Goal: Task Accomplishment & Management: Manage account settings

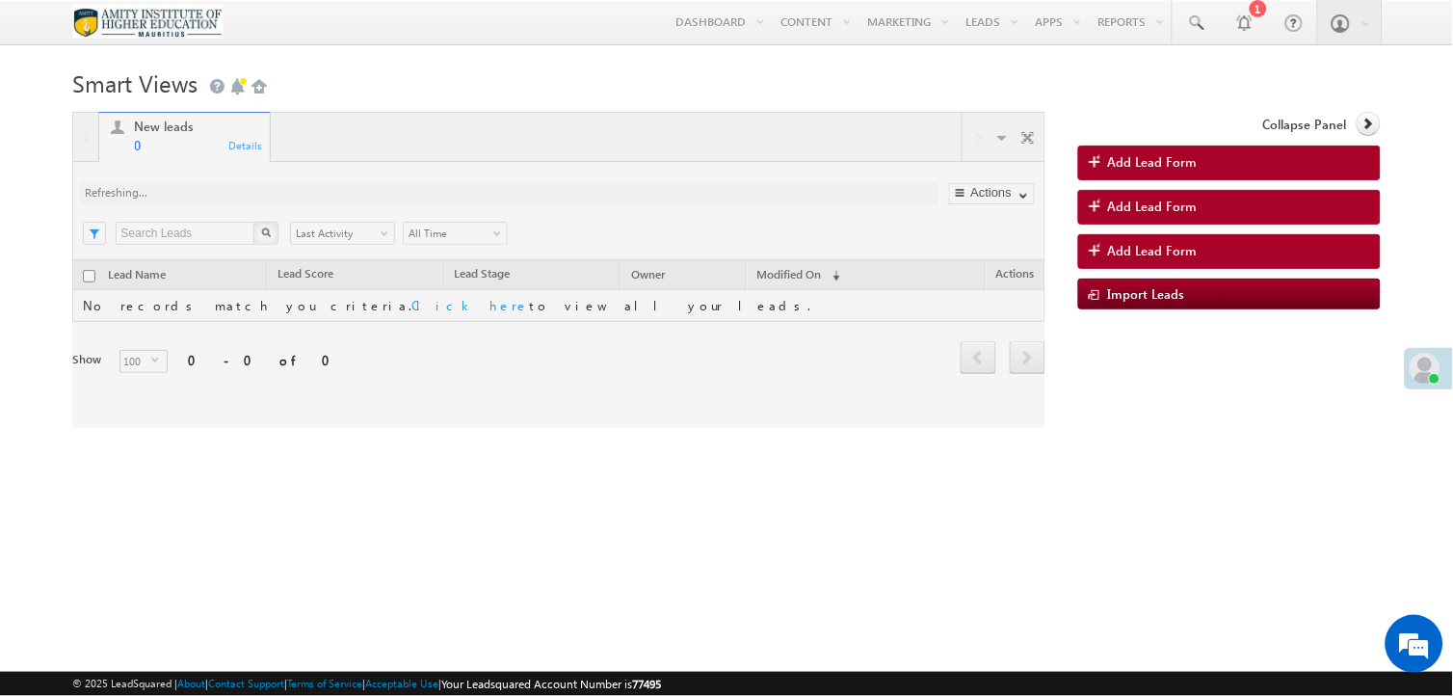
click at [245, 279] on div "New leads 0 Details Visible Tabs New leads Default RESTORE DEFAULT TABS ADD NEW…" at bounding box center [558, 270] width 972 height 316
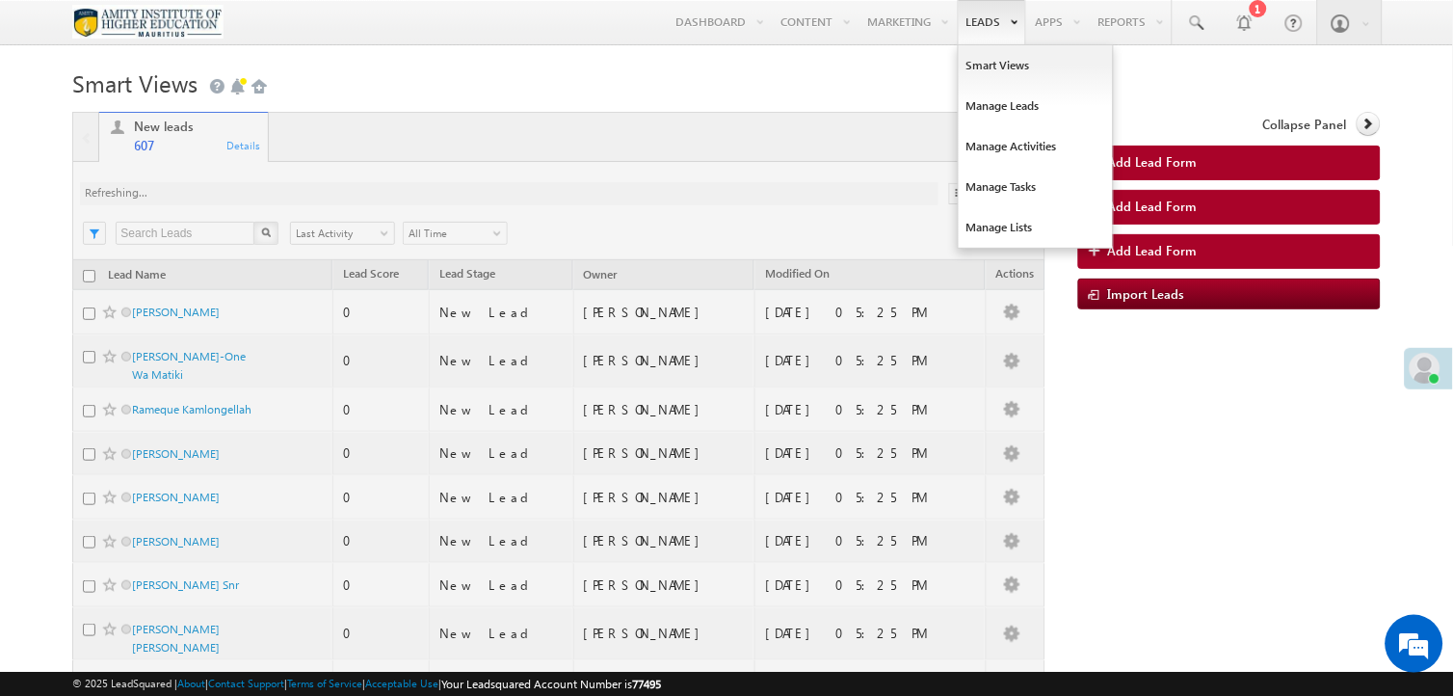
click at [976, 22] on link "Leads" at bounding box center [992, 22] width 68 height 44
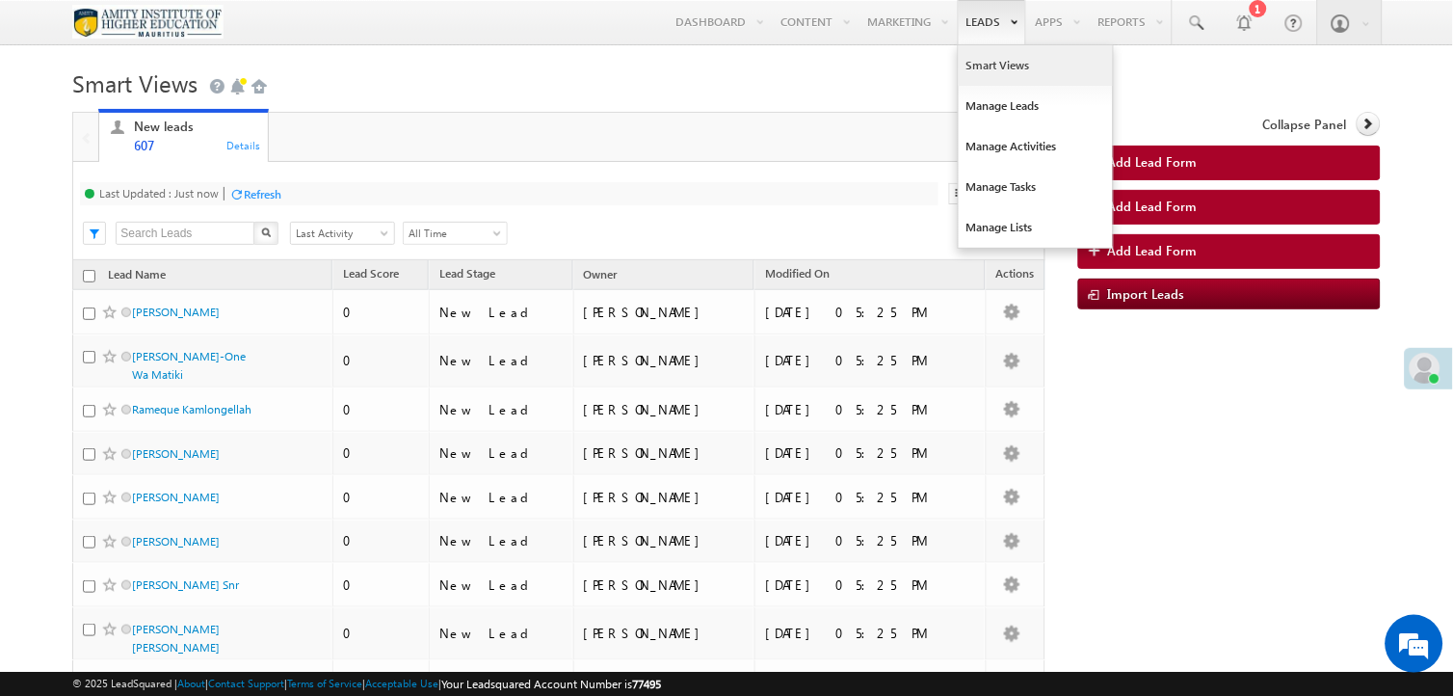
click at [979, 60] on link "Smart Views" at bounding box center [1036, 65] width 154 height 40
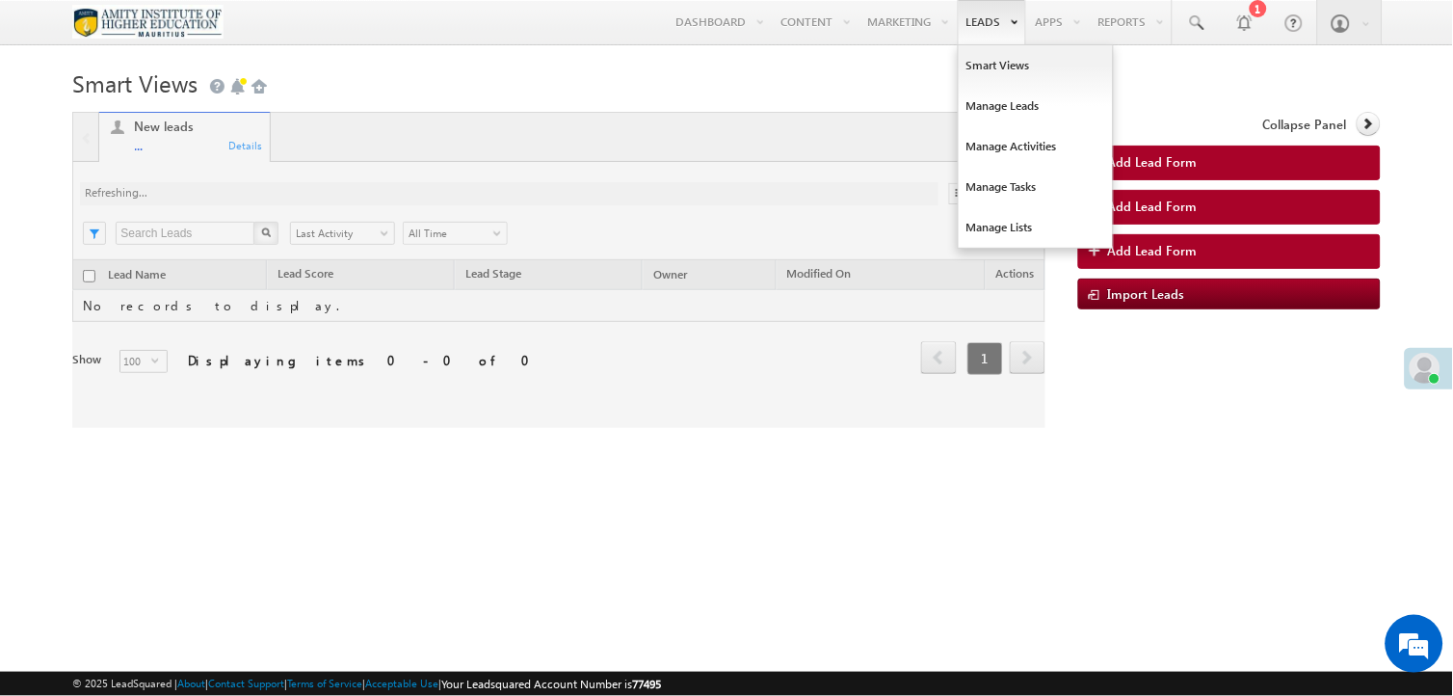
click at [979, 17] on link "Leads" at bounding box center [992, 22] width 68 height 44
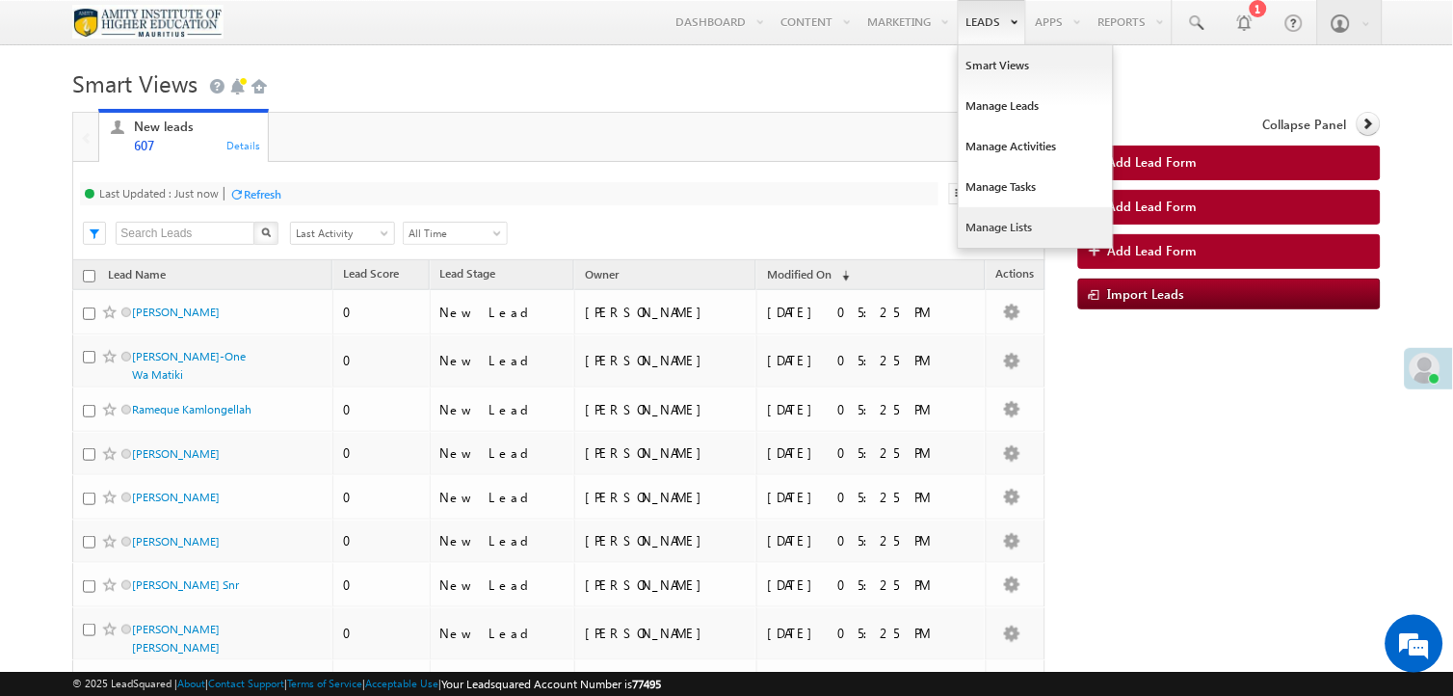
click at [974, 212] on link "Manage Lists" at bounding box center [1036, 227] width 154 height 40
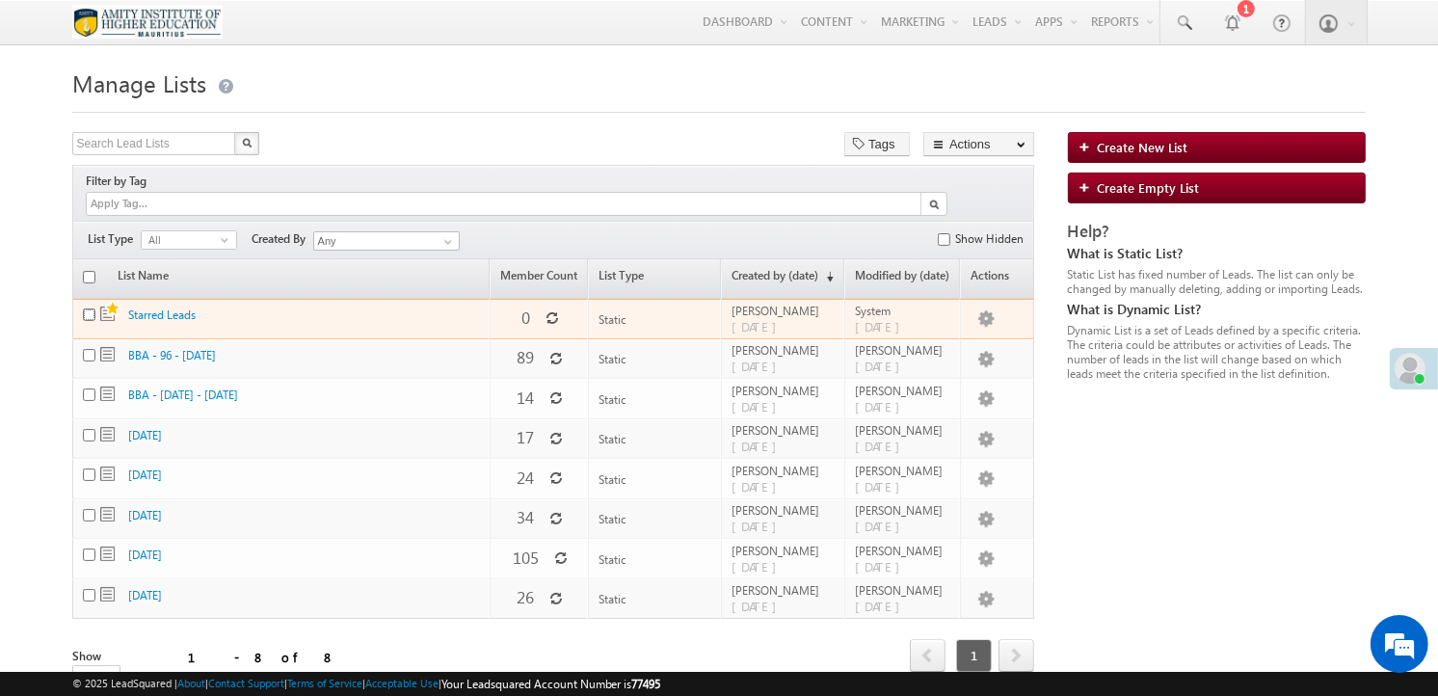
click at [85, 308] on input "checkbox" at bounding box center [89, 314] width 13 height 13
click at [88, 308] on input "checkbox" at bounding box center [89, 314] width 13 height 13
checkbox input "false"
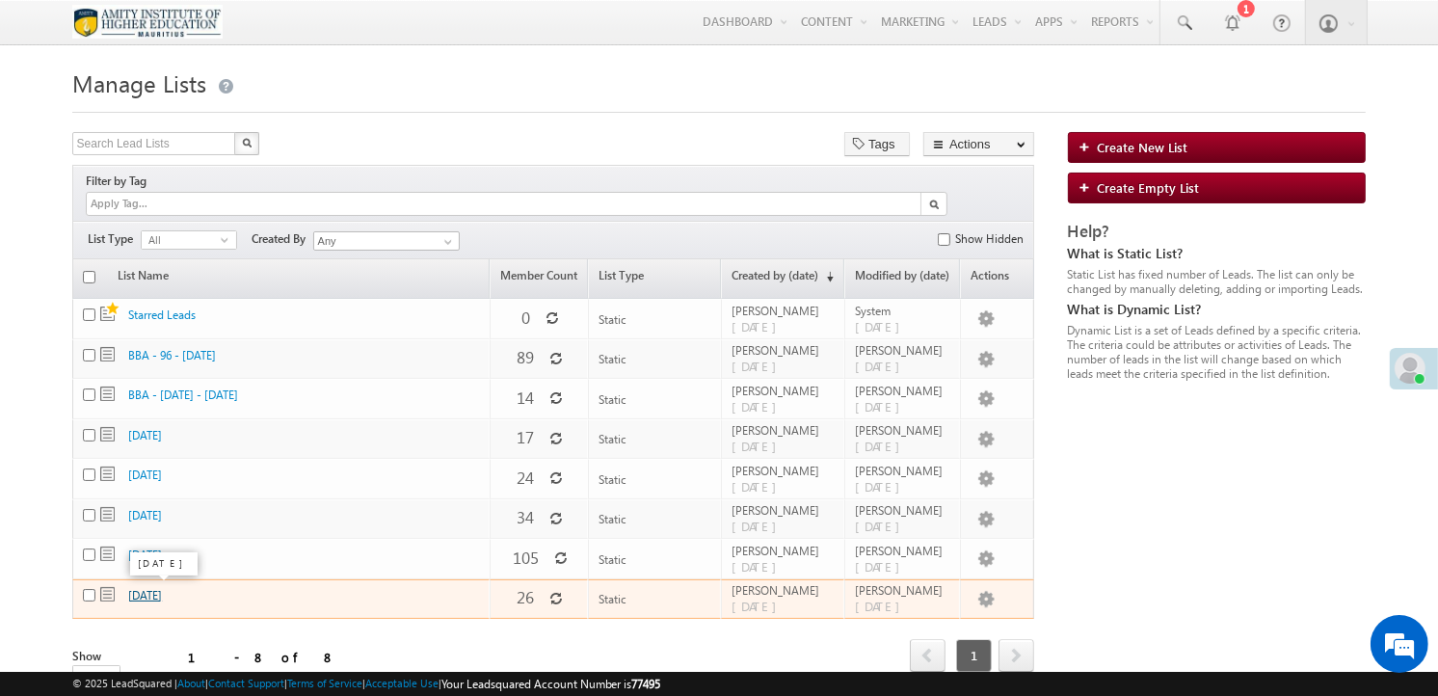
click at [146, 593] on link "18th July 2025" at bounding box center [145, 595] width 34 height 14
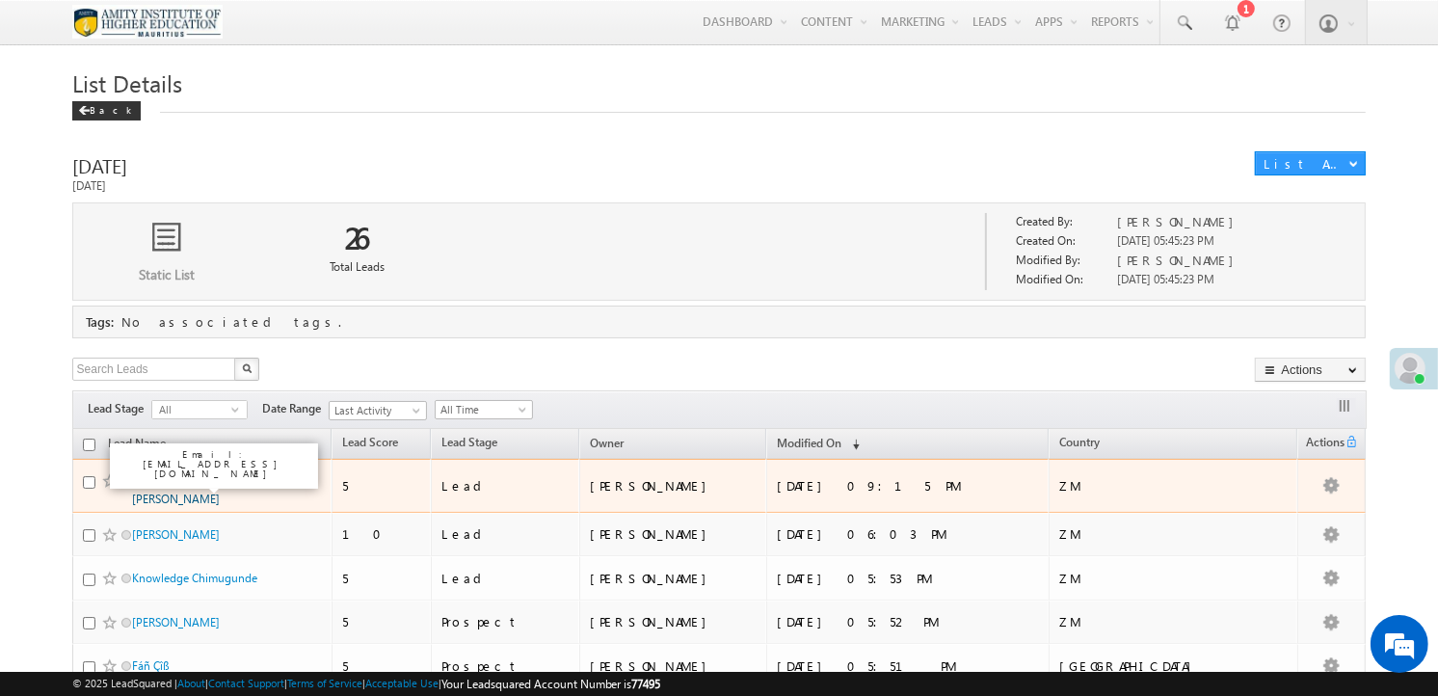
click at [180, 487] on link "[PERSON_NAME] Thái [PERSON_NAME]" at bounding box center [188, 489] width 112 height 33
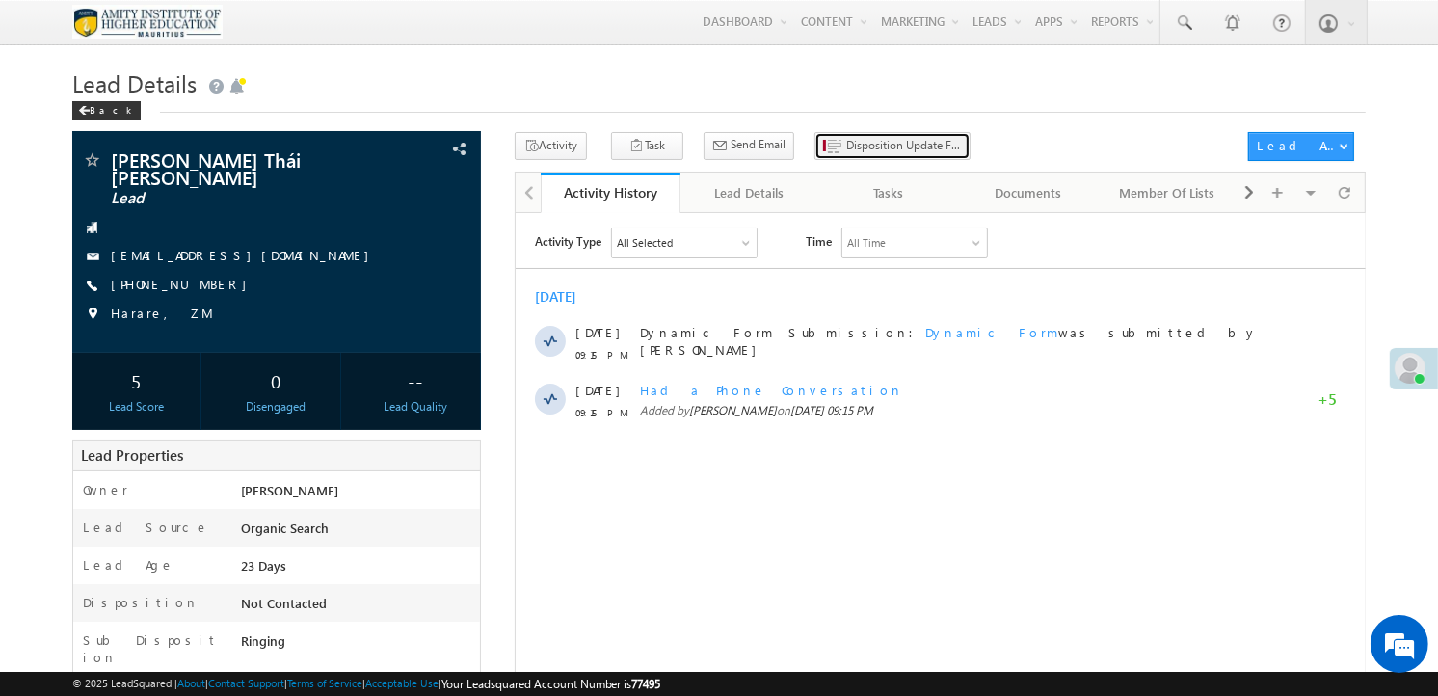
click at [864, 148] on span "Disposition Update Form" at bounding box center [904, 145] width 116 height 17
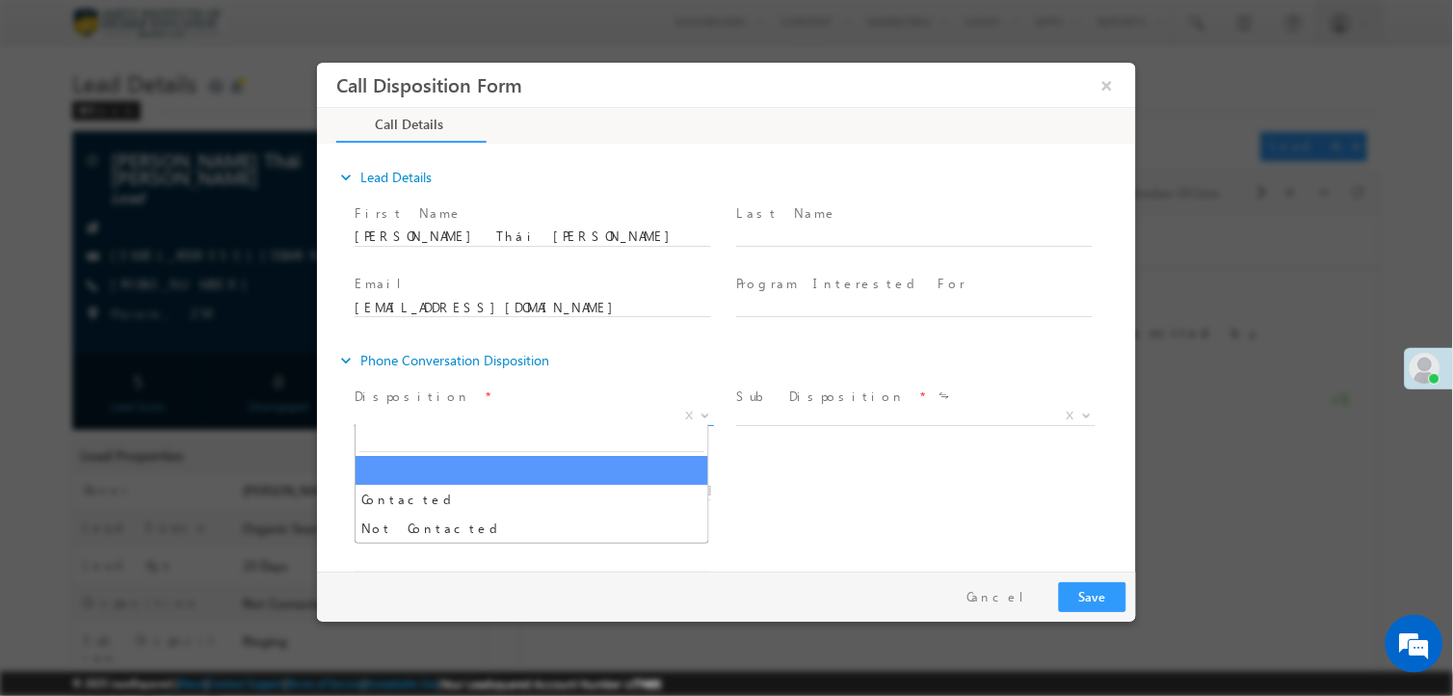
click at [427, 414] on span "X" at bounding box center [533, 416] width 359 height 19
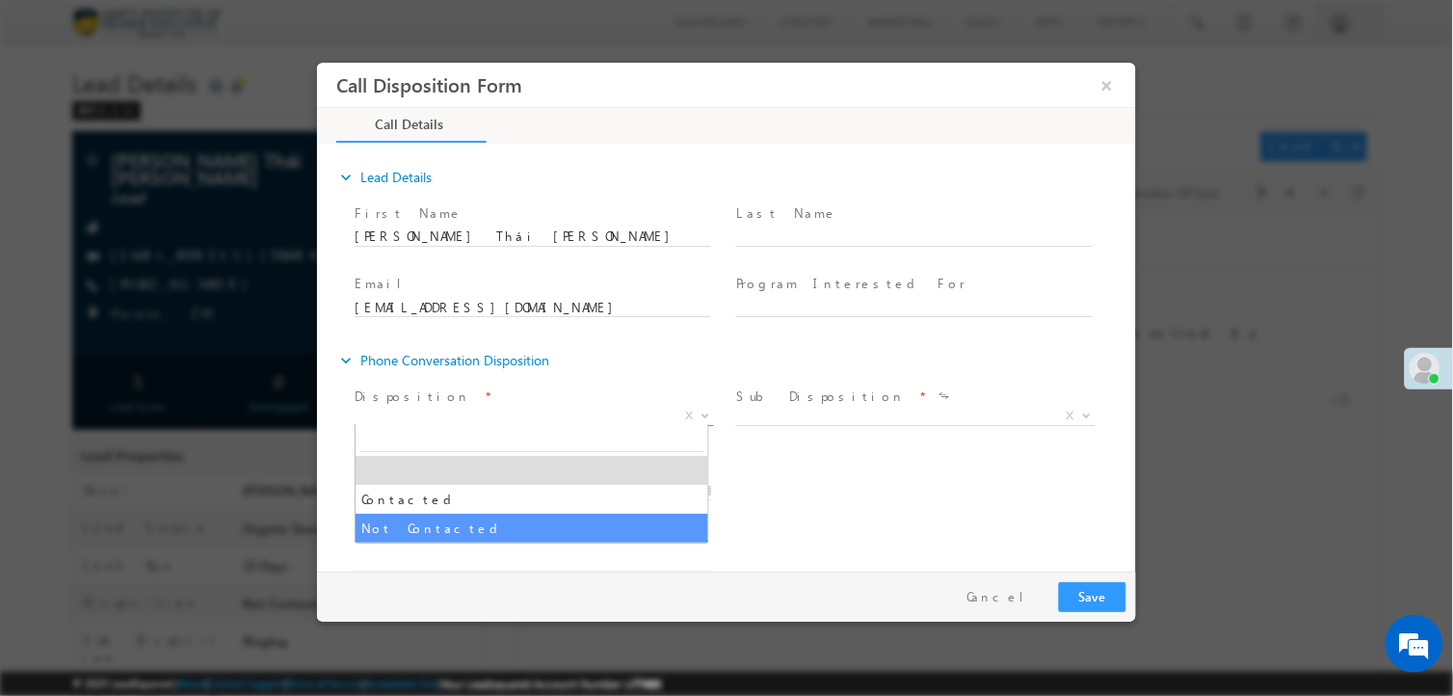
select select "Not Contacted"
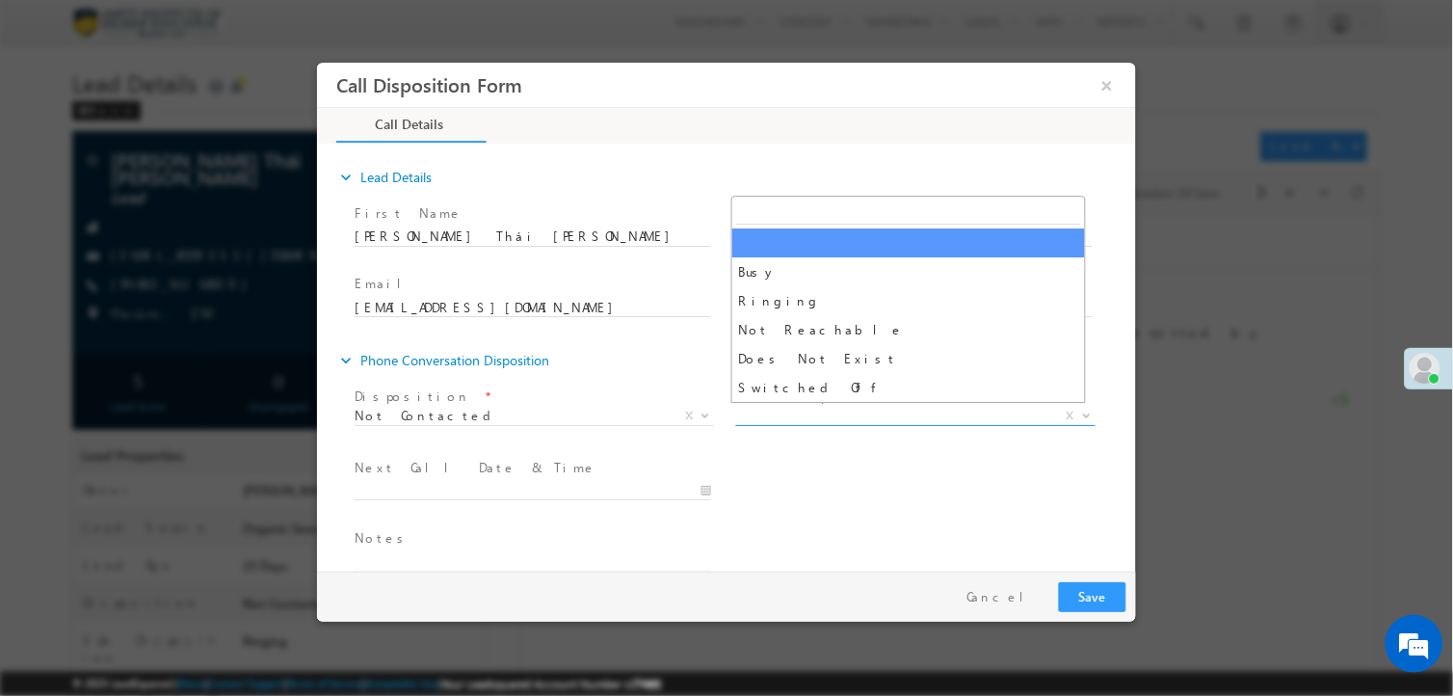
click at [844, 416] on span "X" at bounding box center [914, 416] width 359 height 19
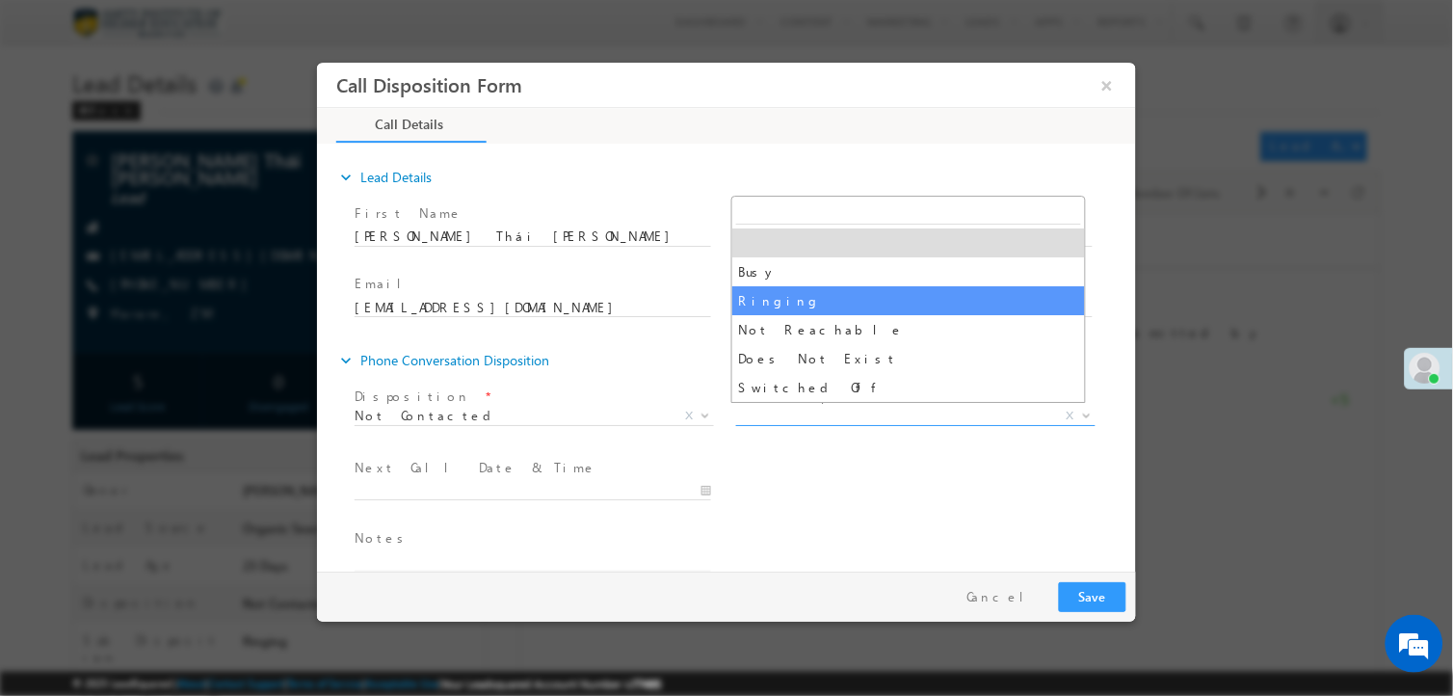
select select "Ringing"
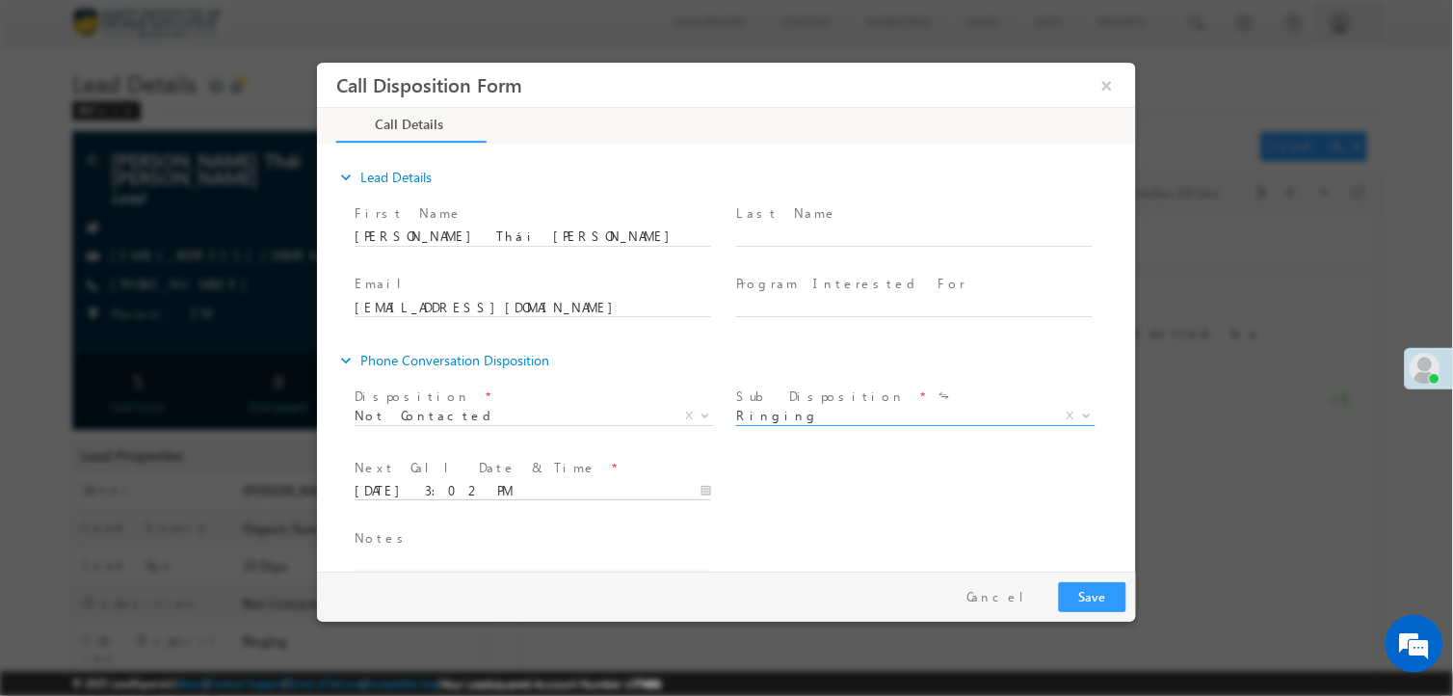
click at [459, 482] on input "08/11/2025 3:02 PM" at bounding box center [532, 491] width 357 height 19
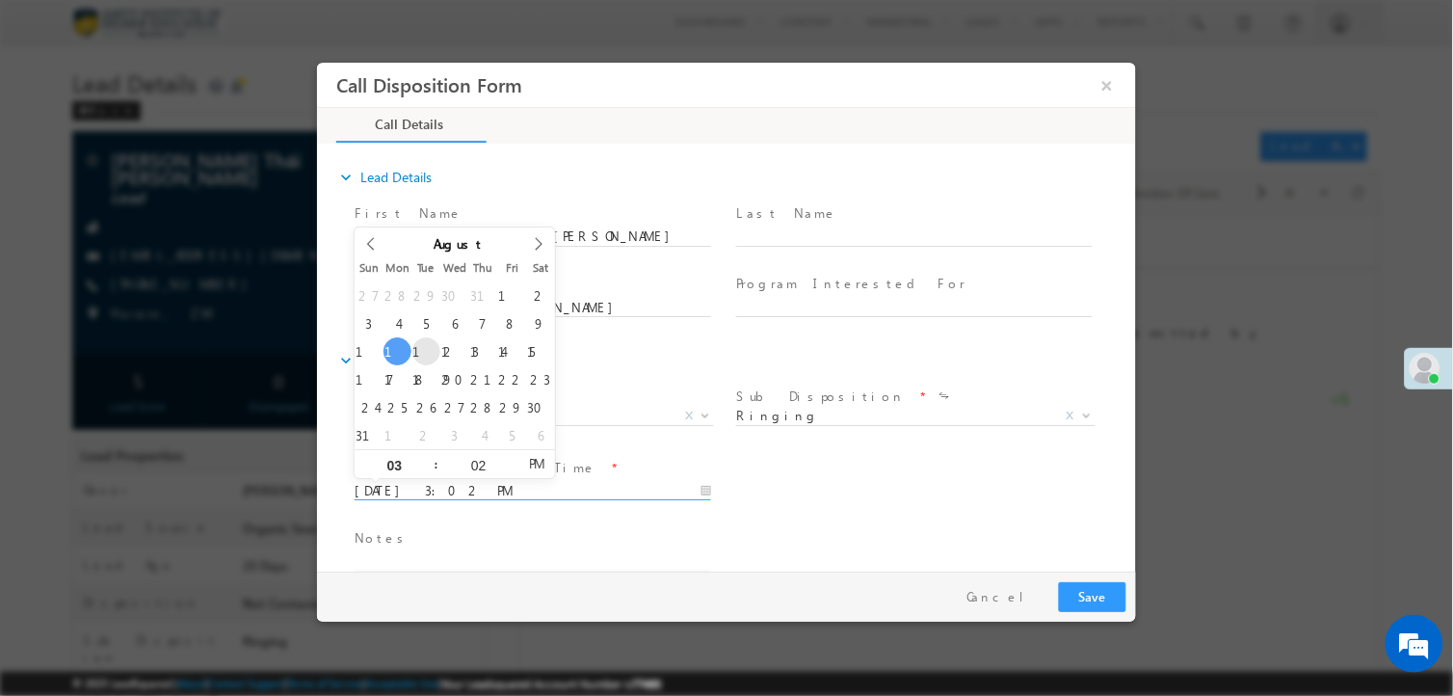
type input "08/12/2025 3:02 PM"
click at [1087, 598] on button "Save" at bounding box center [1091, 597] width 67 height 30
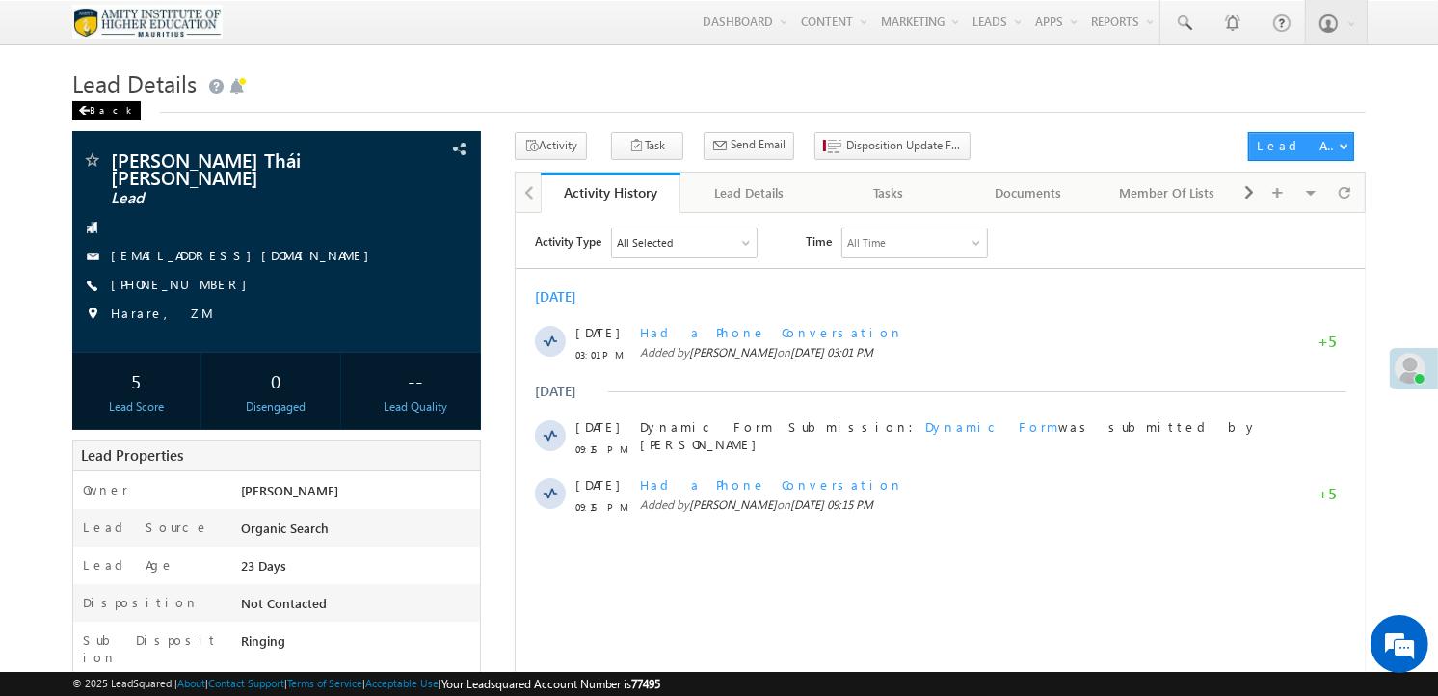
click at [94, 111] on div "Back" at bounding box center [106, 110] width 68 height 19
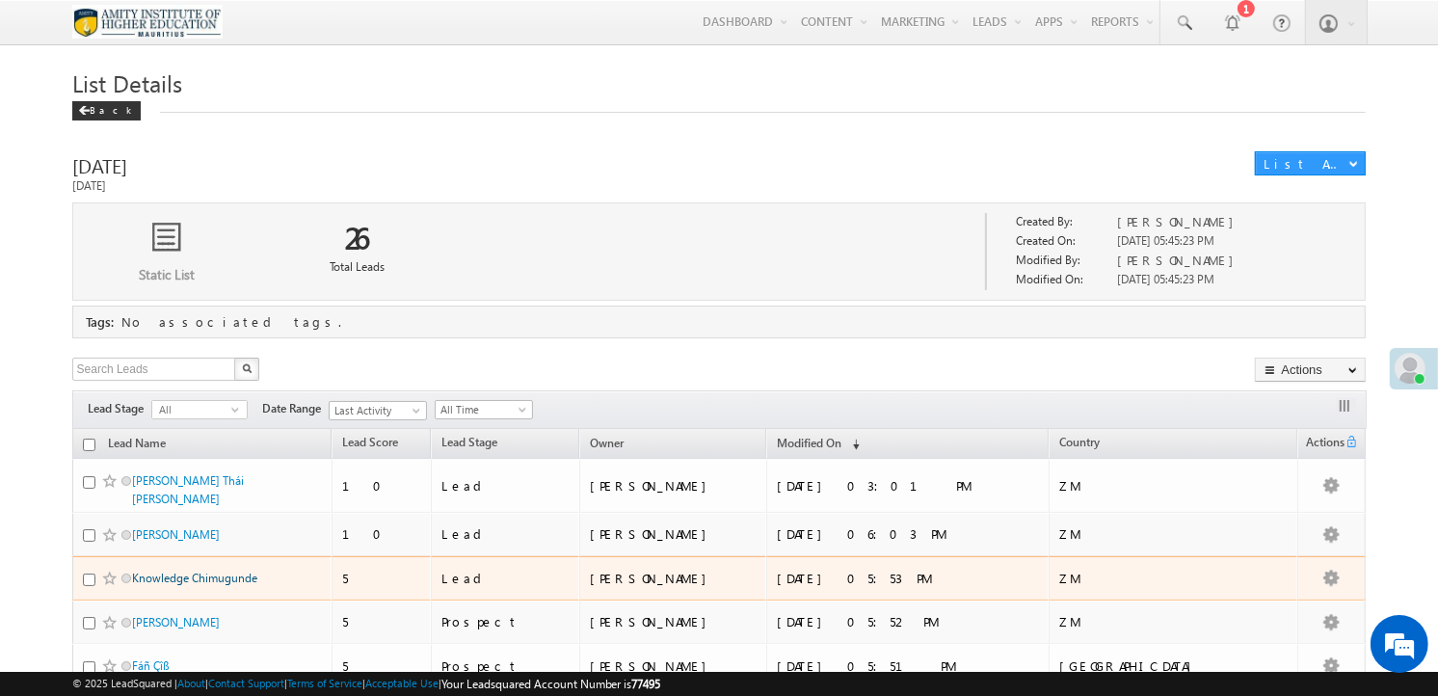
click at [199, 575] on link "Knowledge Chimugunde" at bounding box center [194, 577] width 125 height 14
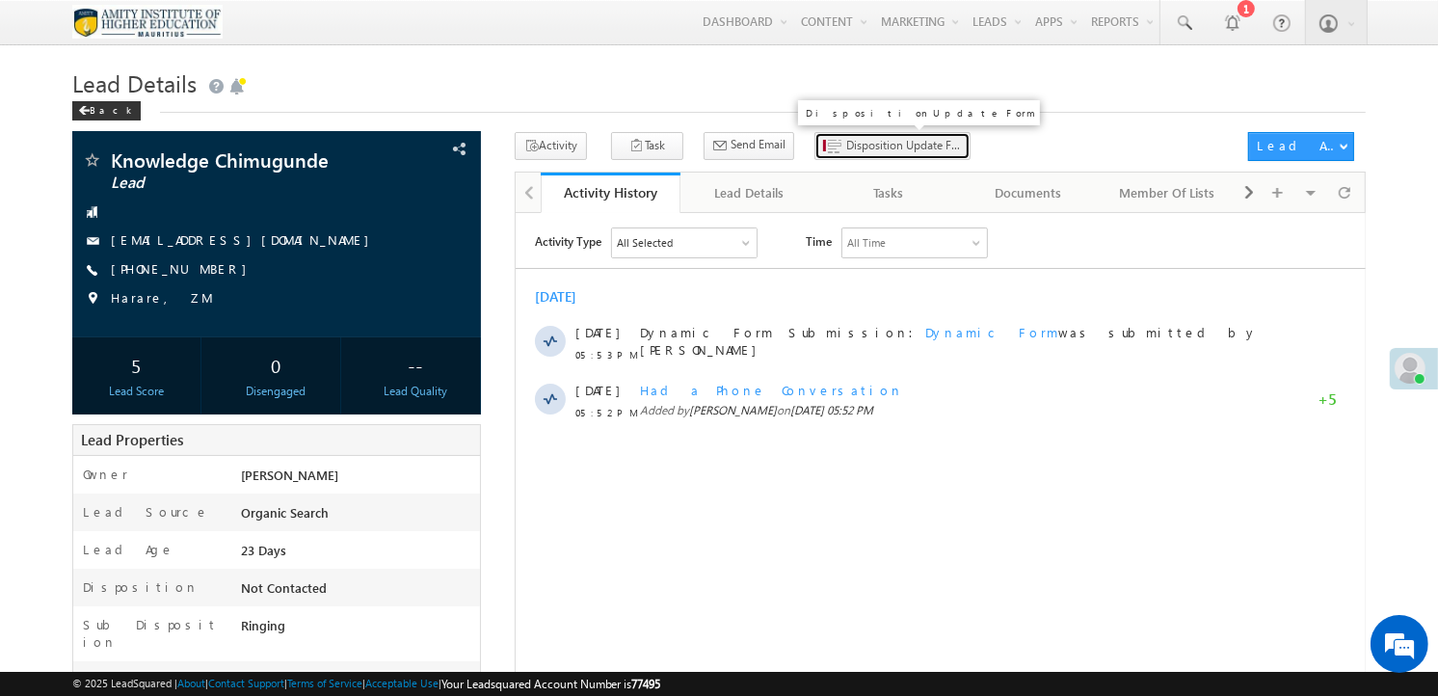
click at [913, 143] on span "Disposition Update Form" at bounding box center [904, 145] width 116 height 17
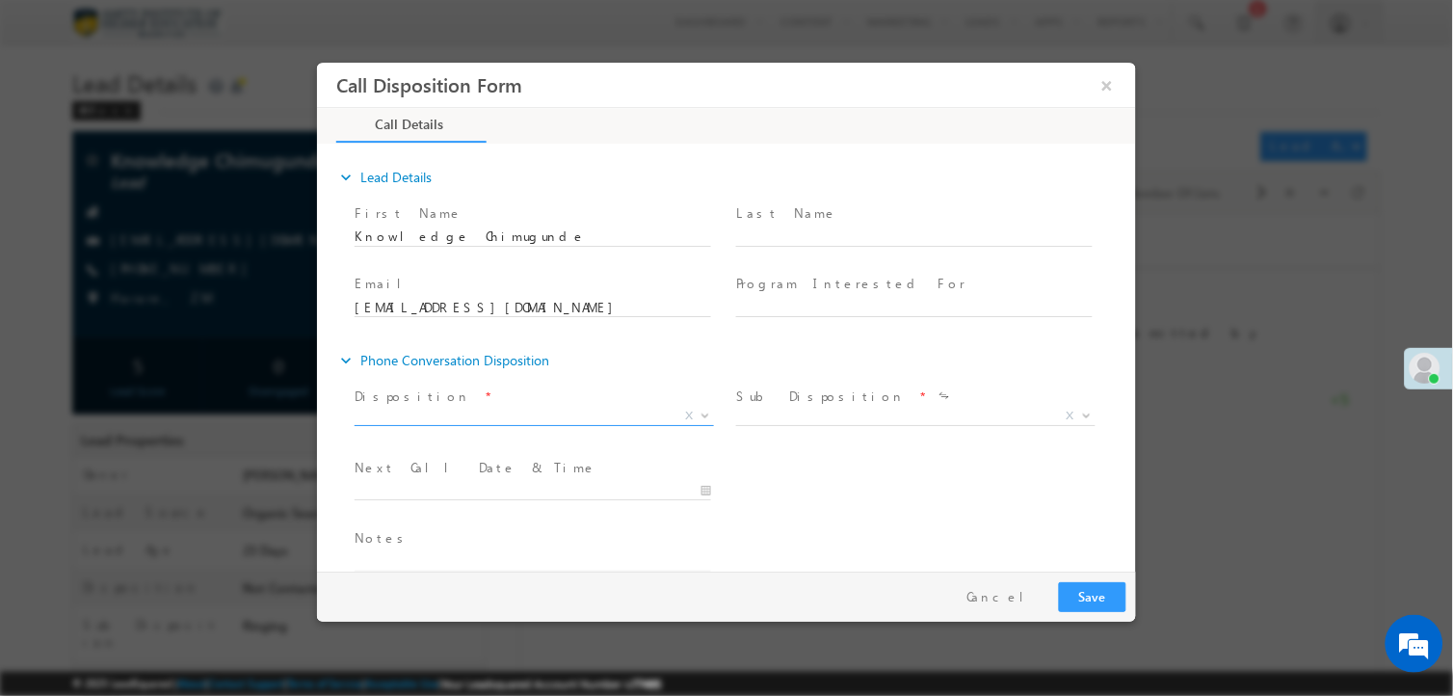
click at [489, 407] on span "X" at bounding box center [533, 416] width 359 height 19
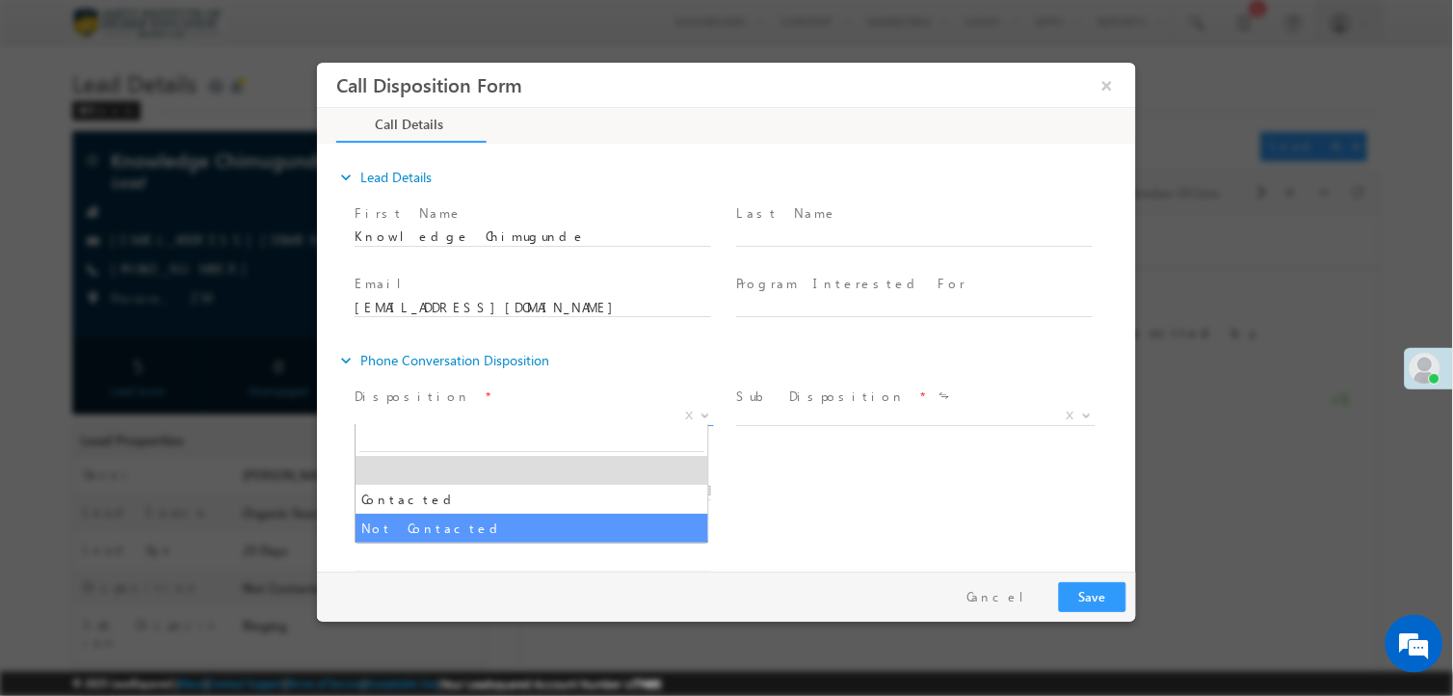
select select "Not Contacted"
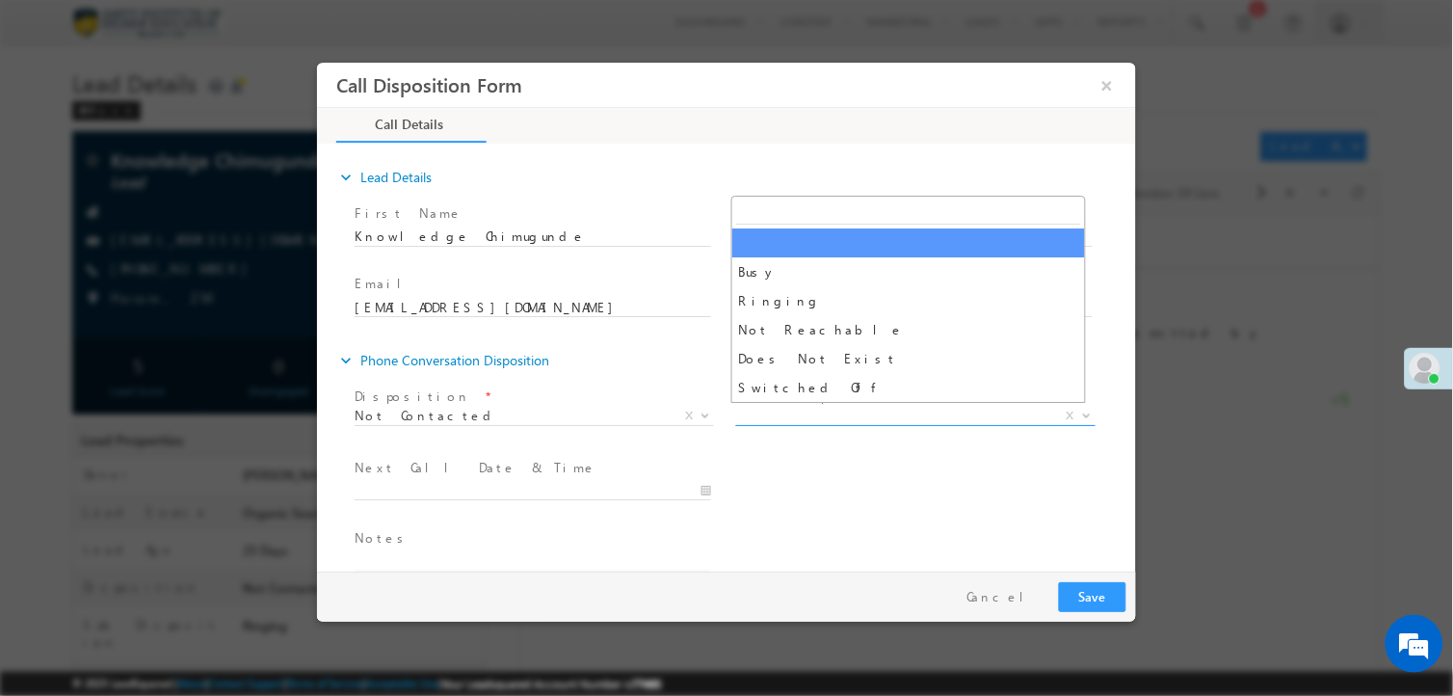
click at [846, 416] on span "X" at bounding box center [914, 416] width 359 height 19
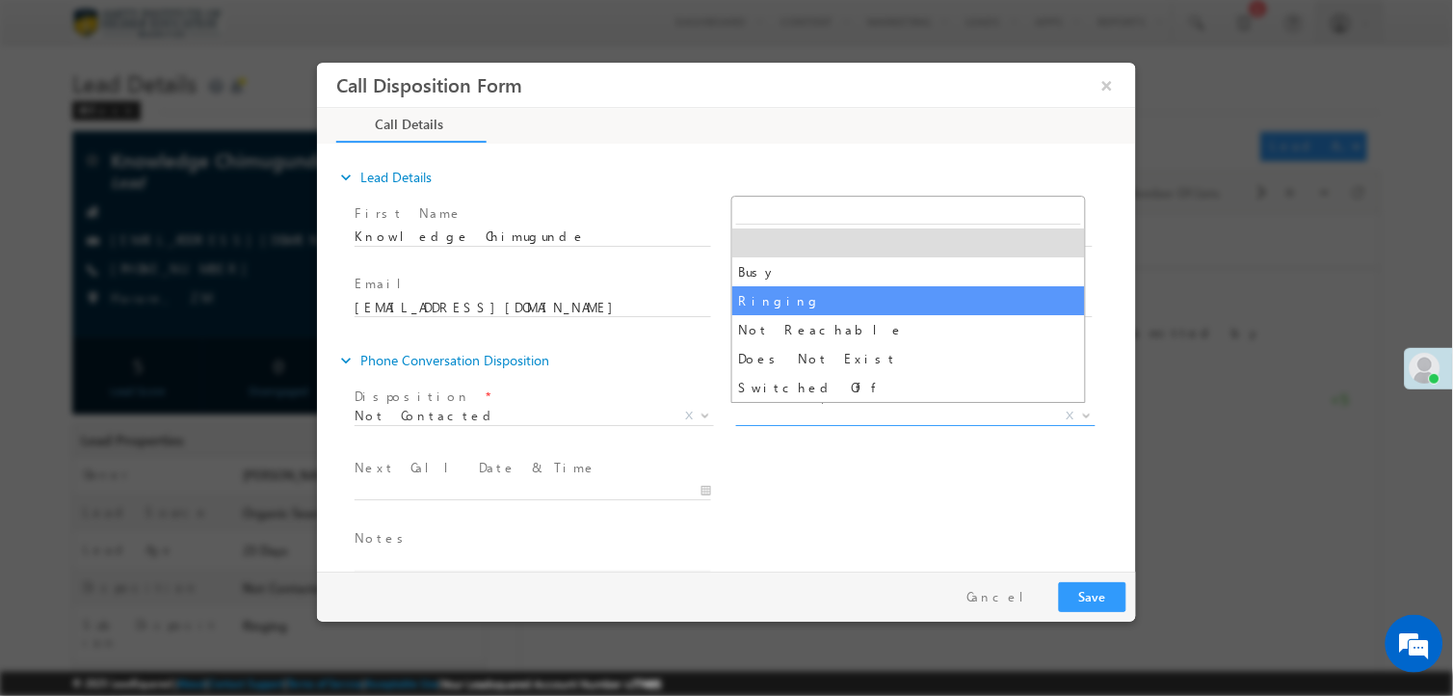
select select "Ringing"
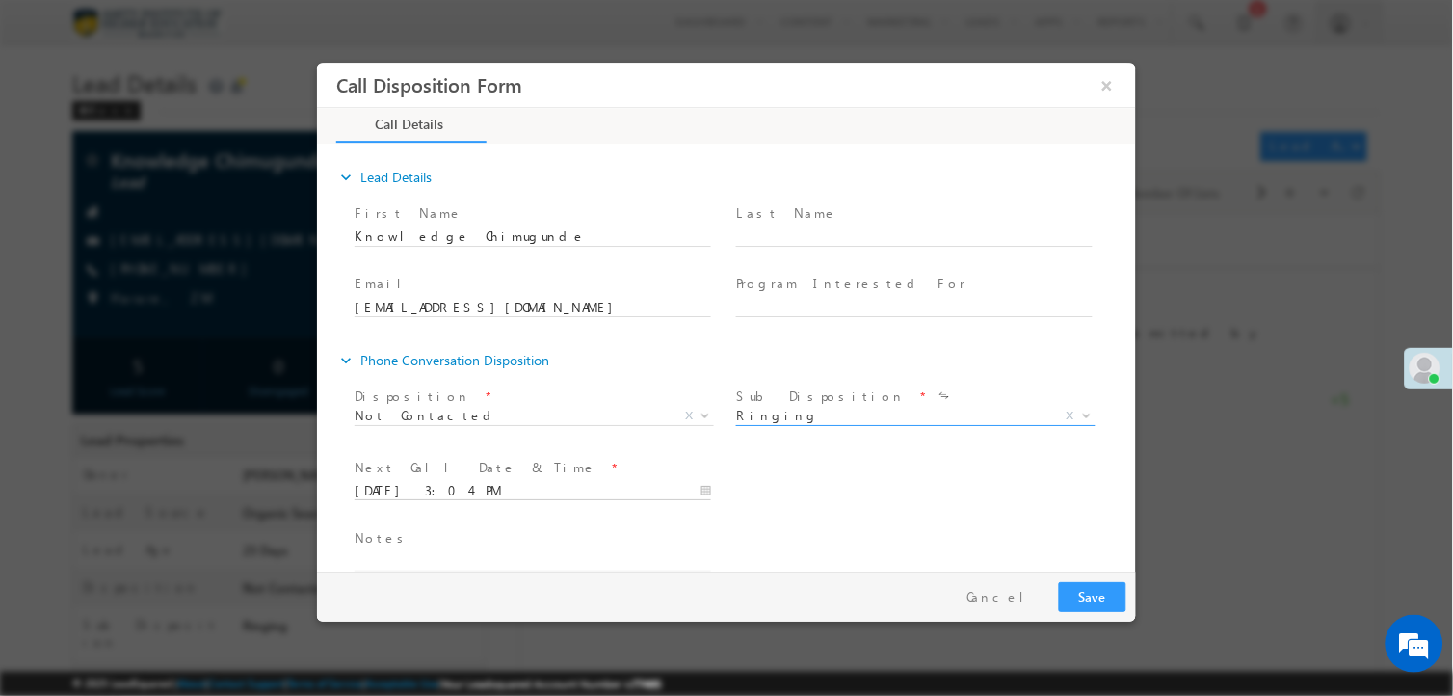
click at [456, 494] on input "08/11/2025 3:04 PM" at bounding box center [532, 491] width 357 height 19
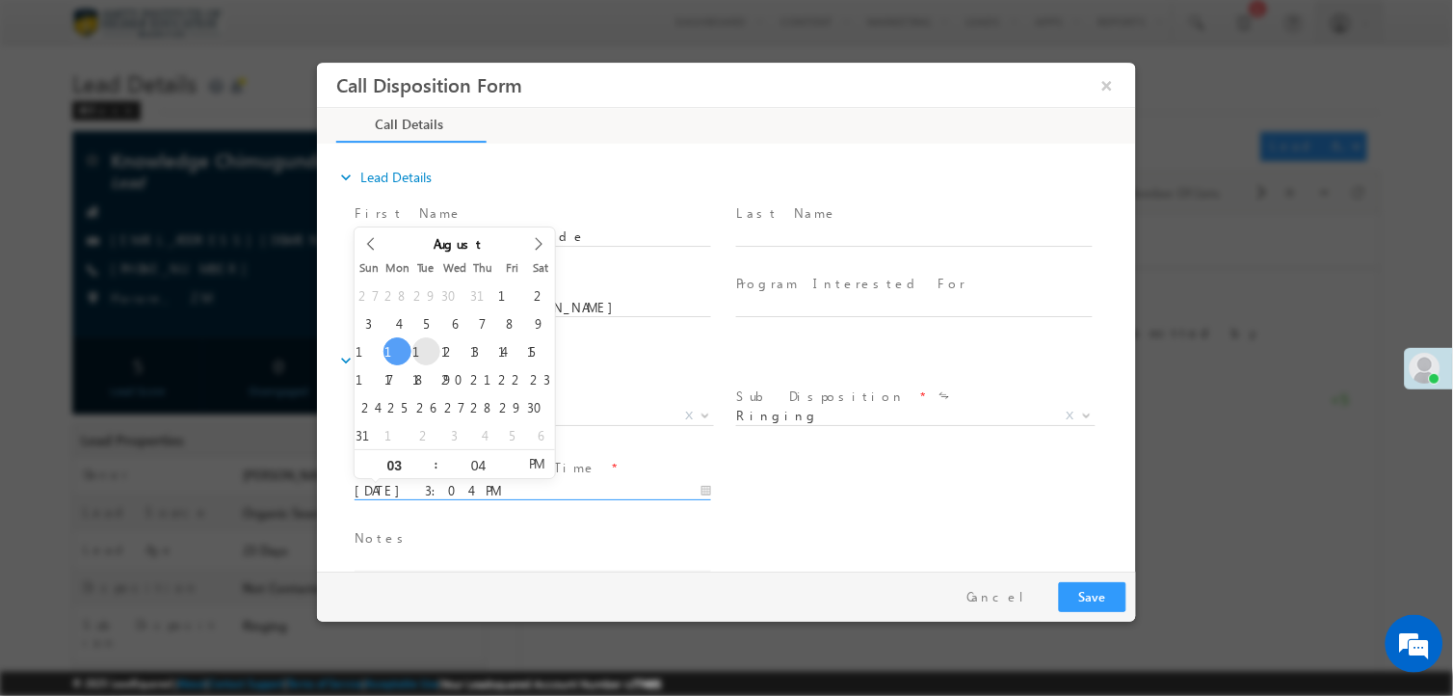
type input "08/12/2025 3:04 PM"
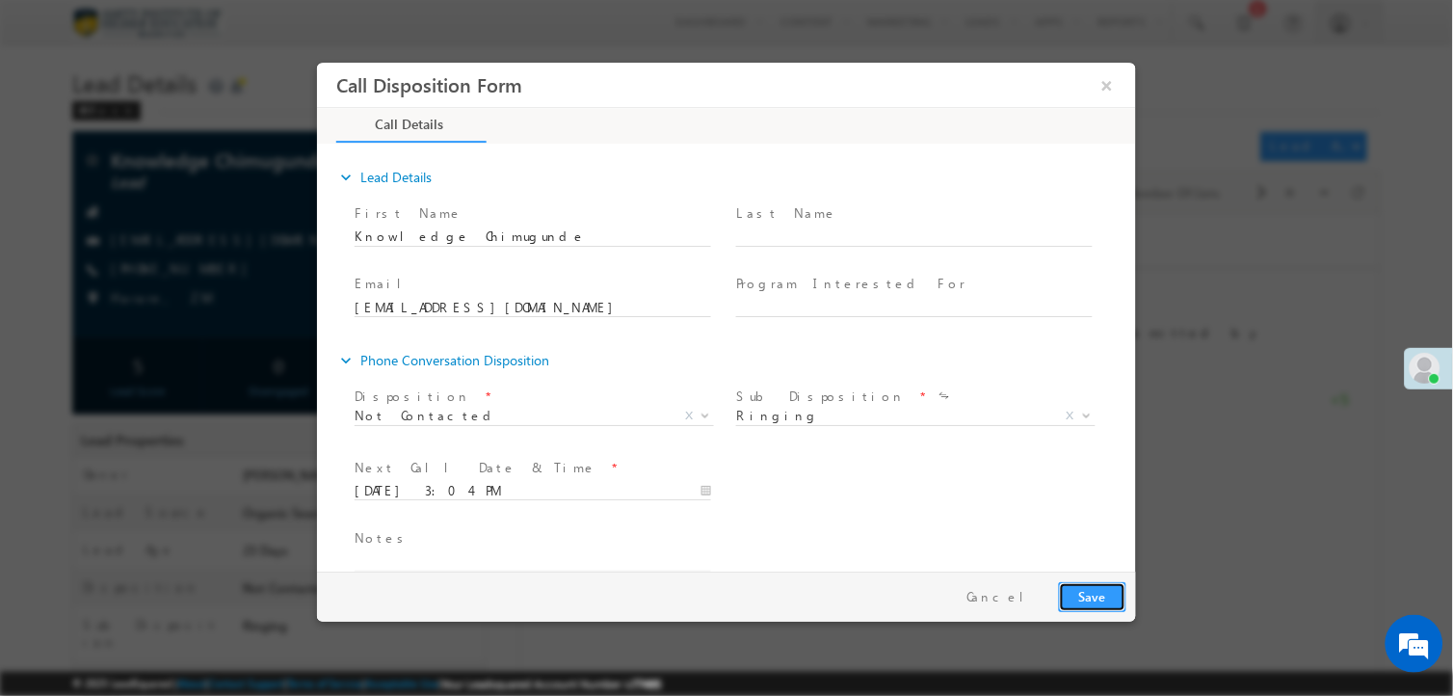
click at [1075, 591] on button "Save" at bounding box center [1091, 597] width 67 height 30
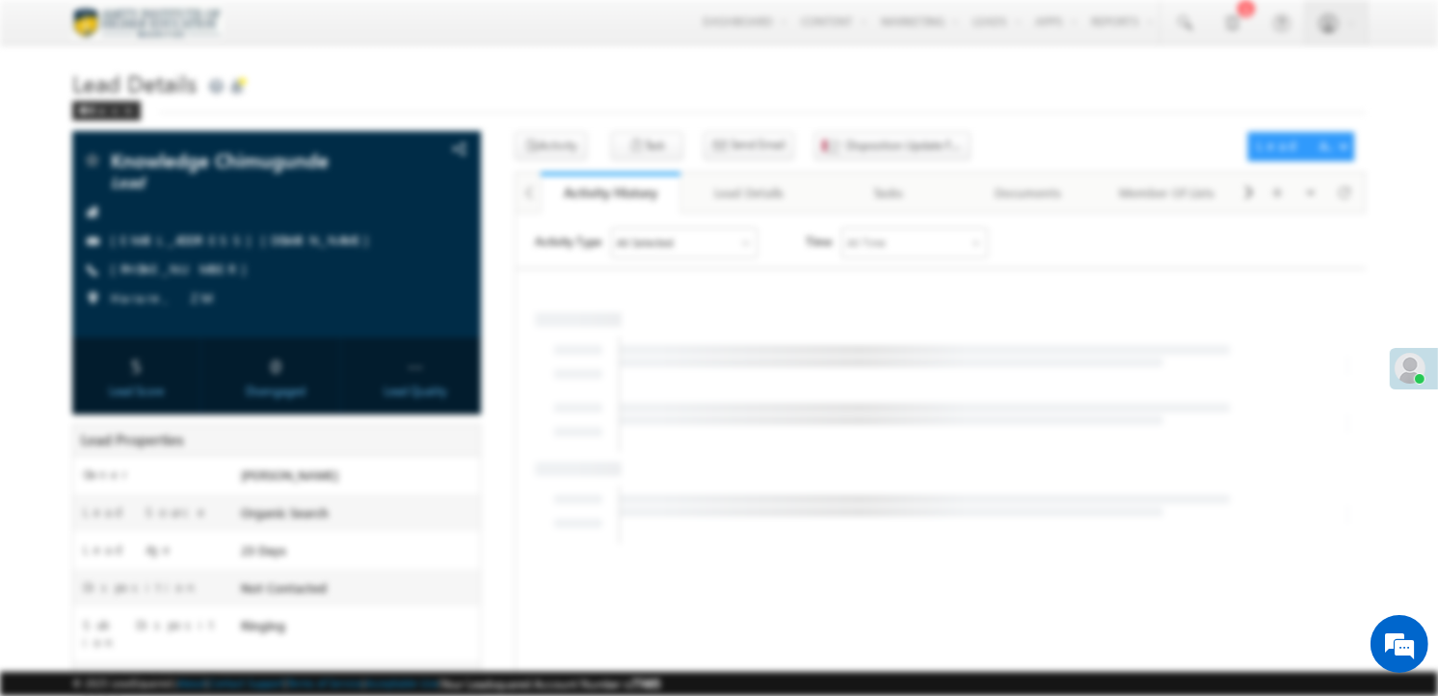
click at [1111, 89] on div at bounding box center [718, 342] width 819 height 559
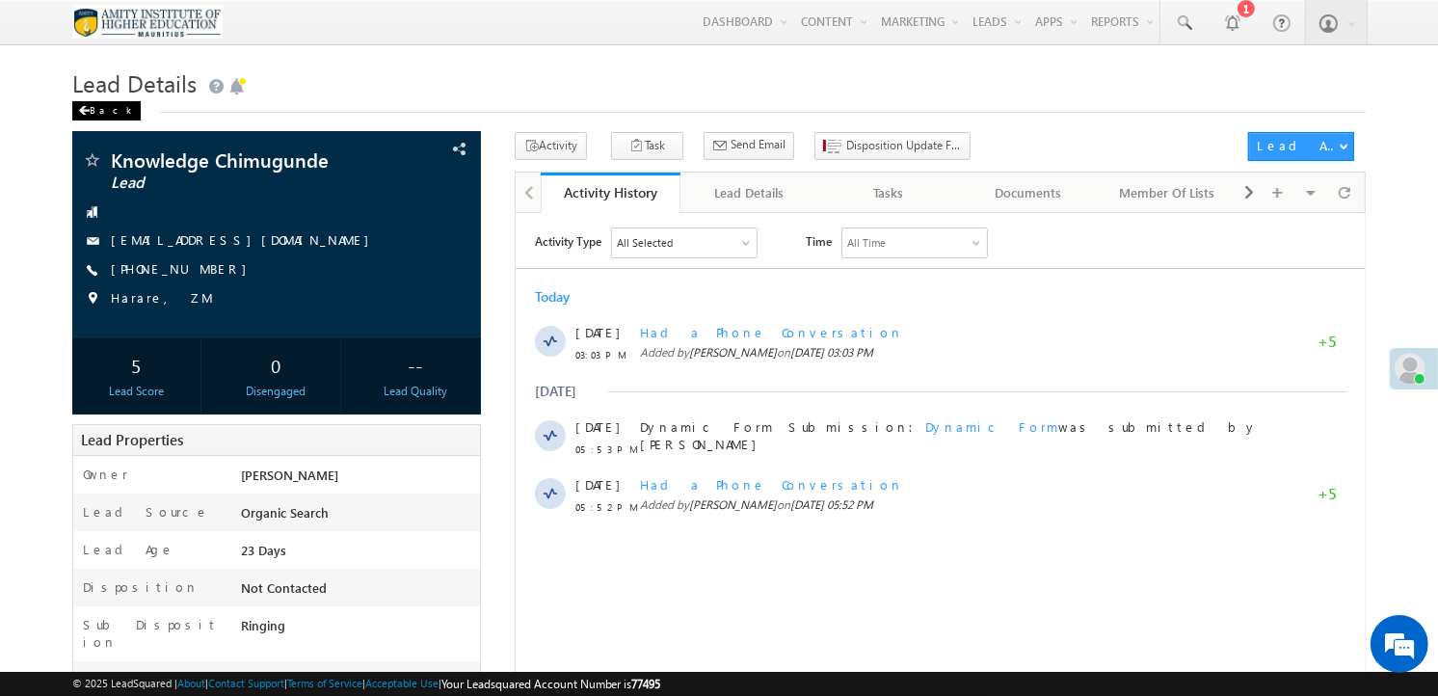
click at [89, 103] on div "Back" at bounding box center [106, 110] width 68 height 19
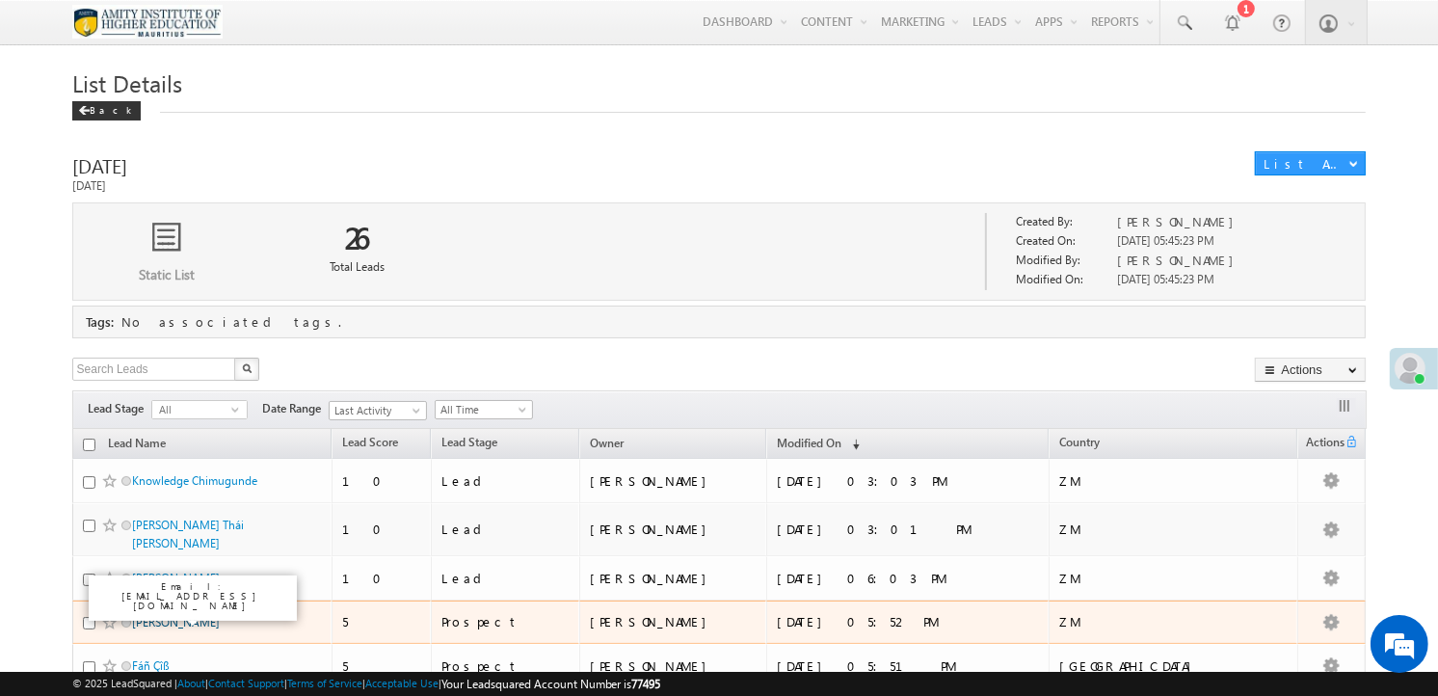
click at [151, 615] on link "[PERSON_NAME]" at bounding box center [176, 622] width 88 height 14
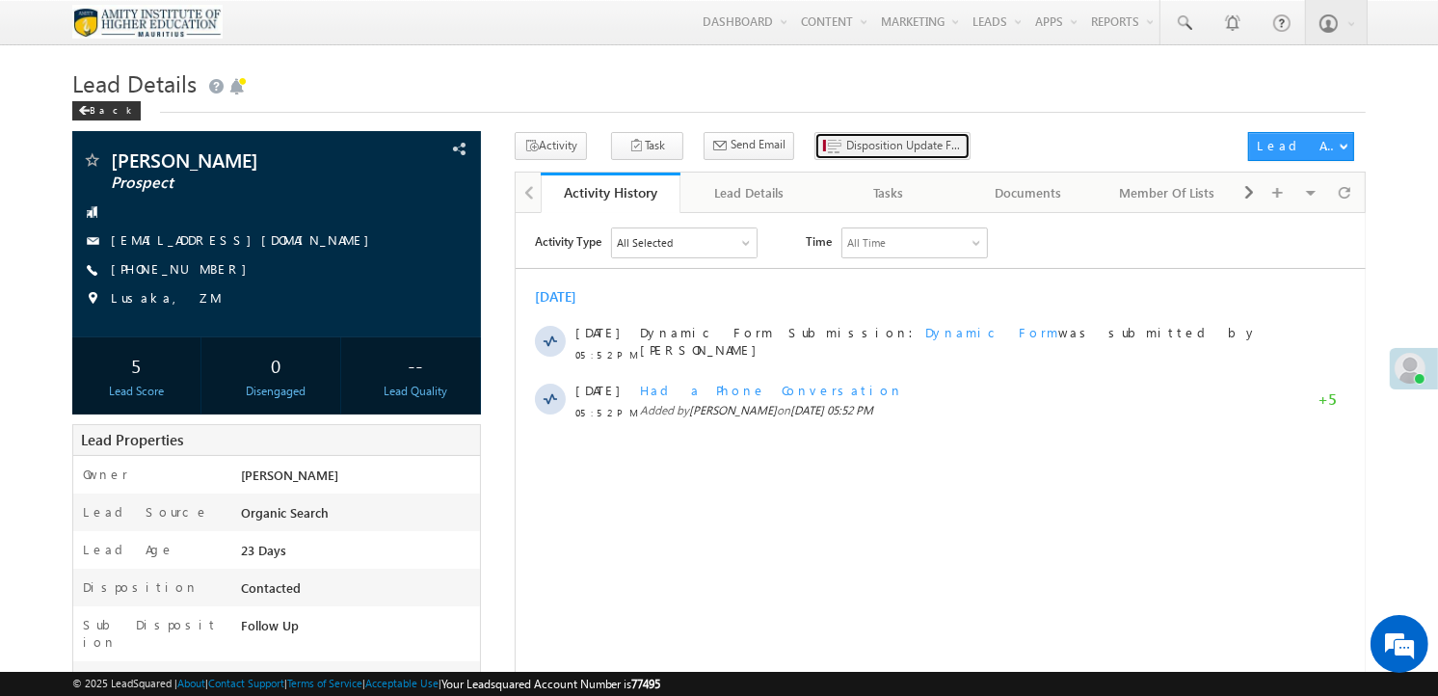
click at [862, 146] on span "Disposition Update Form" at bounding box center [904, 145] width 116 height 17
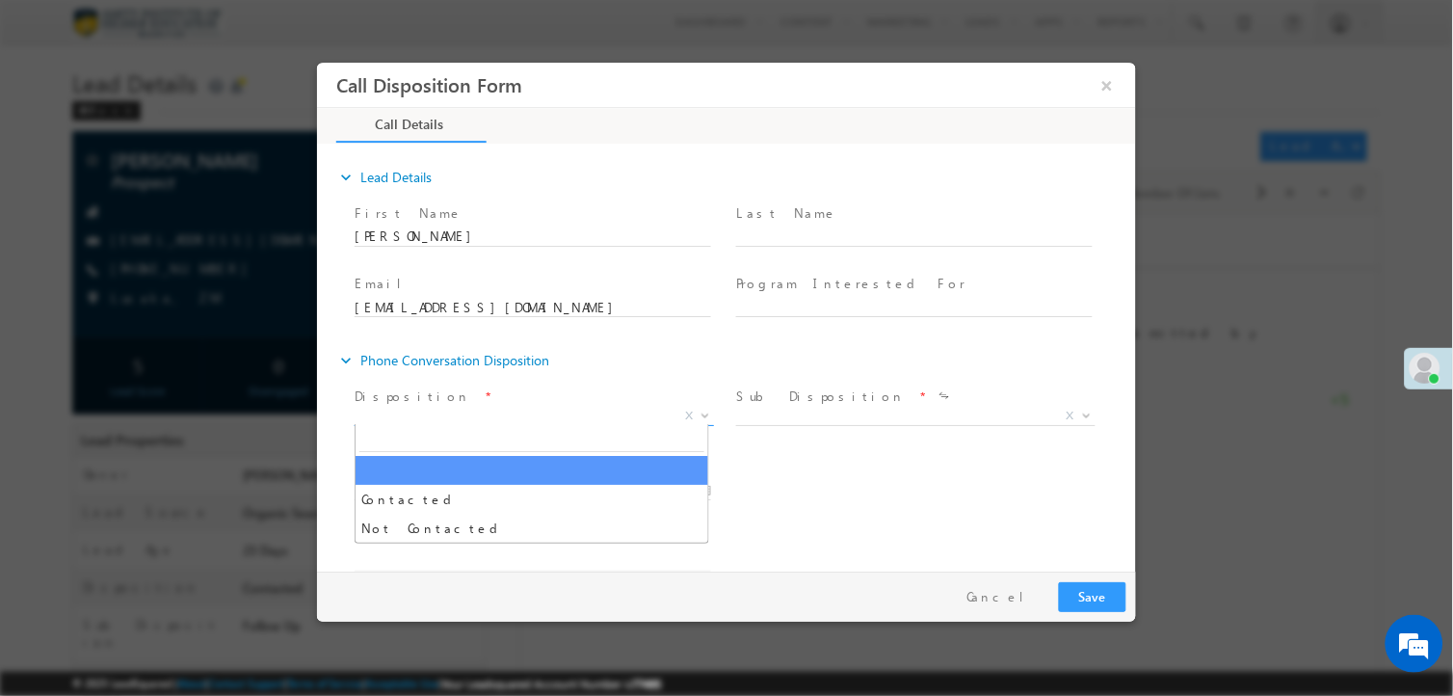
click at [492, 419] on span "X" at bounding box center [533, 416] width 359 height 19
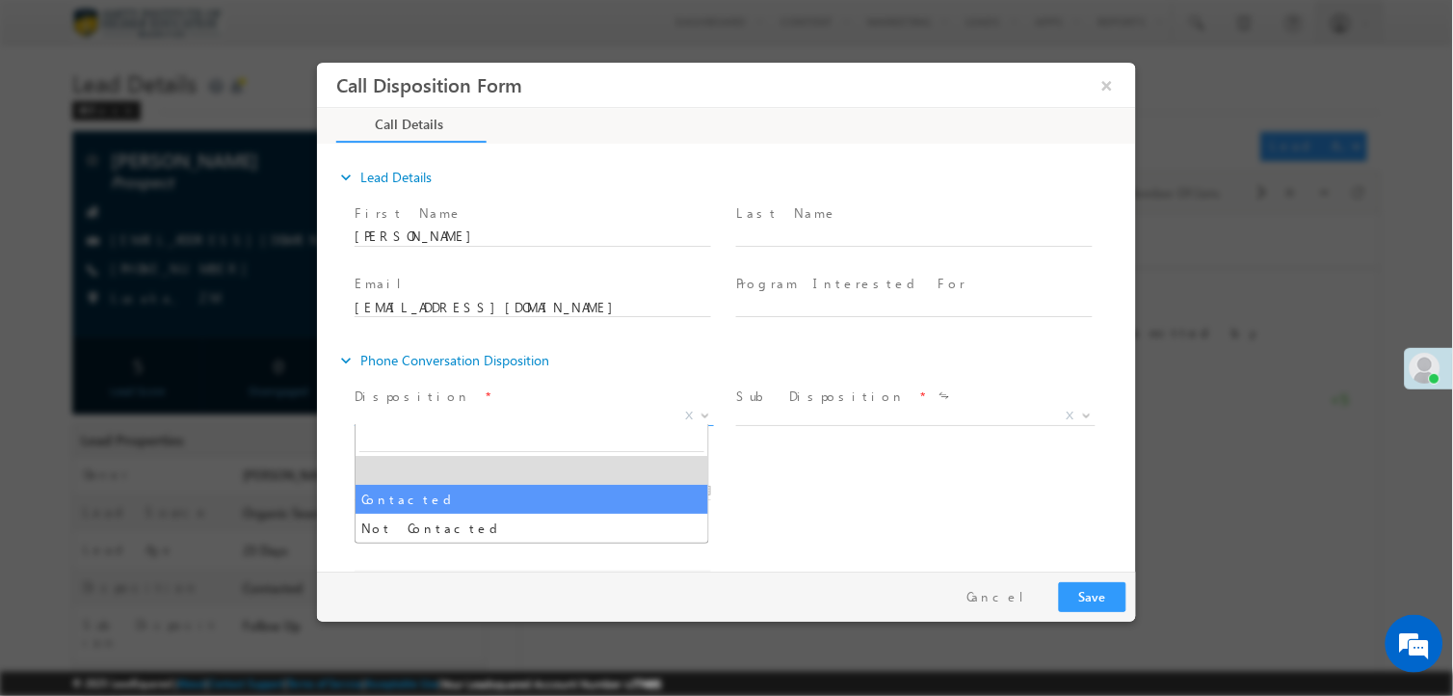
select select "Contacted"
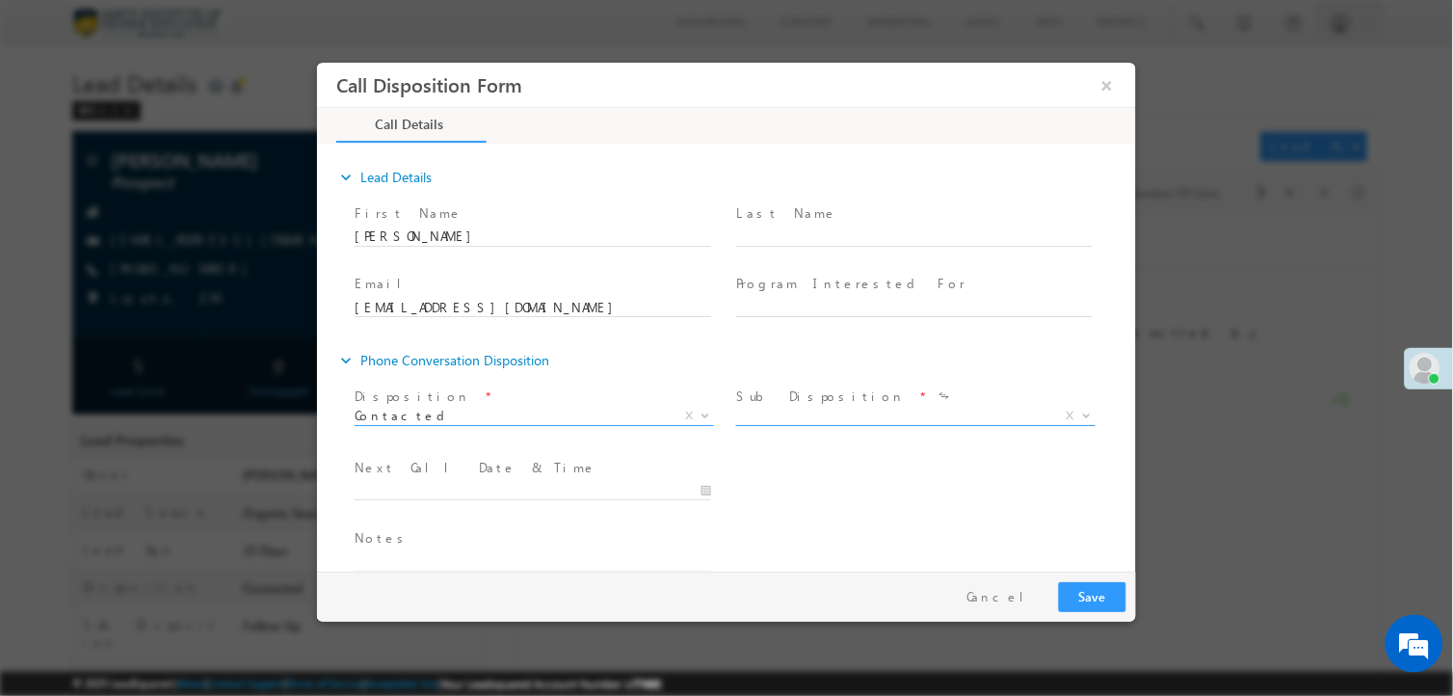
click at [801, 419] on span "X" at bounding box center [914, 416] width 359 height 19
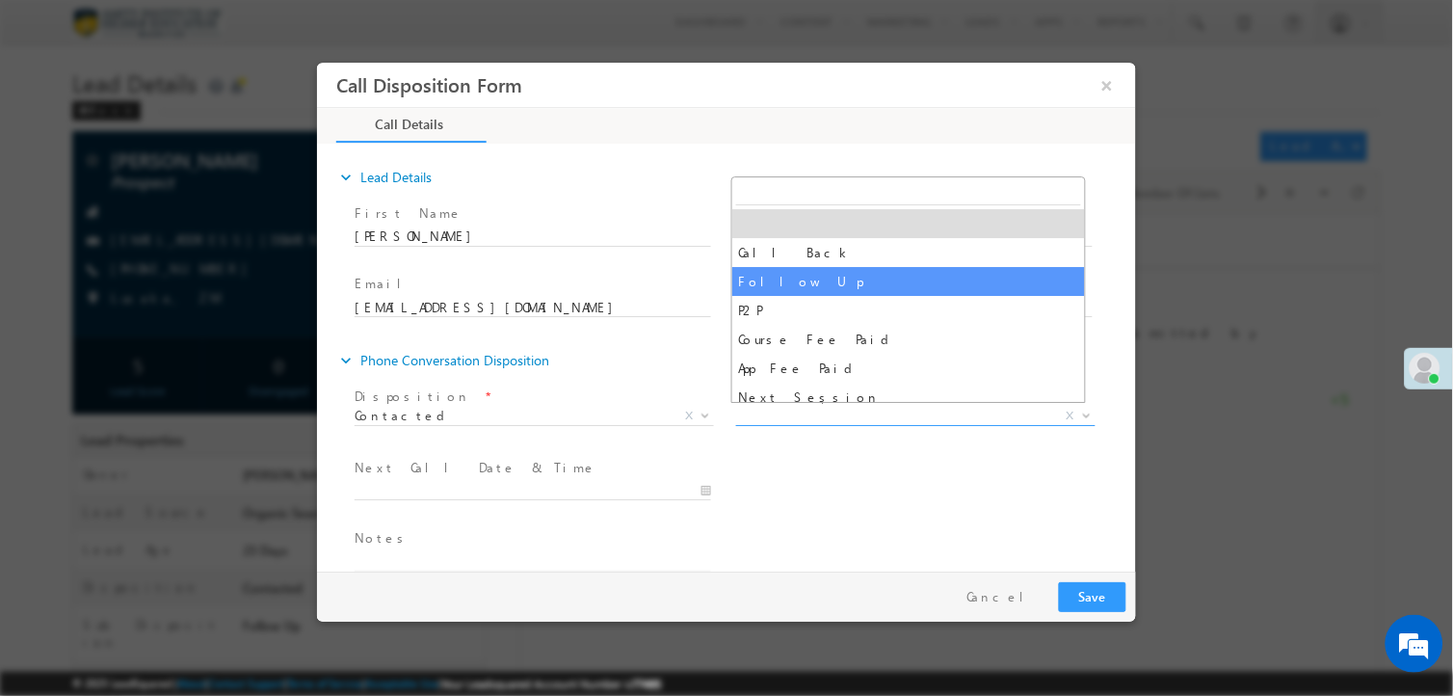
select select "Follow Up"
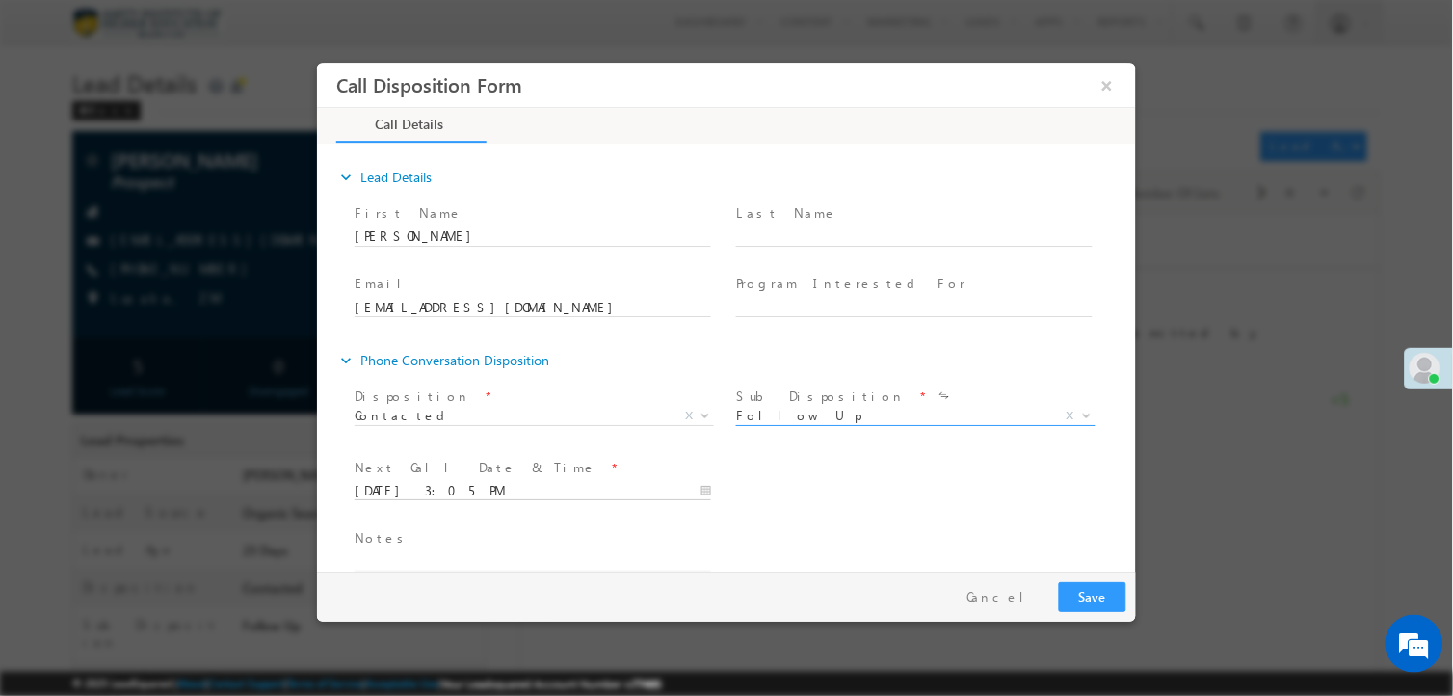
click at [592, 482] on input "08/11/2025 3:05 PM" at bounding box center [532, 491] width 357 height 19
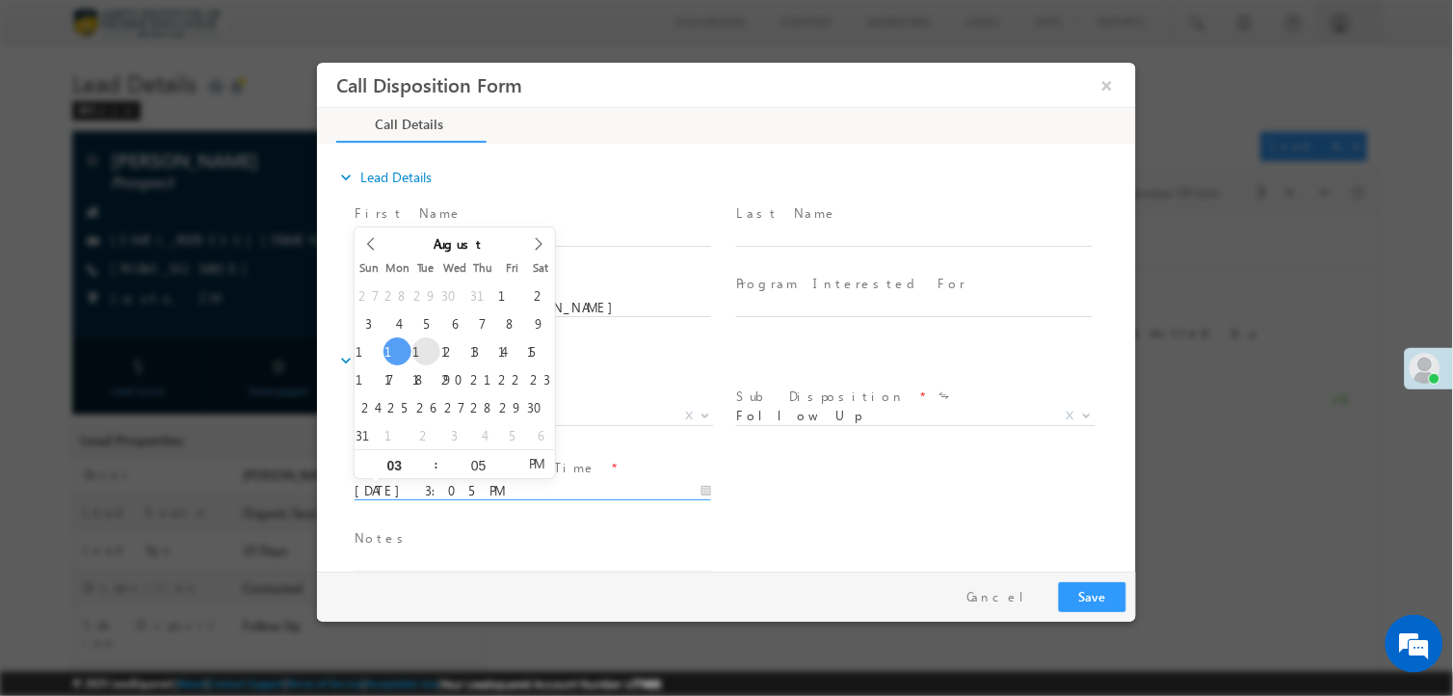
type input "08/12/2025 3:05 PM"
click at [468, 551] on textarea at bounding box center [532, 560] width 357 height 22
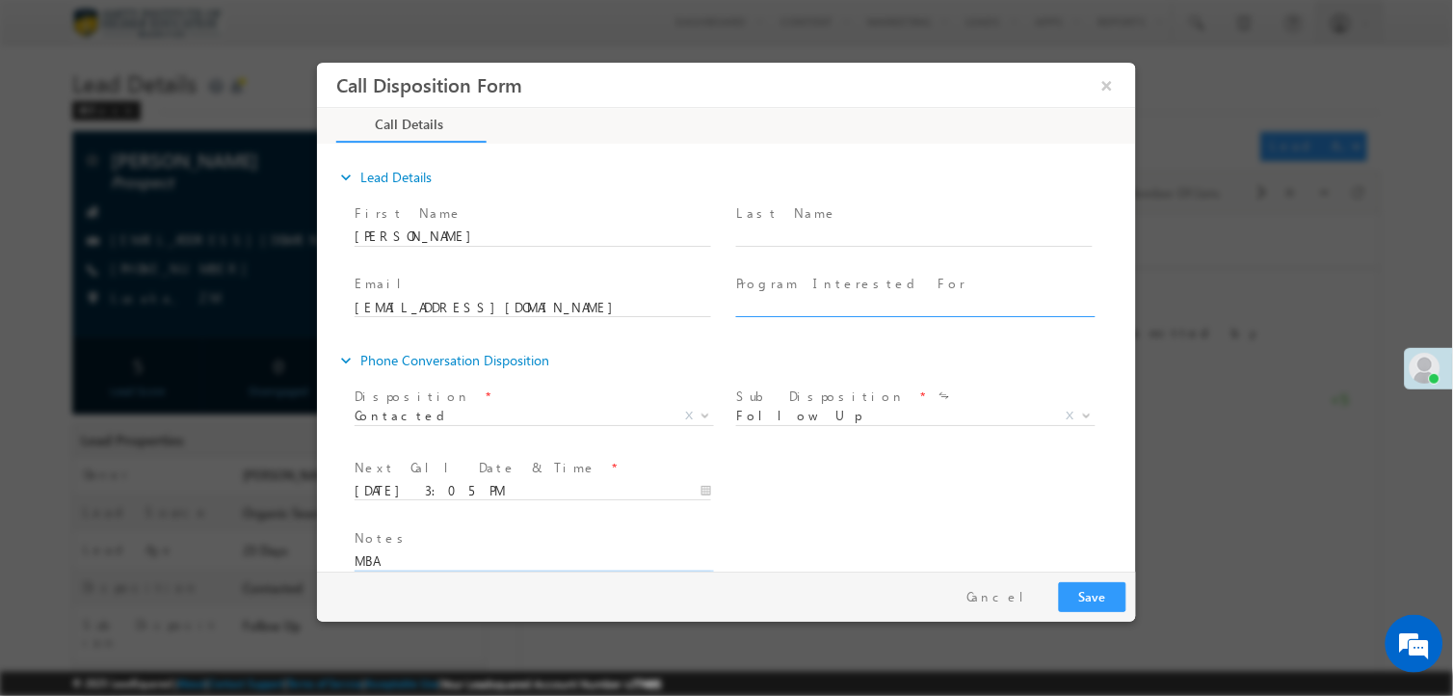
type textarea "MBA"
click at [856, 309] on input "text" at bounding box center [913, 308] width 357 height 19
type input "MBA"
click at [1077, 588] on button "Save" at bounding box center [1091, 597] width 67 height 30
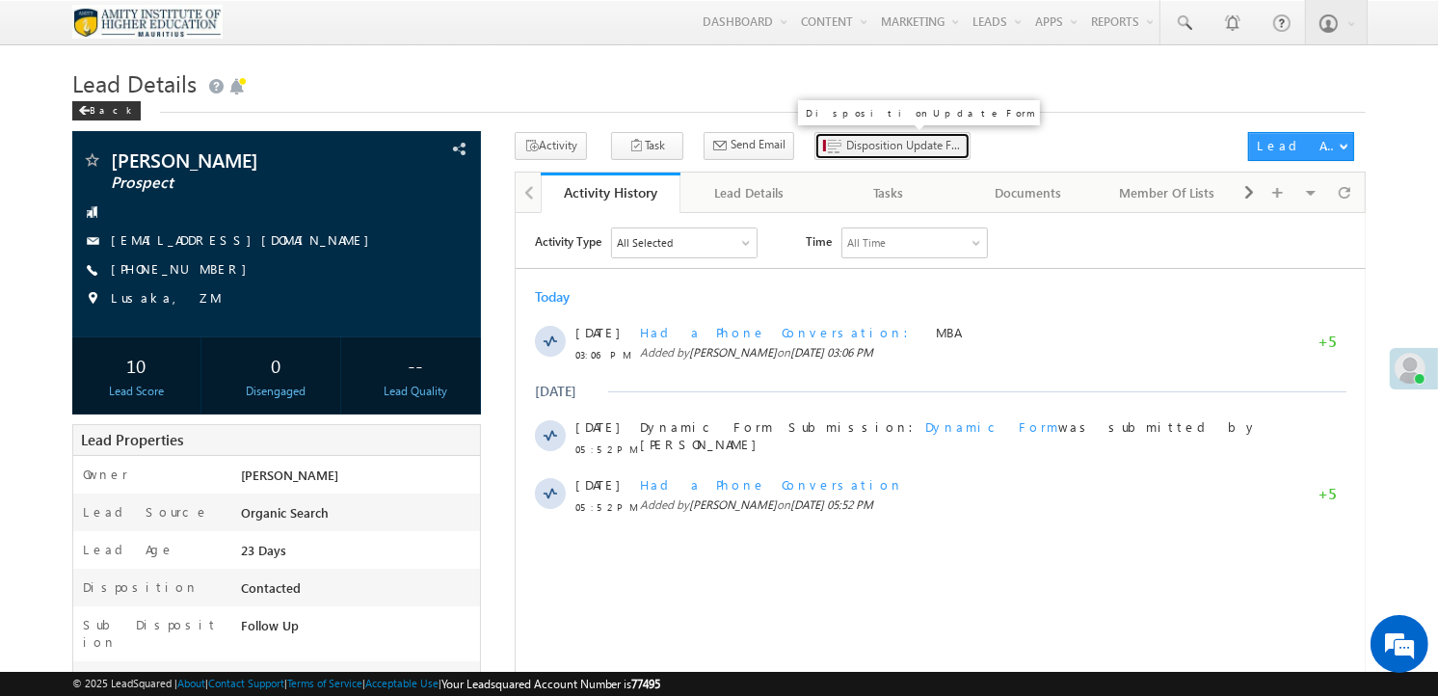
click at [874, 149] on span "Disposition Update Form" at bounding box center [904, 145] width 116 height 17
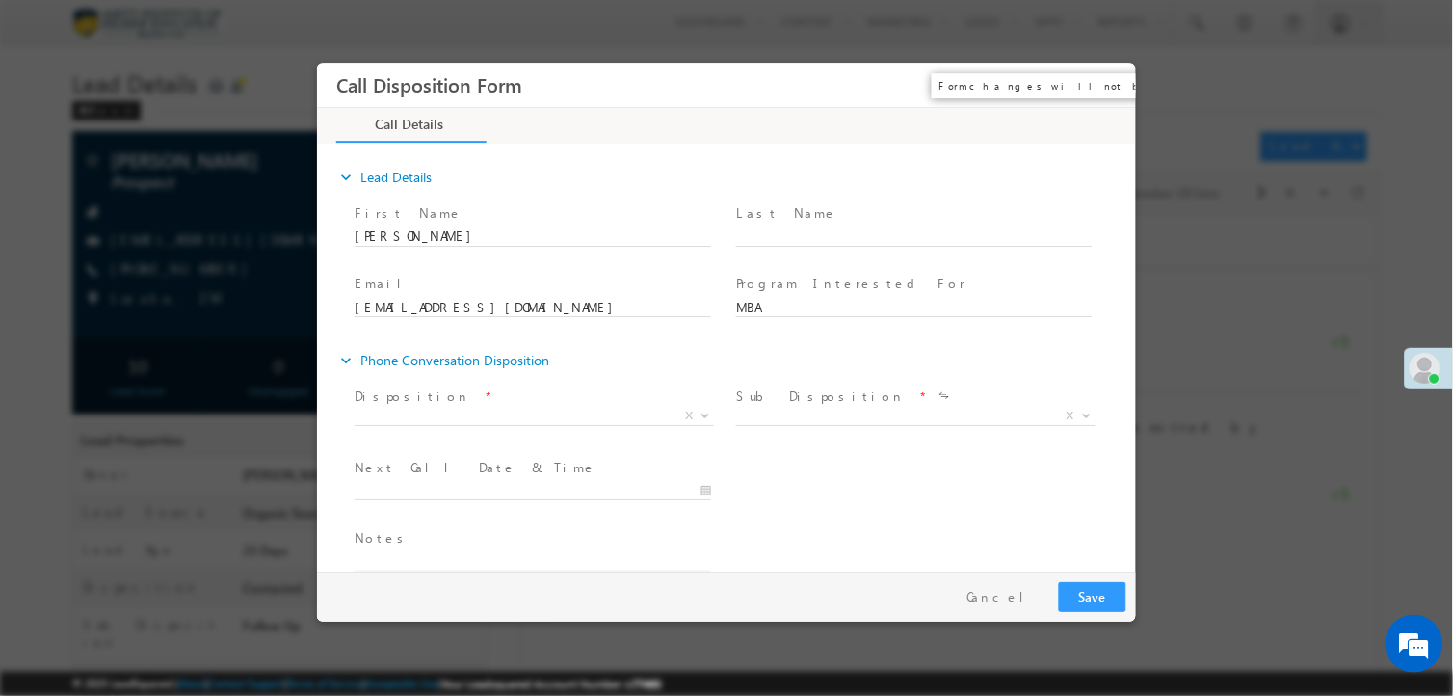
click at [1109, 84] on button "×" at bounding box center [1106, 85] width 33 height 36
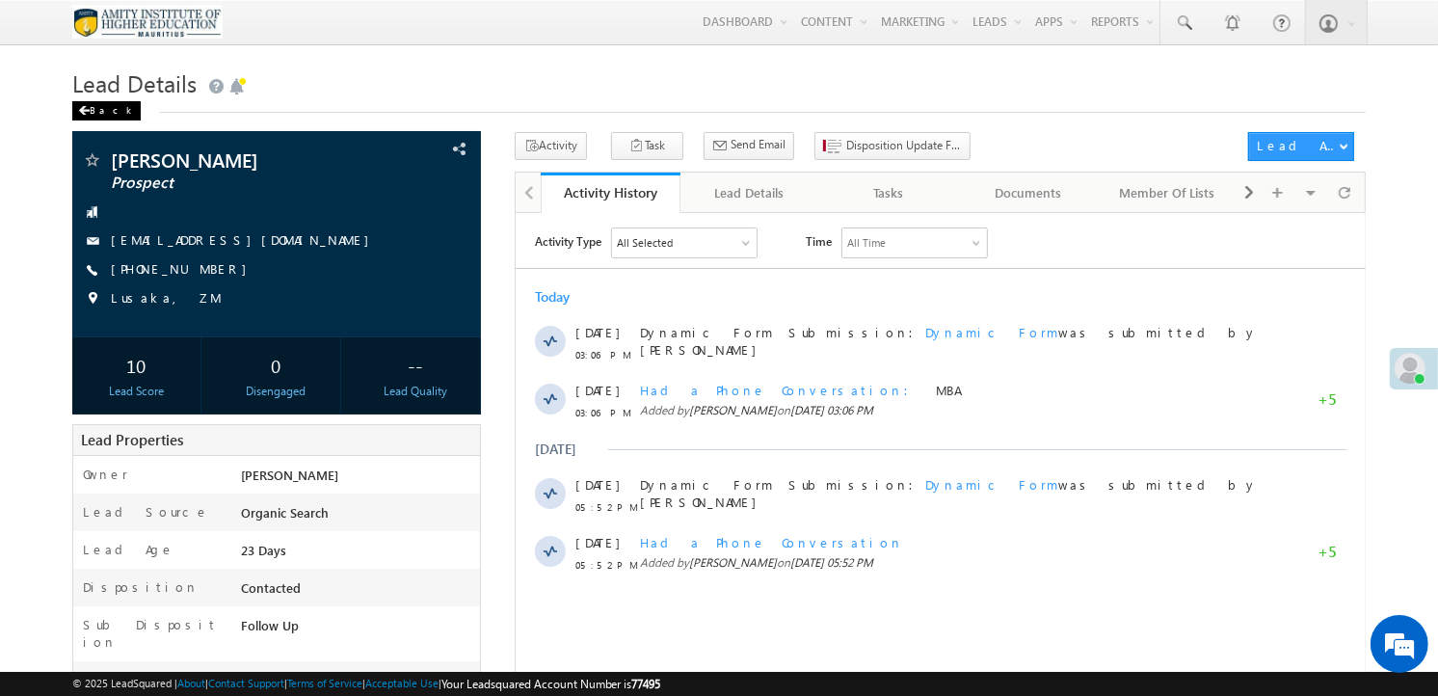
click at [92, 119] on div "Back" at bounding box center [106, 110] width 68 height 19
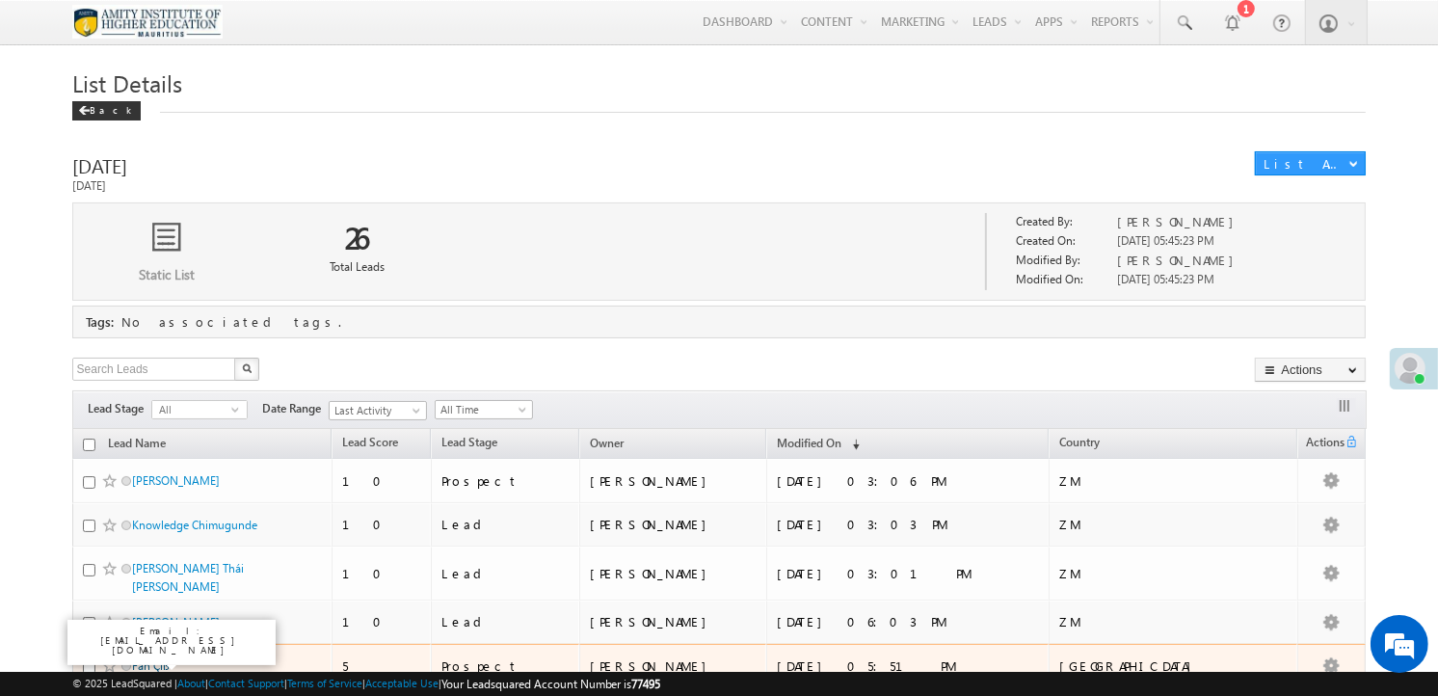
click at [150, 662] on link "Fáñ Çîß" at bounding box center [151, 665] width 38 height 14
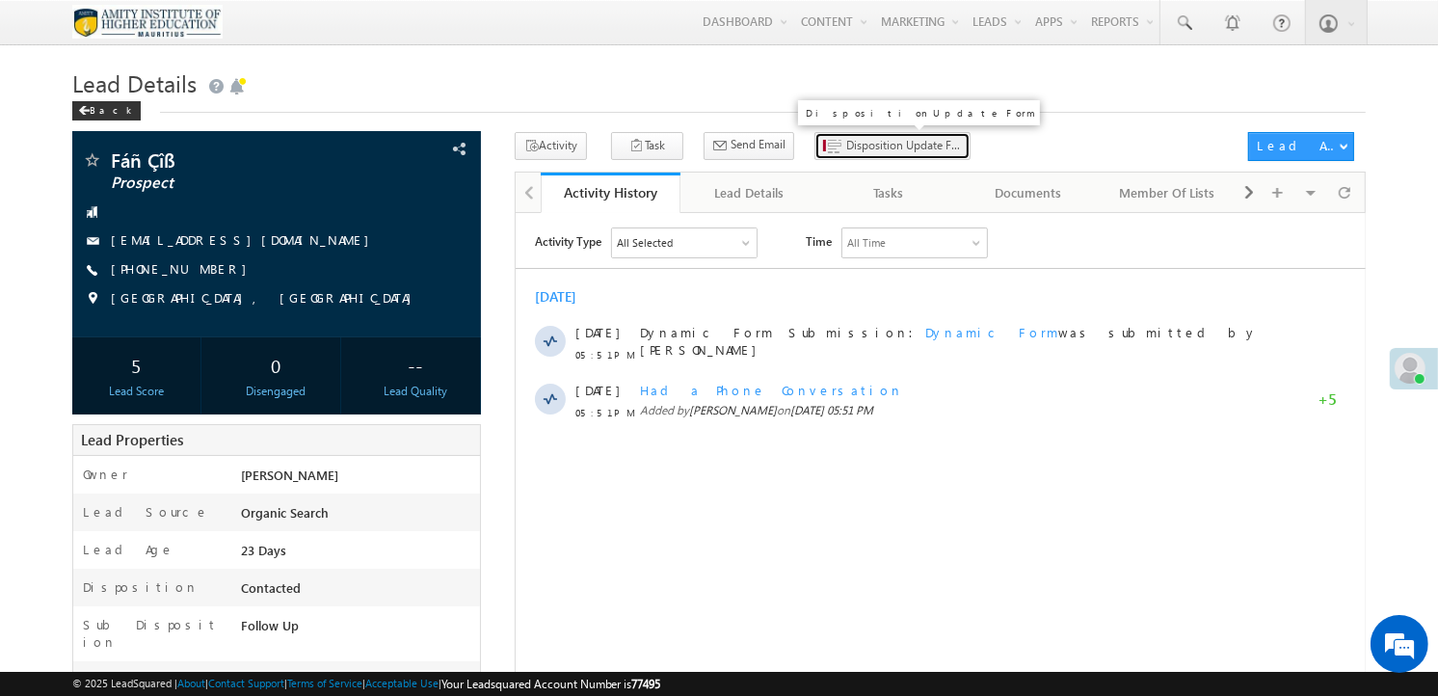
click at [856, 142] on span "Disposition Update Form" at bounding box center [904, 145] width 116 height 17
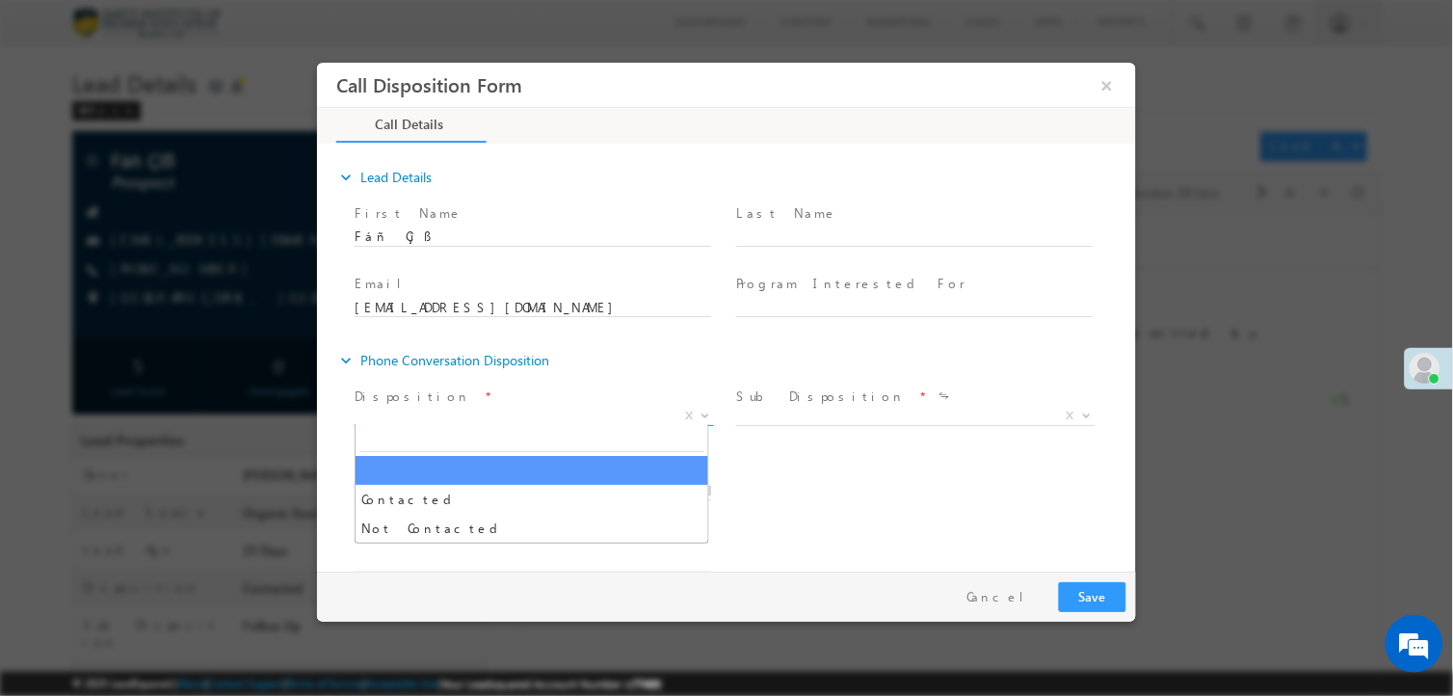
click at [558, 415] on span "X" at bounding box center [533, 416] width 359 height 19
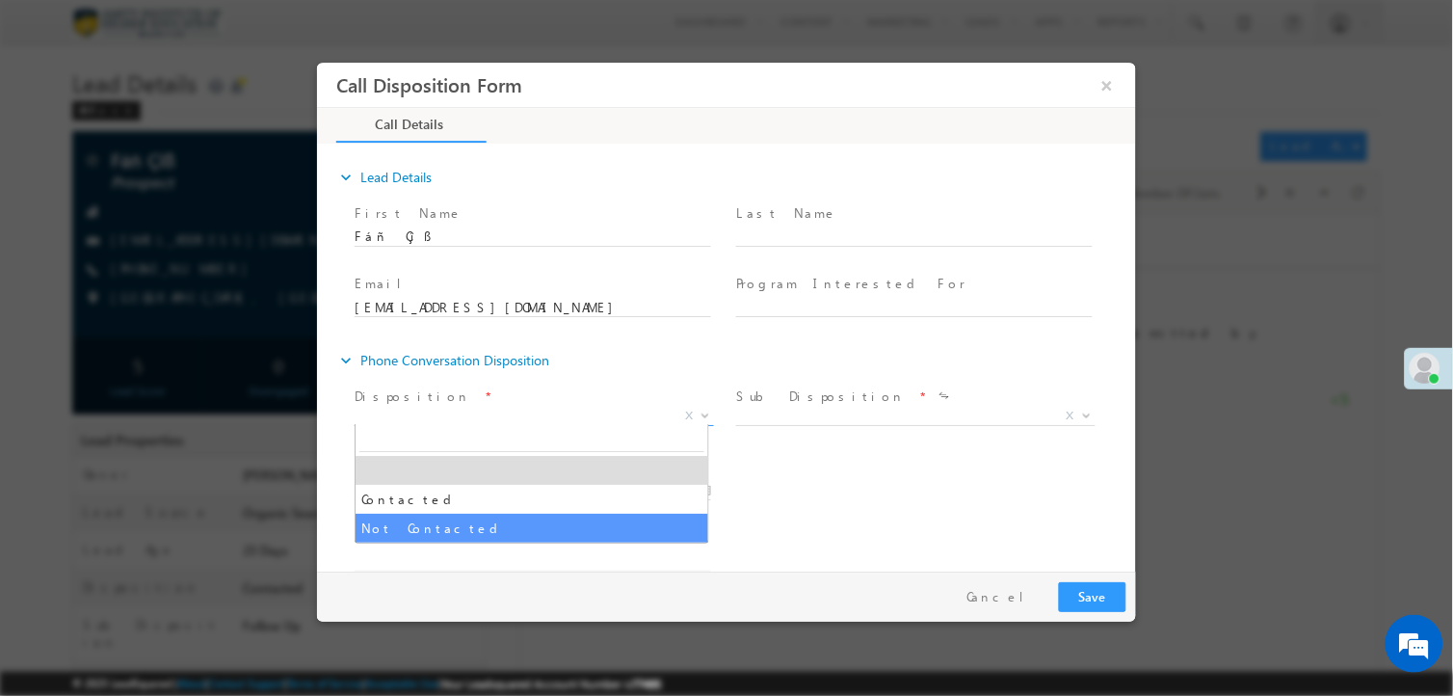
select select "Not Contacted"
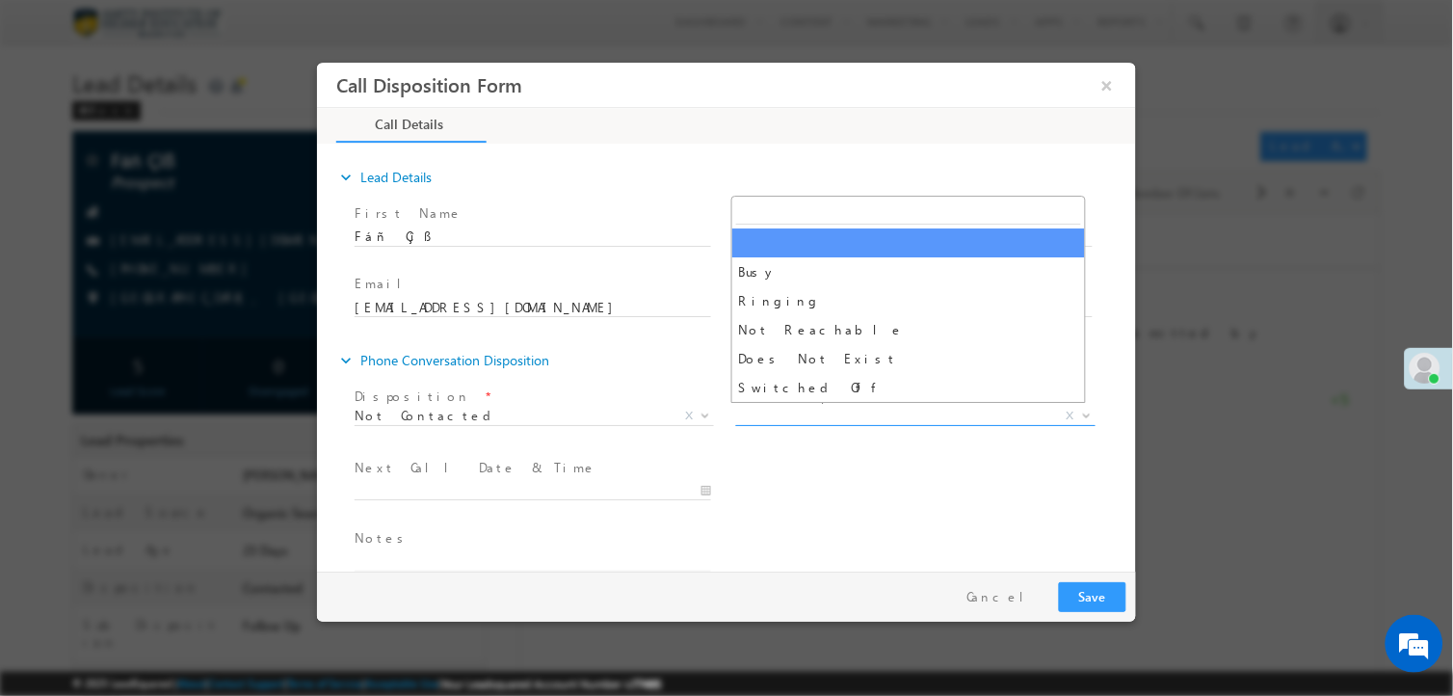
click at [808, 411] on span "X" at bounding box center [914, 416] width 359 height 19
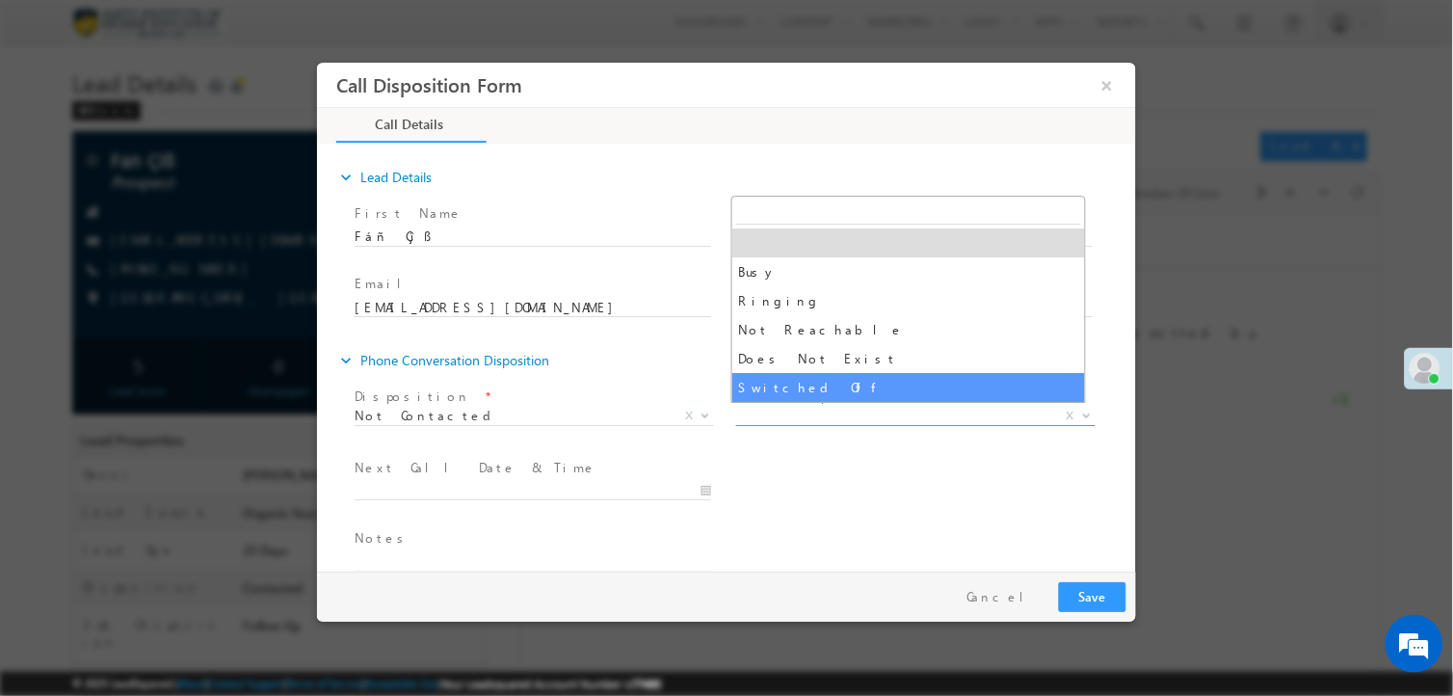
select select "Switched Off"
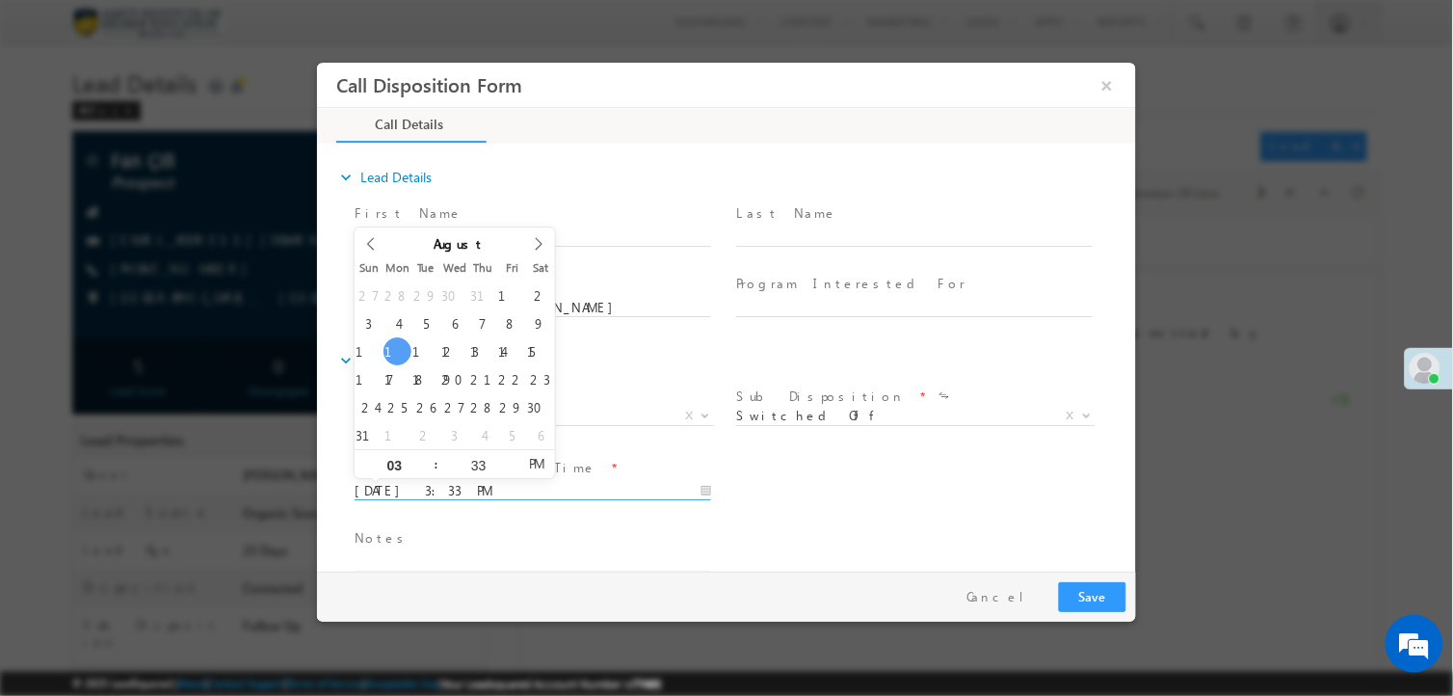
click at [652, 491] on input "08/11/2025 3:33 PM" at bounding box center [532, 491] width 357 height 19
type input "08/12/2025 3:33 PM"
click at [1087, 598] on button "Save" at bounding box center [1091, 597] width 67 height 30
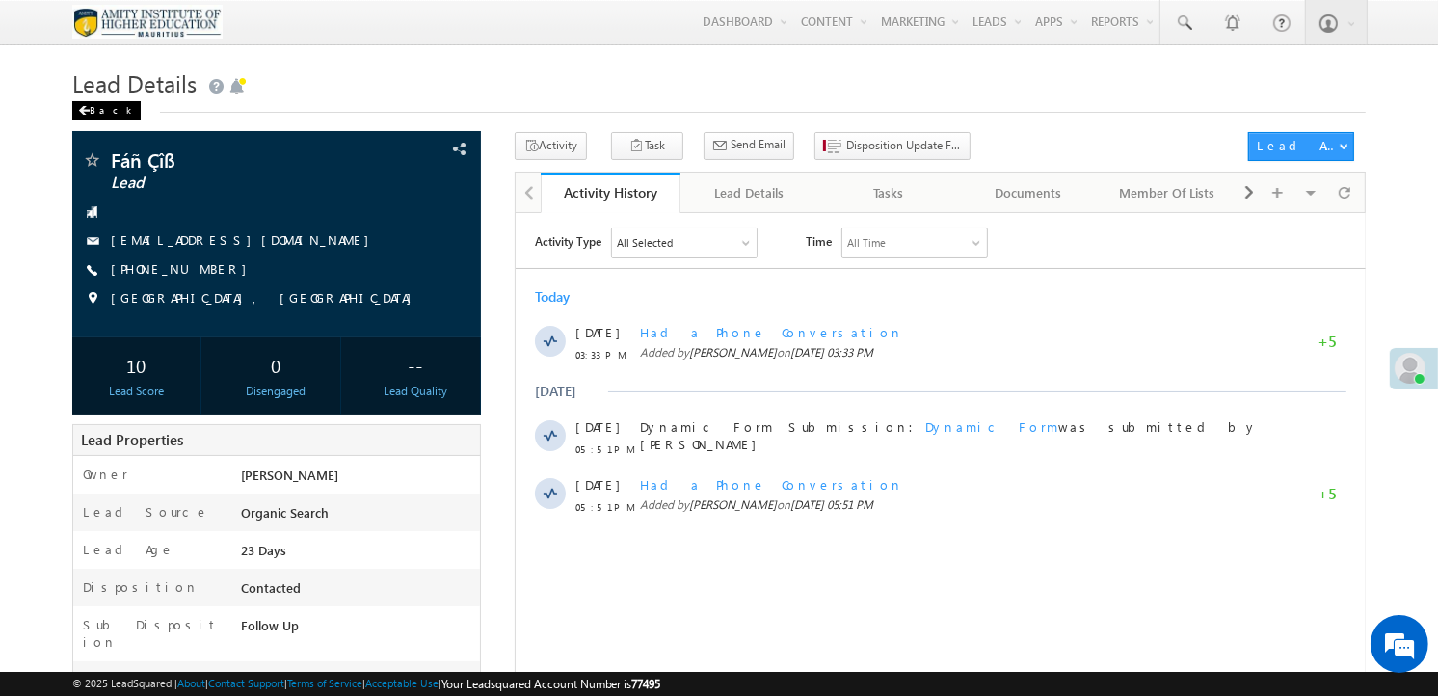
click at [96, 117] on div "Back" at bounding box center [106, 110] width 68 height 19
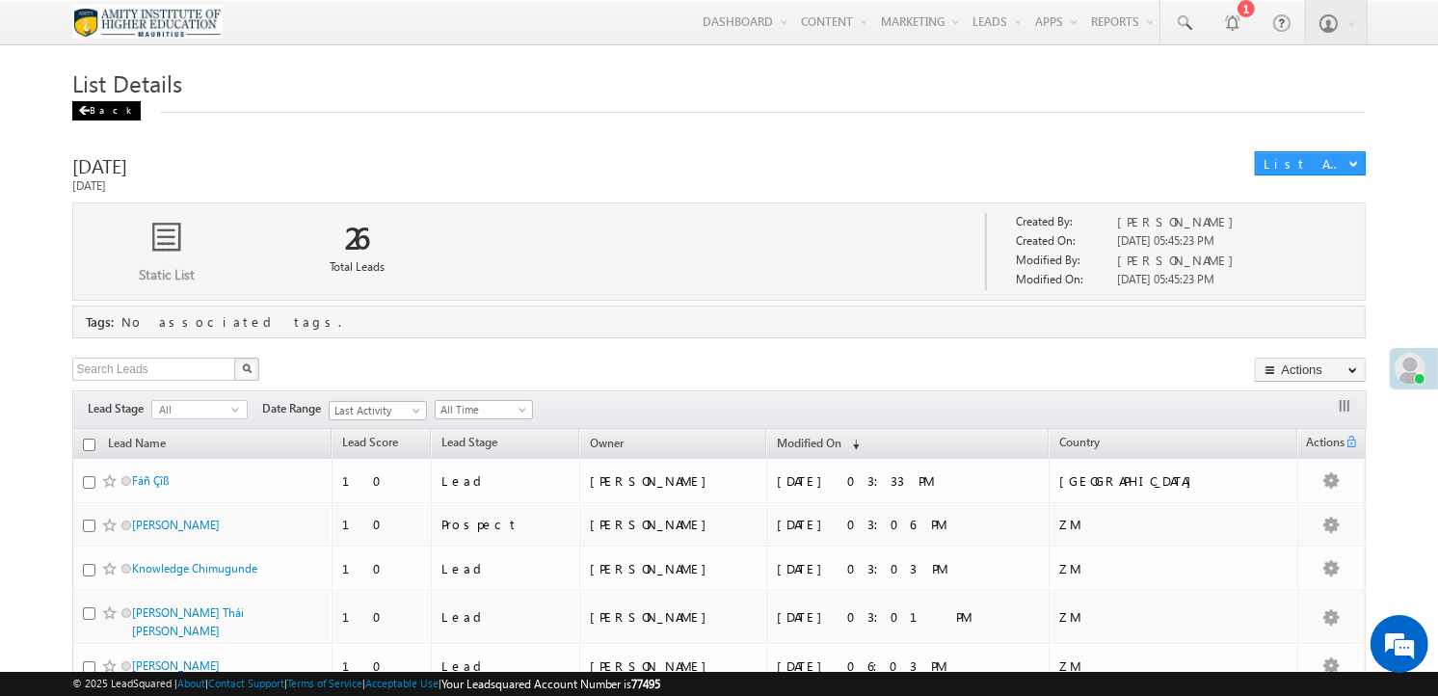
click at [91, 119] on div "Back" at bounding box center [106, 110] width 68 height 19
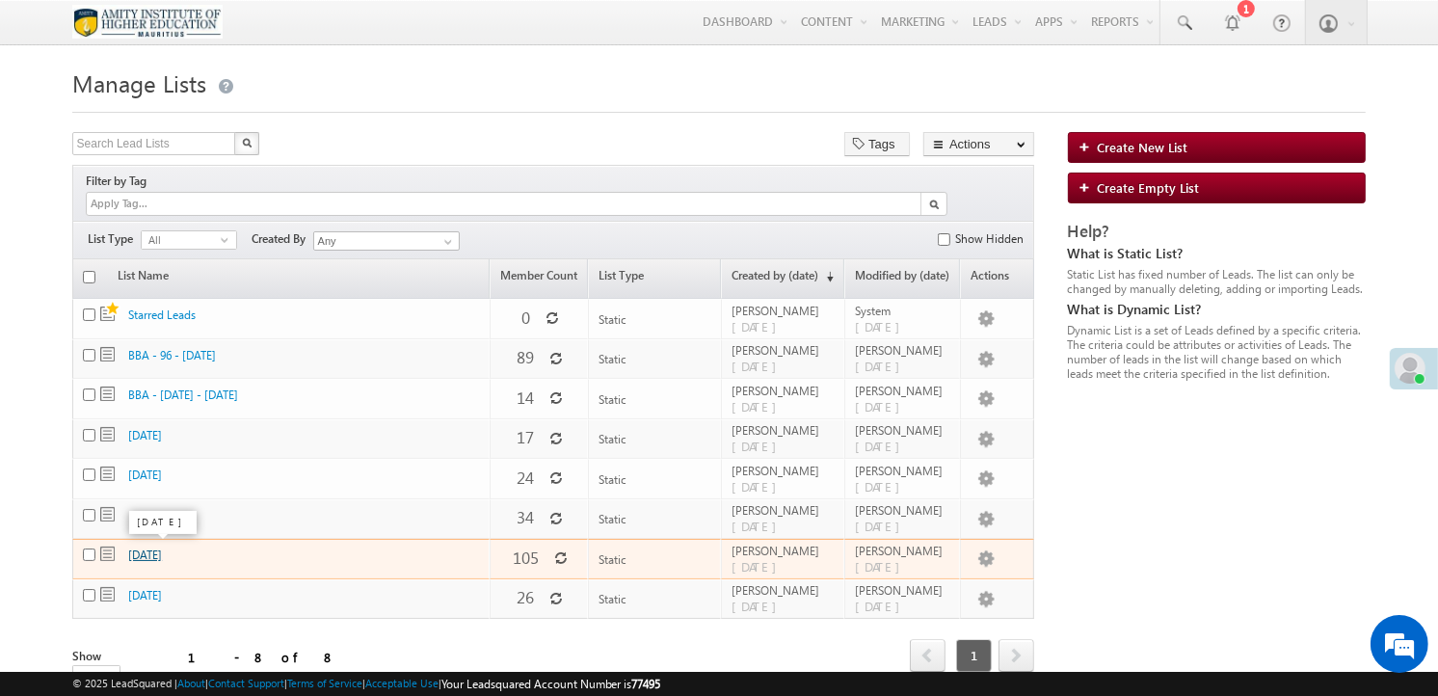
click at [157, 549] on link "[DATE]" at bounding box center [145, 554] width 34 height 14
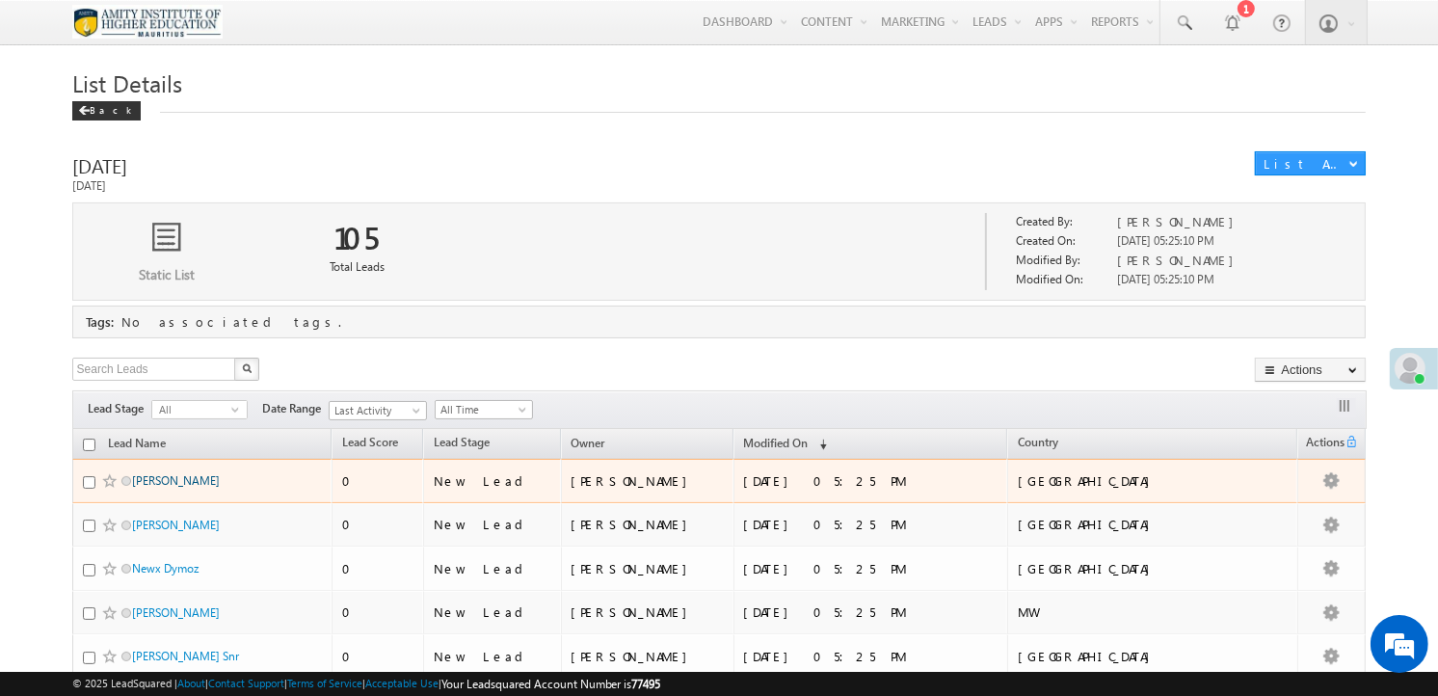
click at [169, 484] on link "[PERSON_NAME]" at bounding box center [176, 480] width 88 height 14
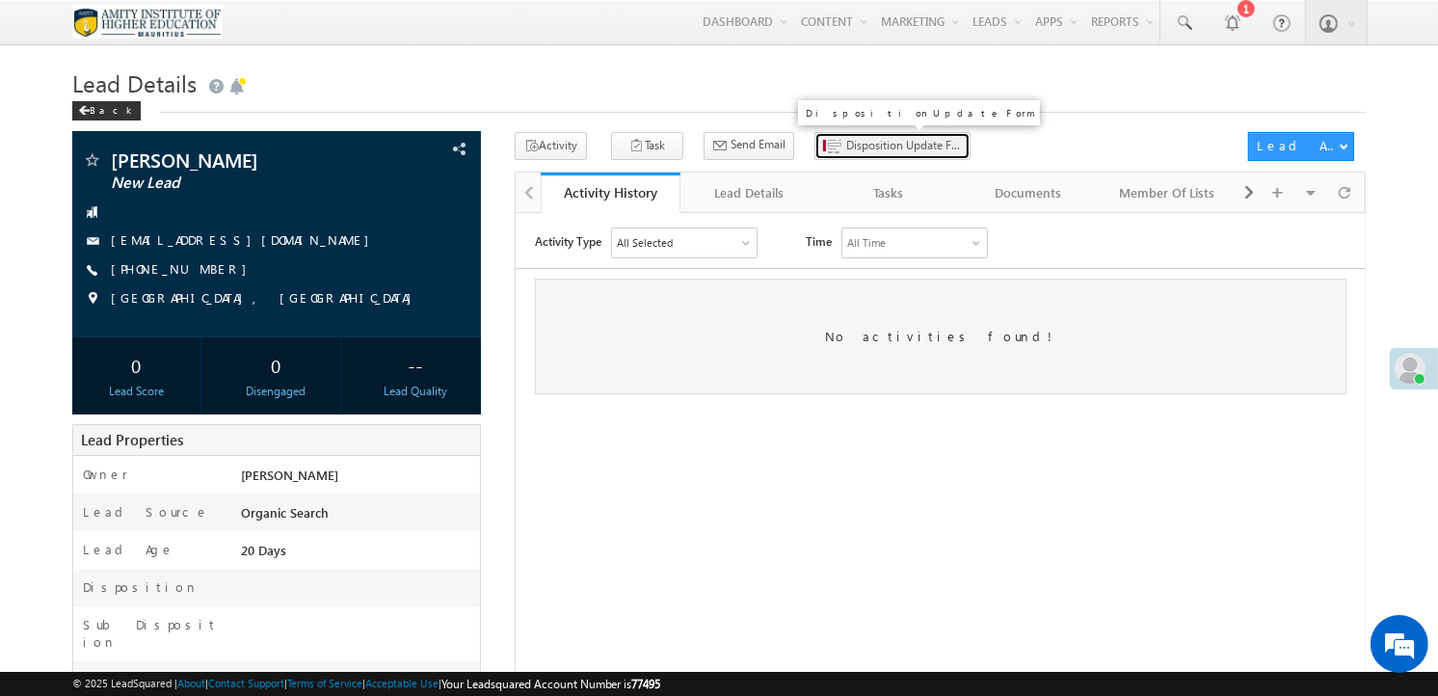
click at [846, 143] on span "Disposition Update Form" at bounding box center [904, 145] width 116 height 17
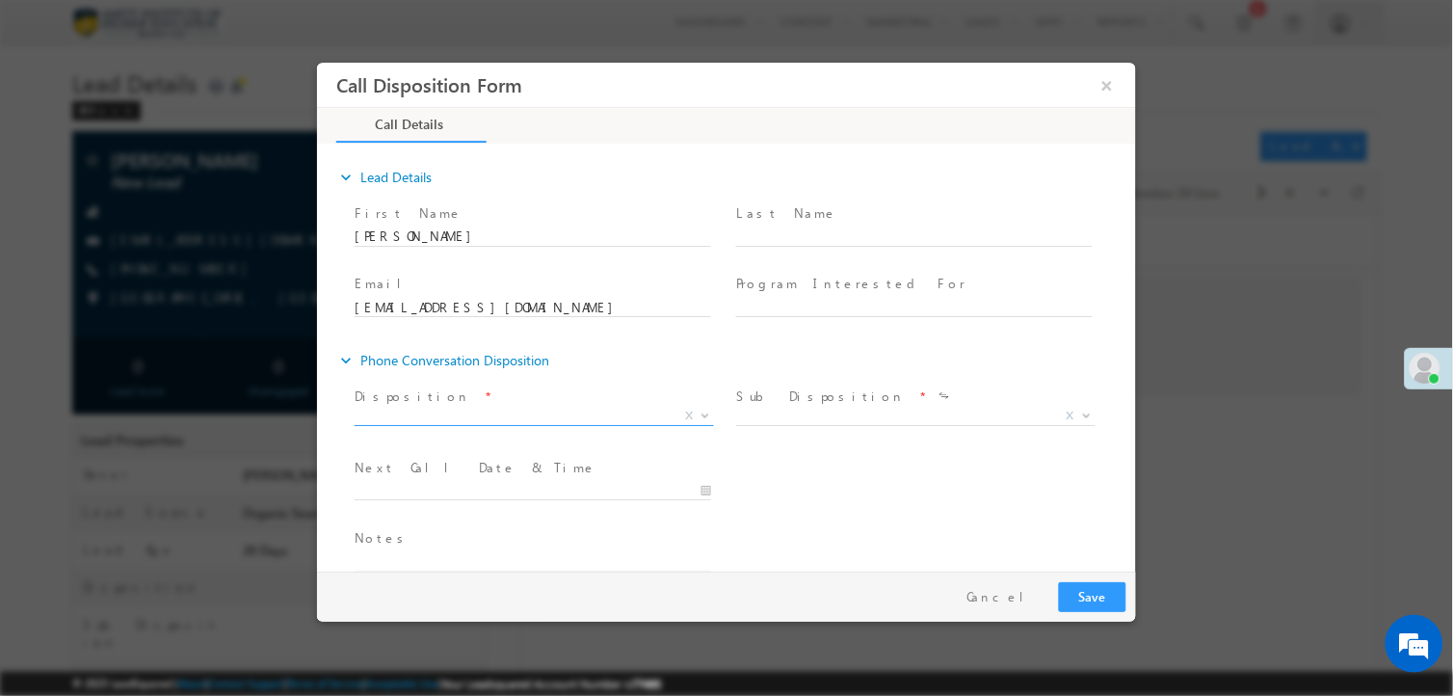
click at [478, 424] on span "X" at bounding box center [533, 420] width 359 height 19
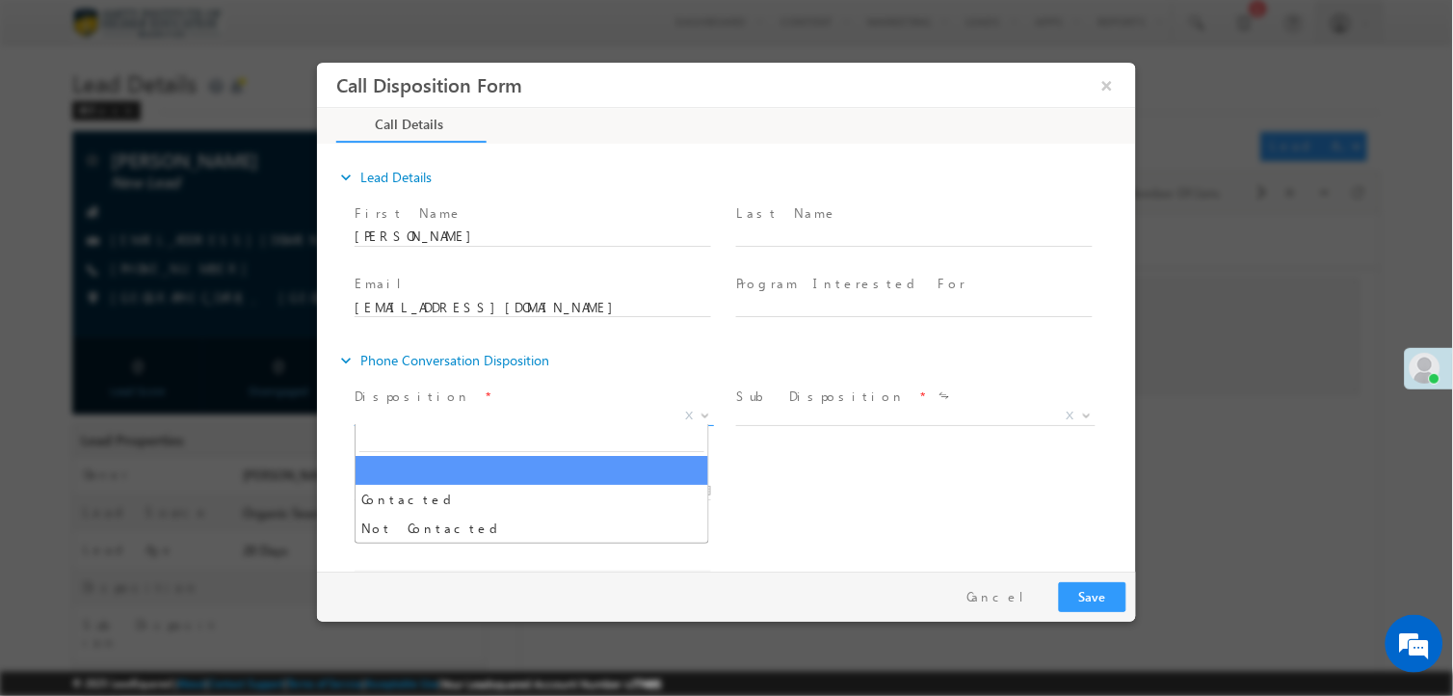
click at [471, 412] on span "X" at bounding box center [533, 416] width 359 height 19
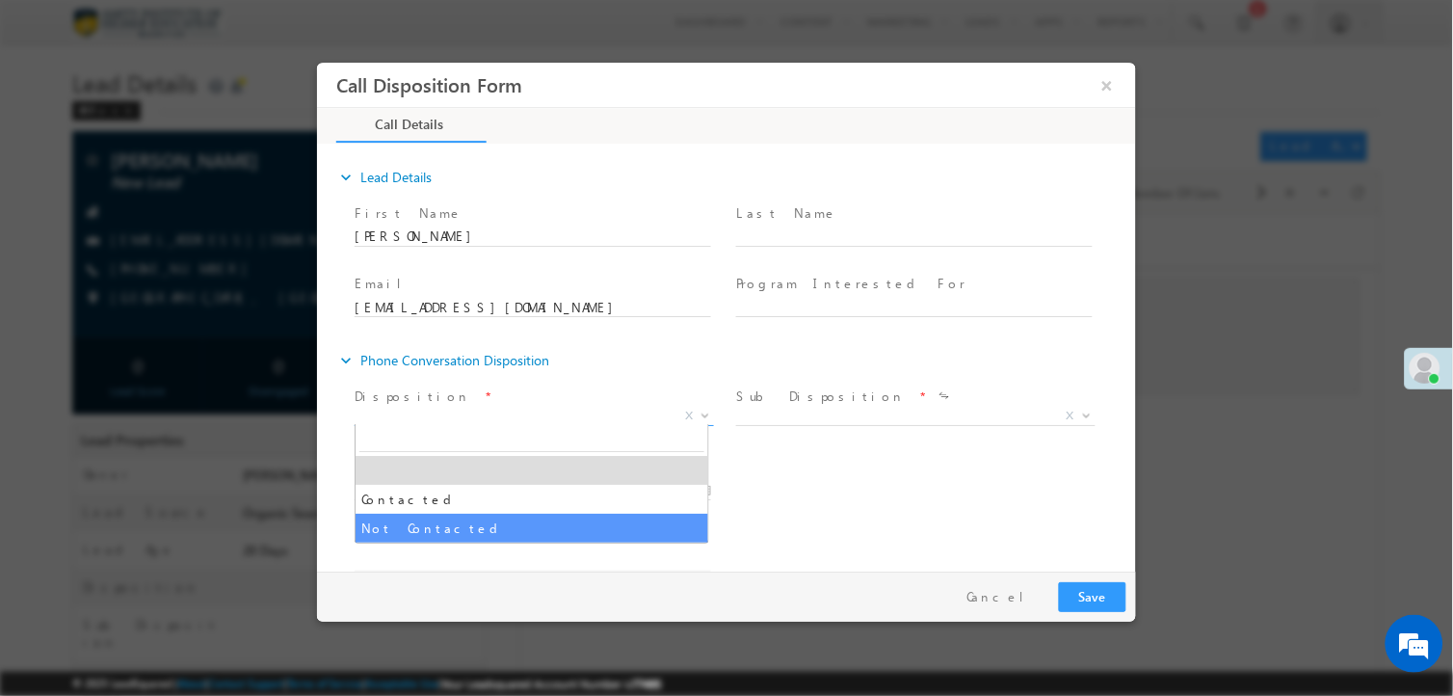
select select "Not Contacted"
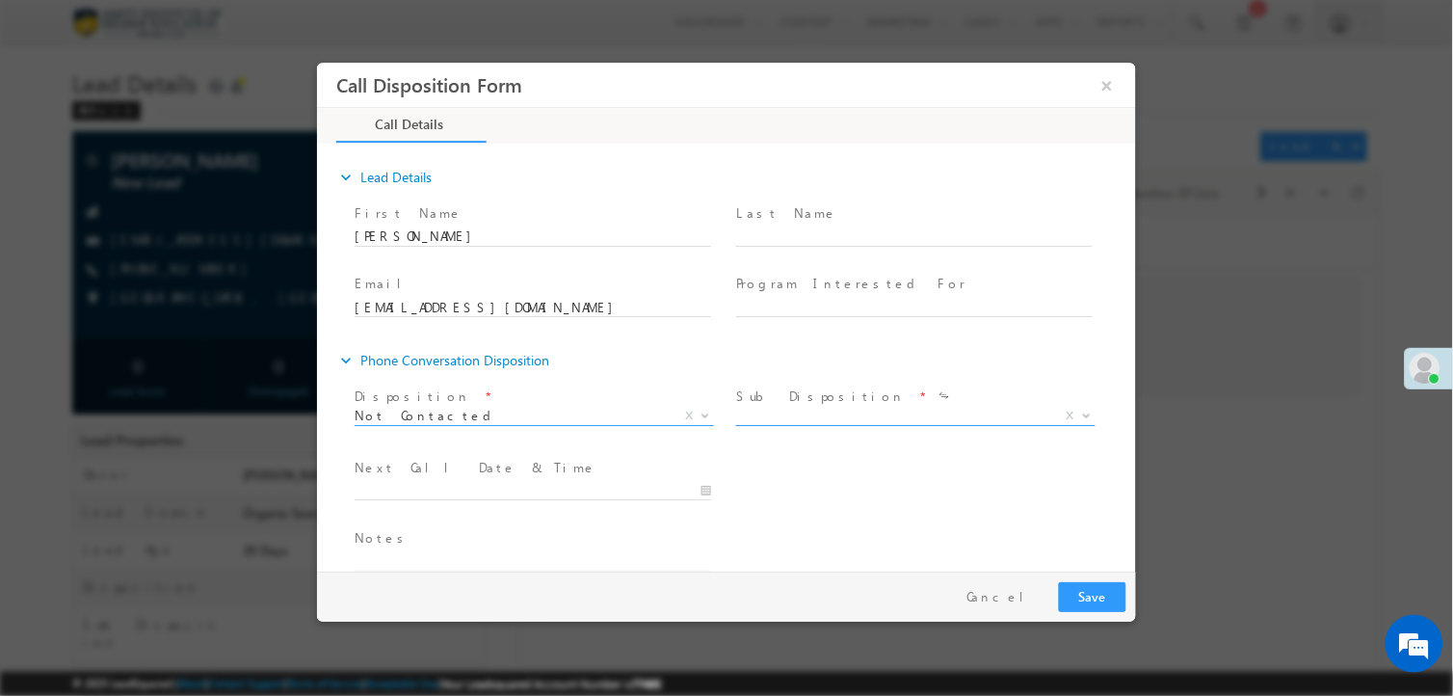
click at [815, 411] on span "X" at bounding box center [914, 416] width 359 height 19
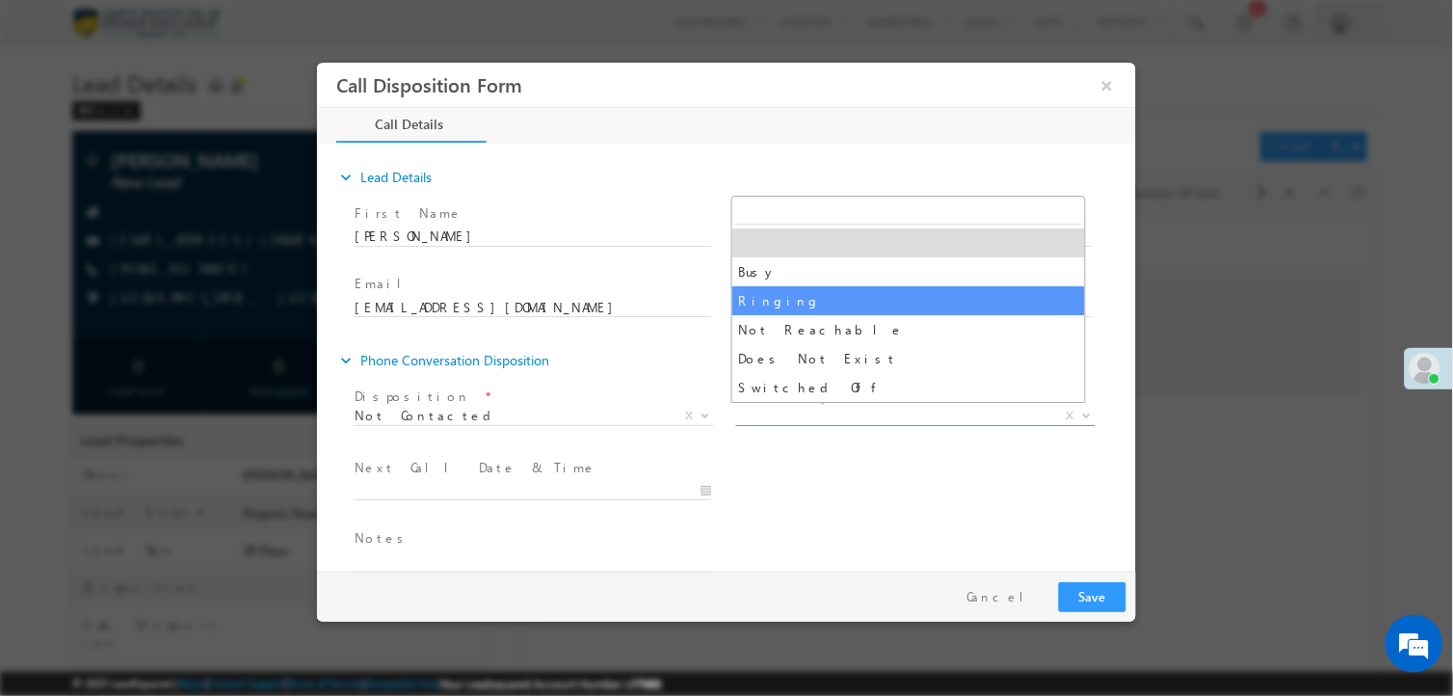
select select "Ringing"
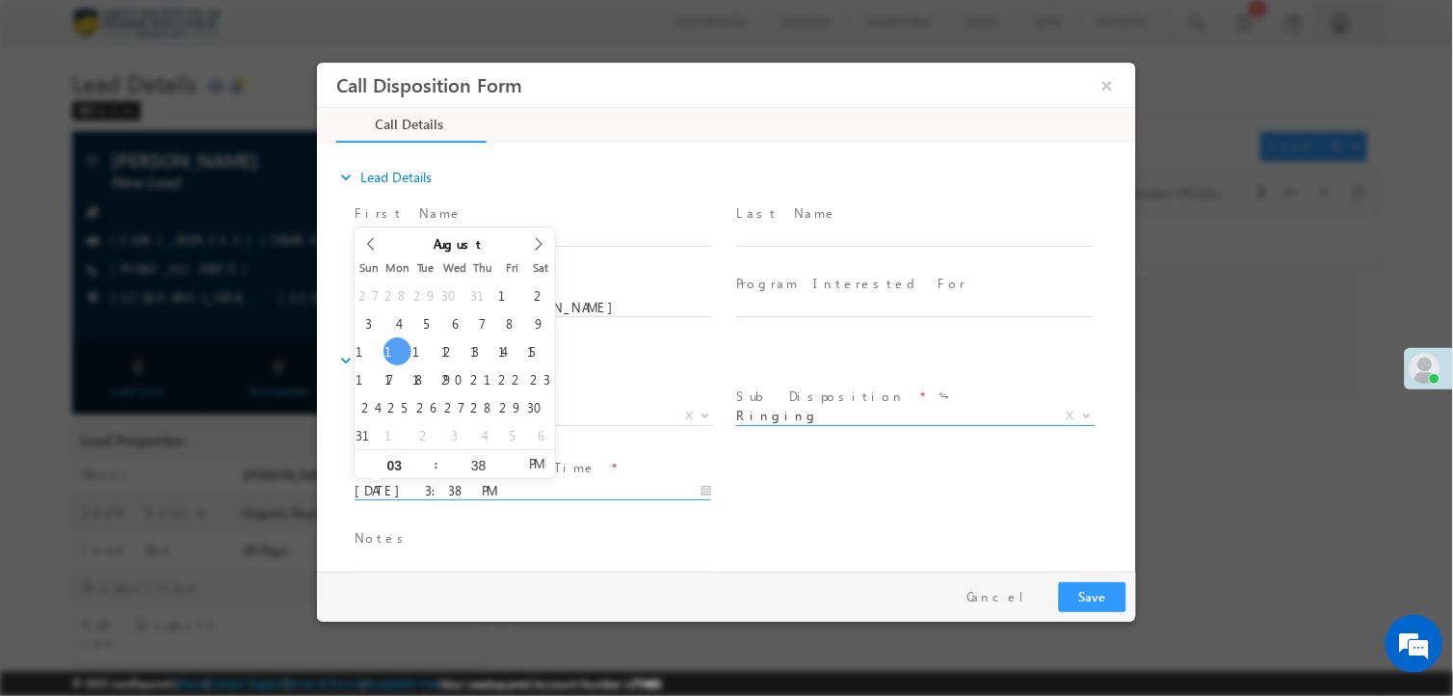
click at [571, 496] on input "08/11/2025 3:38 PM" at bounding box center [532, 491] width 357 height 19
type input "08/12/2025 3:38 PM"
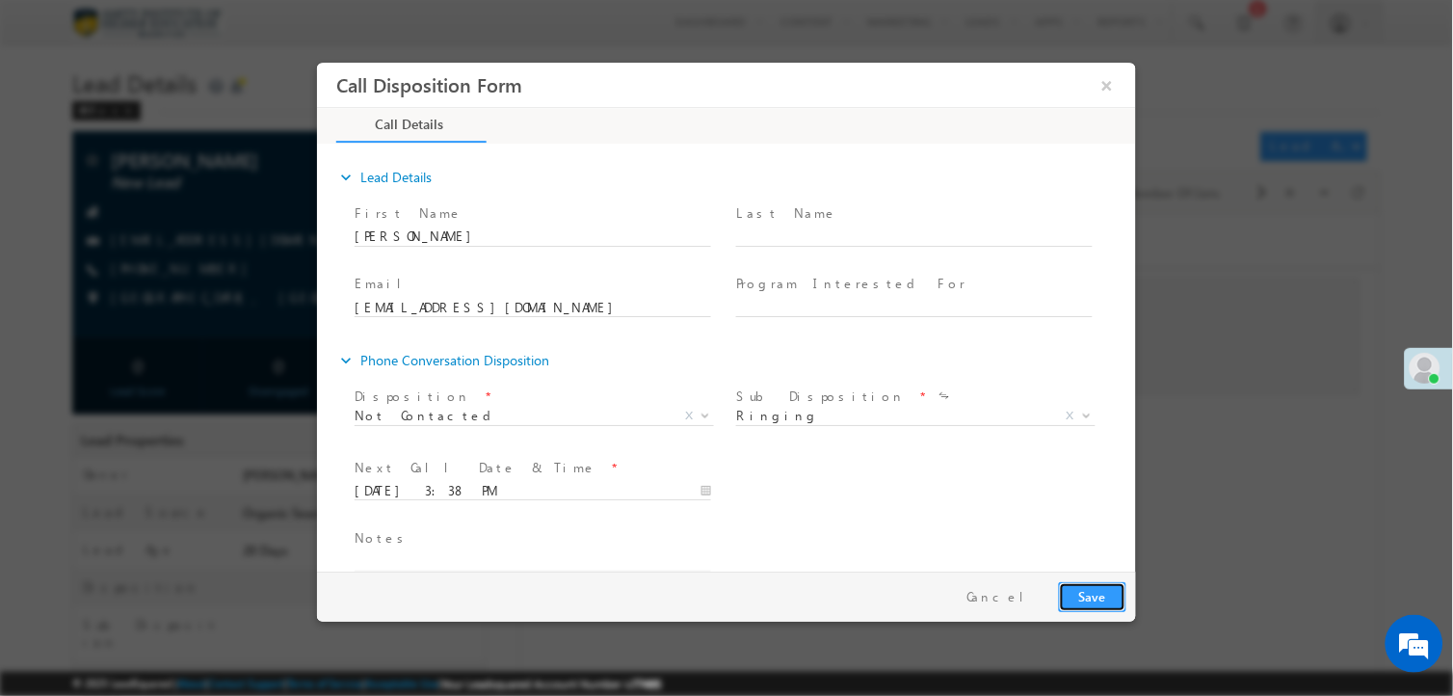
click at [1116, 606] on button "Save" at bounding box center [1091, 597] width 67 height 30
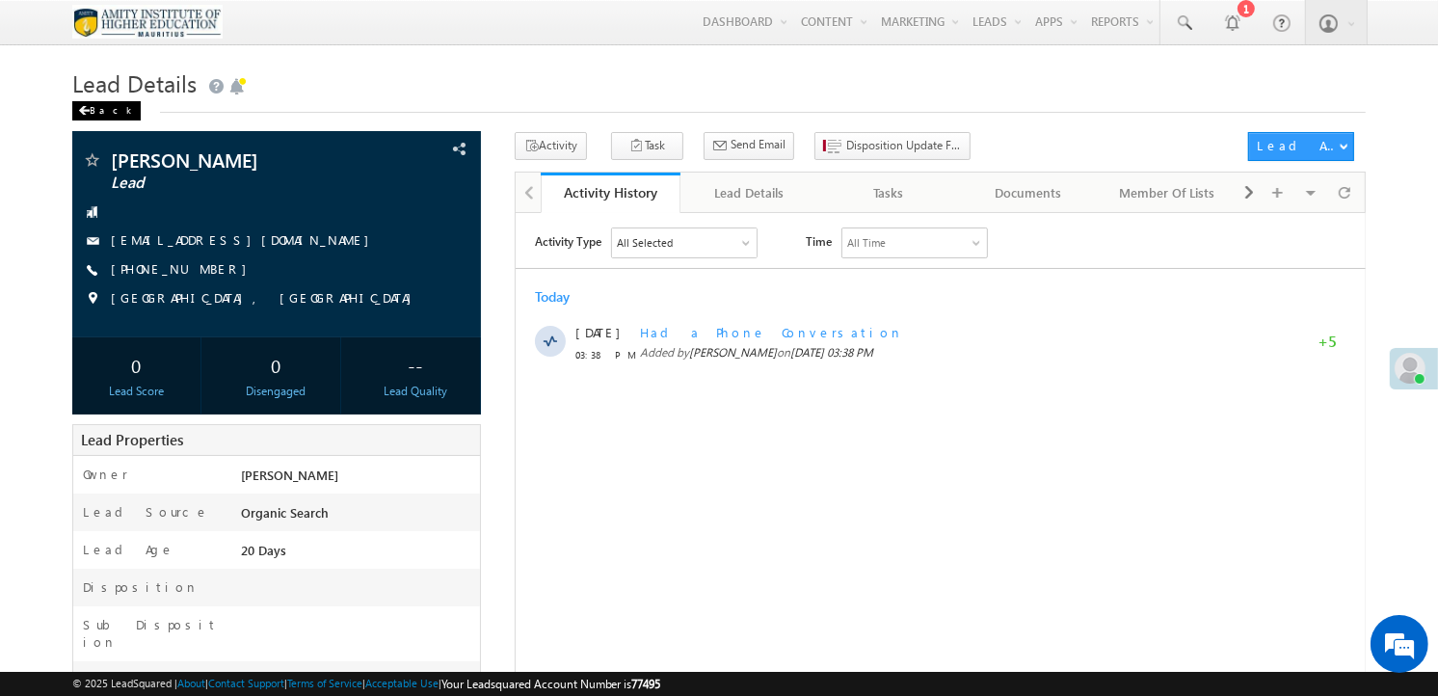
click at [94, 113] on div "Back" at bounding box center [106, 110] width 68 height 19
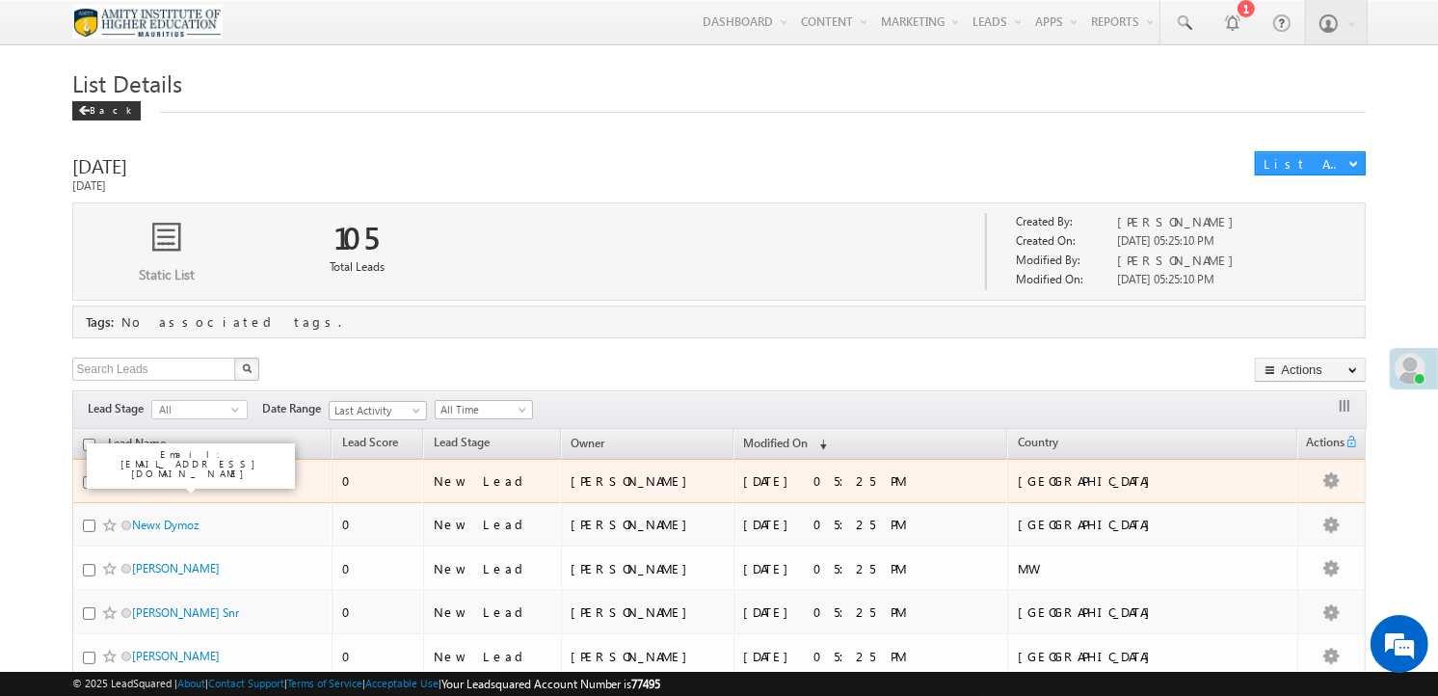
click at [177, 479] on link "[PERSON_NAME]" at bounding box center [176, 480] width 88 height 14
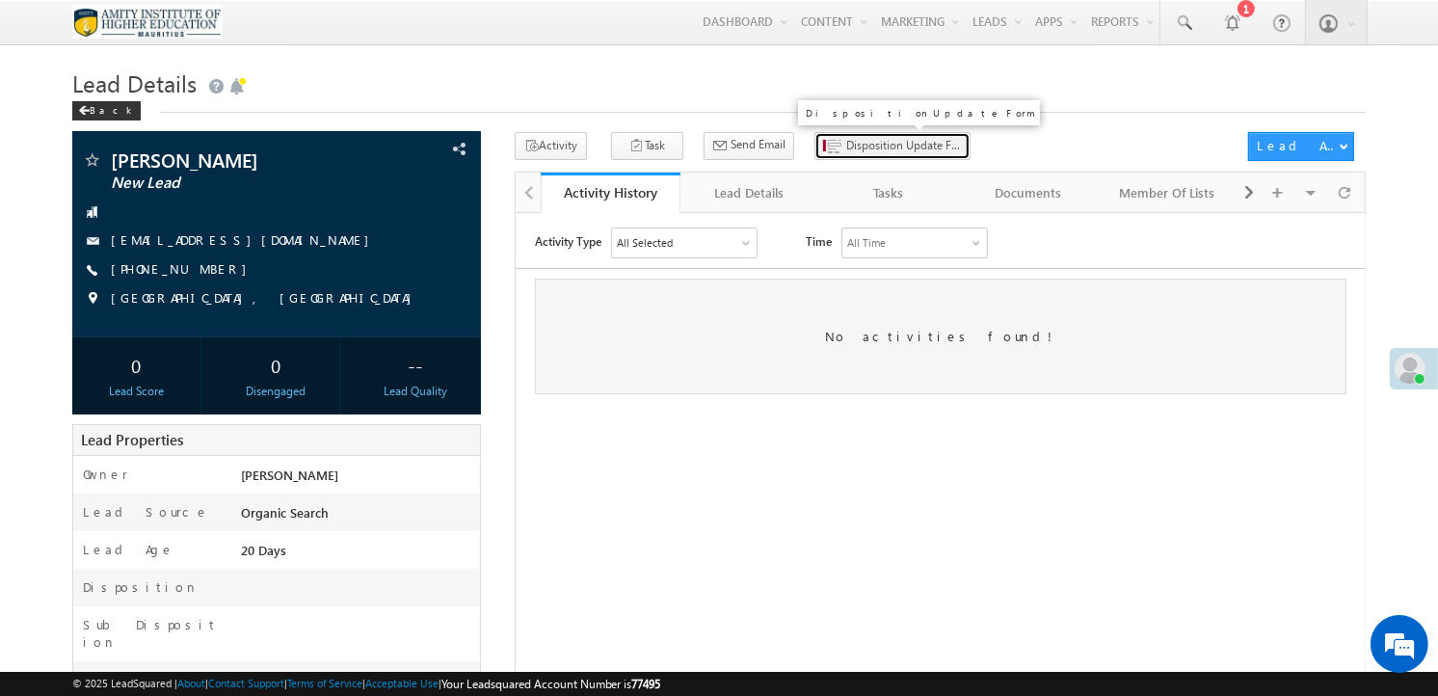
click at [846, 146] on span "Disposition Update Form" at bounding box center [904, 145] width 116 height 17
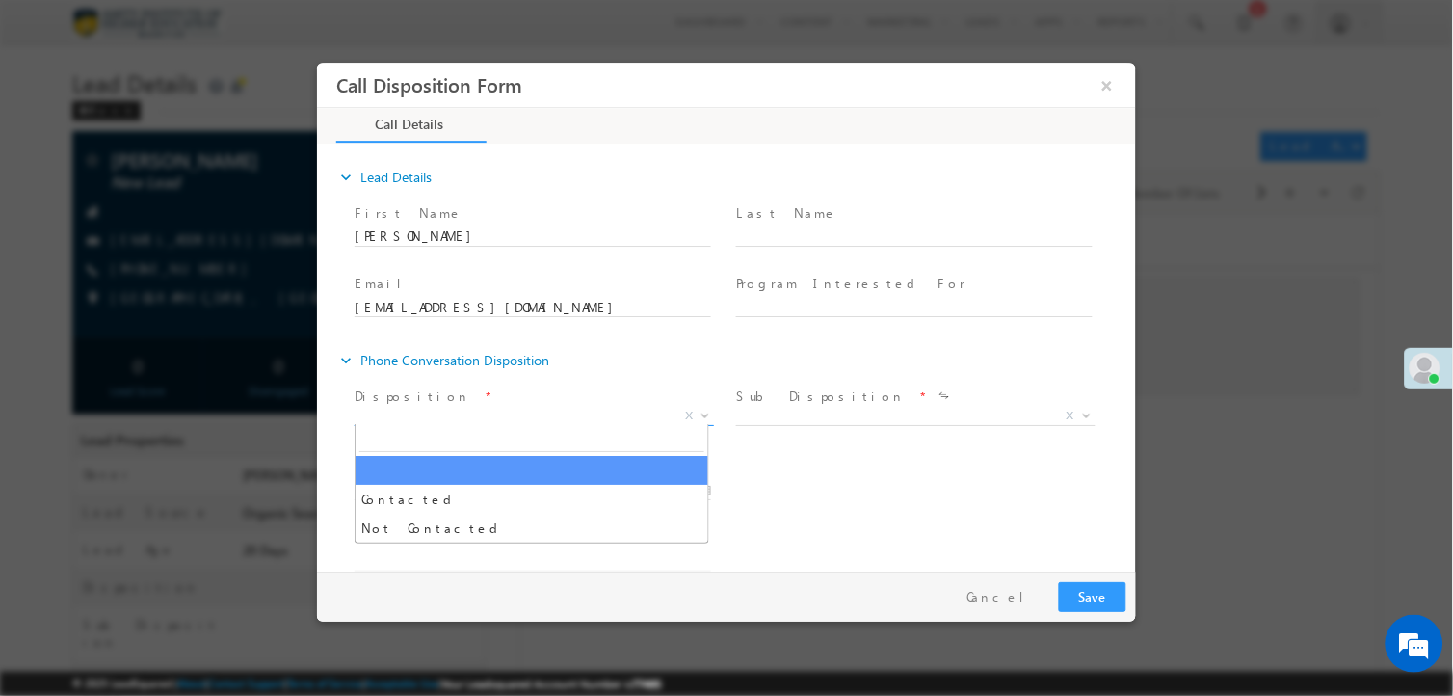
click at [479, 415] on span "X" at bounding box center [533, 416] width 359 height 19
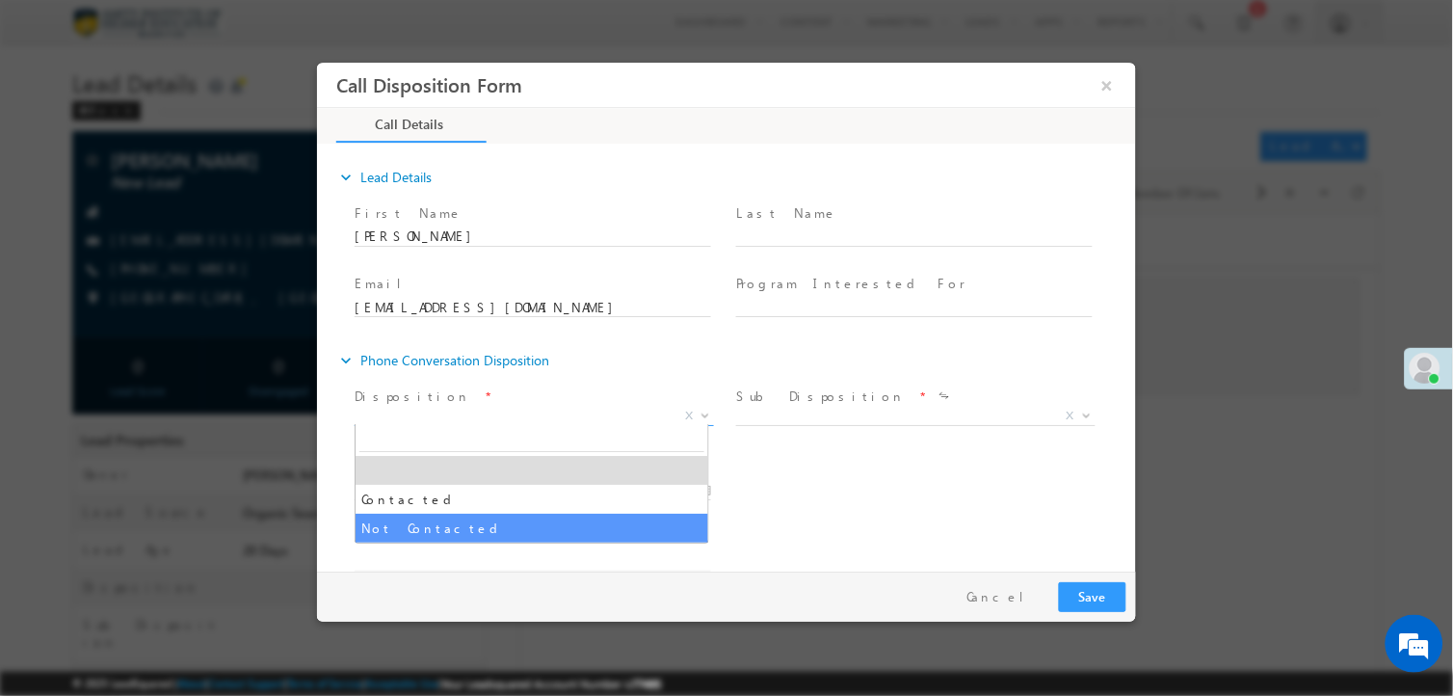
select select "Not Contacted"
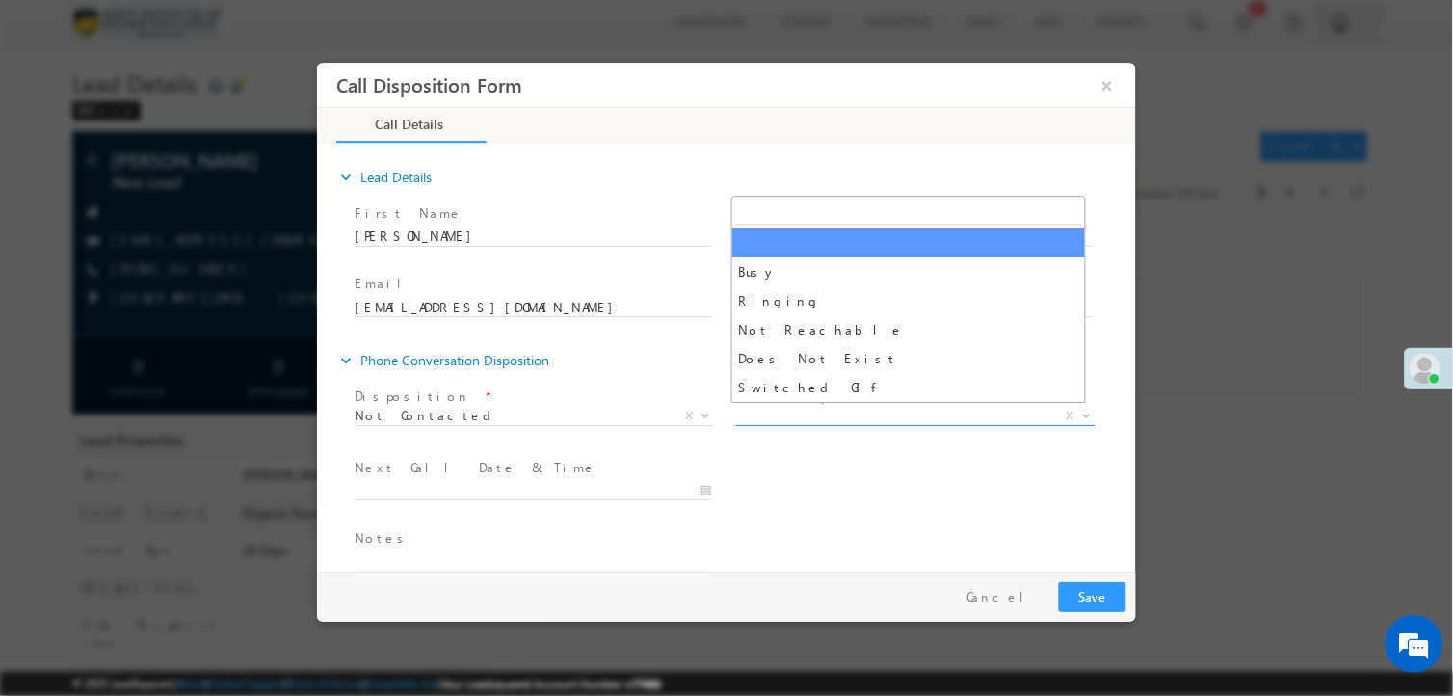
click at [848, 411] on span "X" at bounding box center [914, 416] width 359 height 19
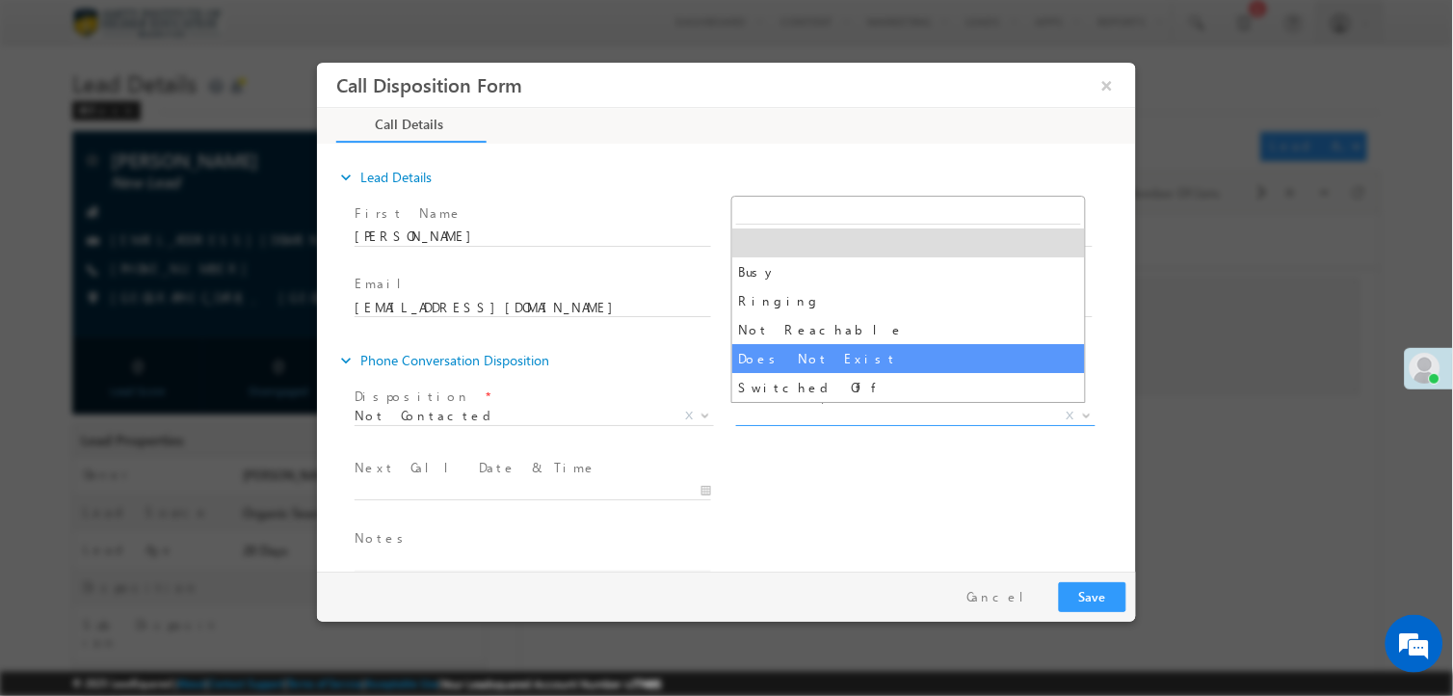
select select "Does Not Exist"
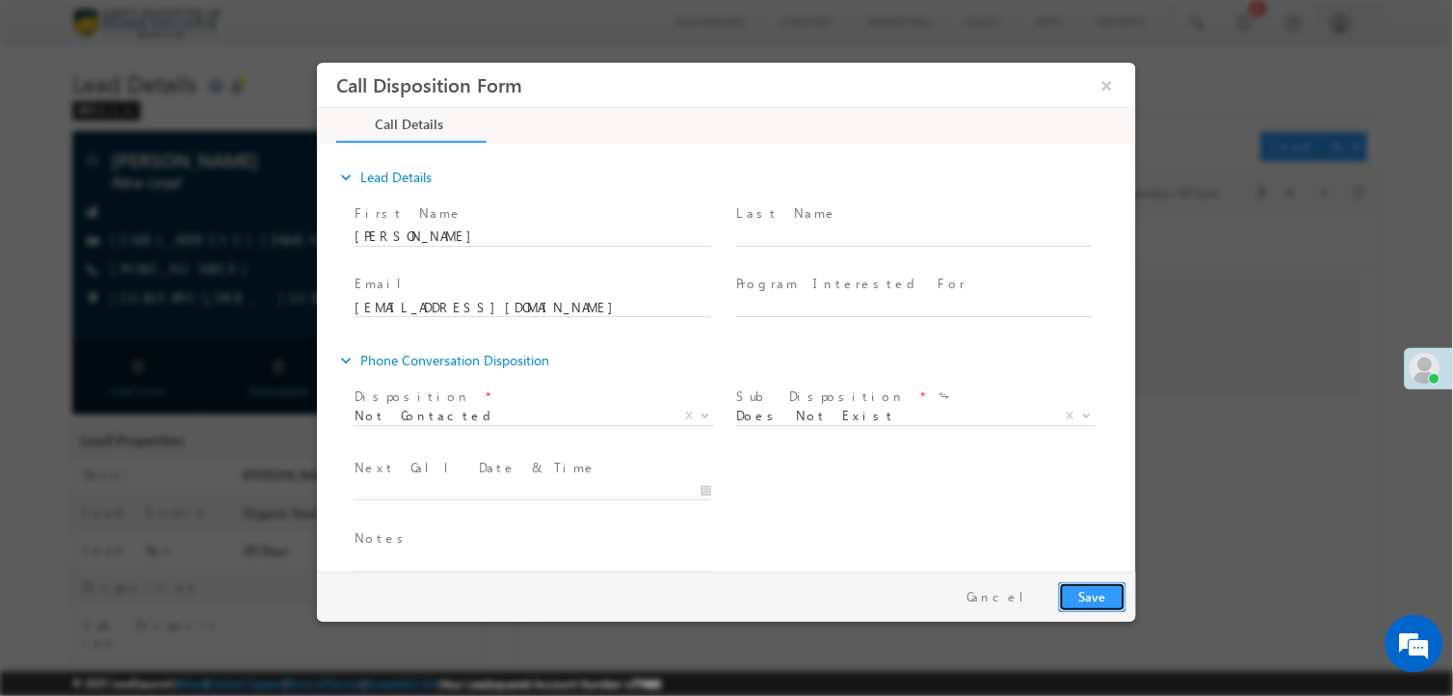
click at [1105, 602] on button "Save" at bounding box center [1091, 597] width 67 height 30
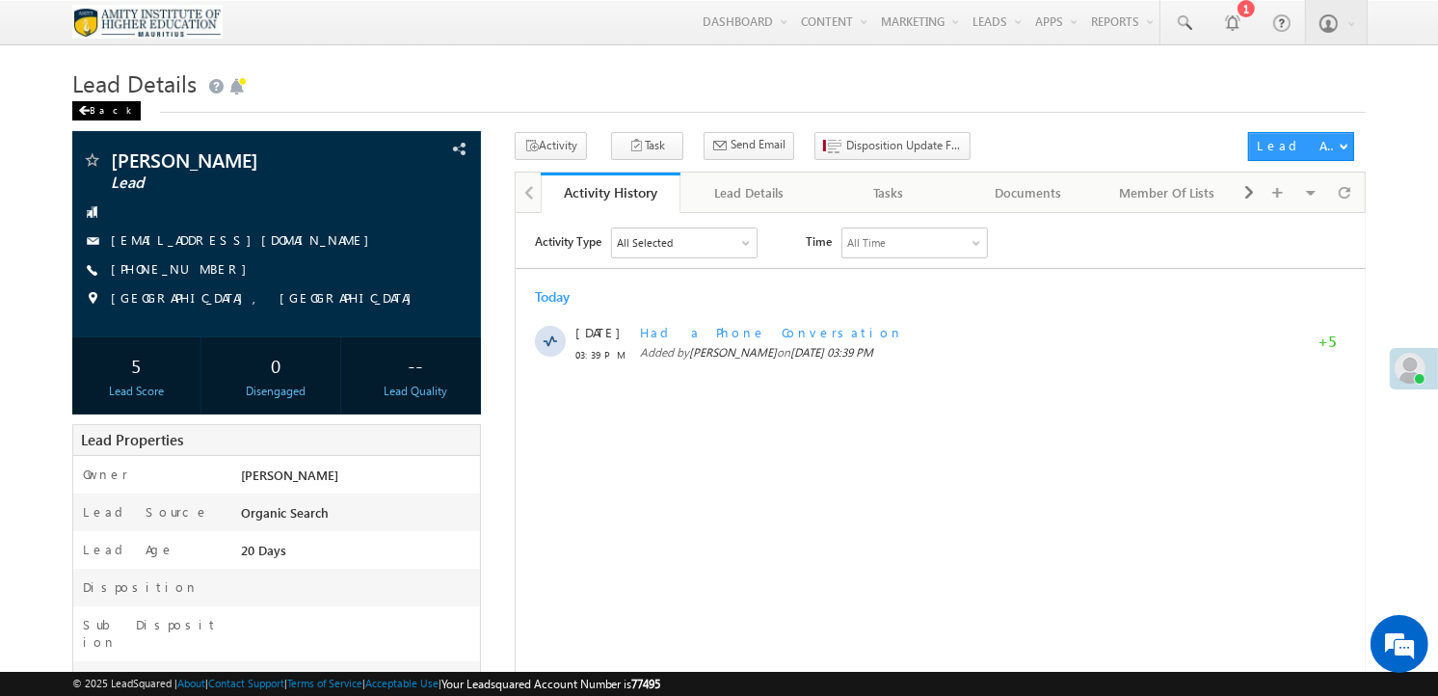
click at [97, 116] on div "Back" at bounding box center [106, 110] width 68 height 19
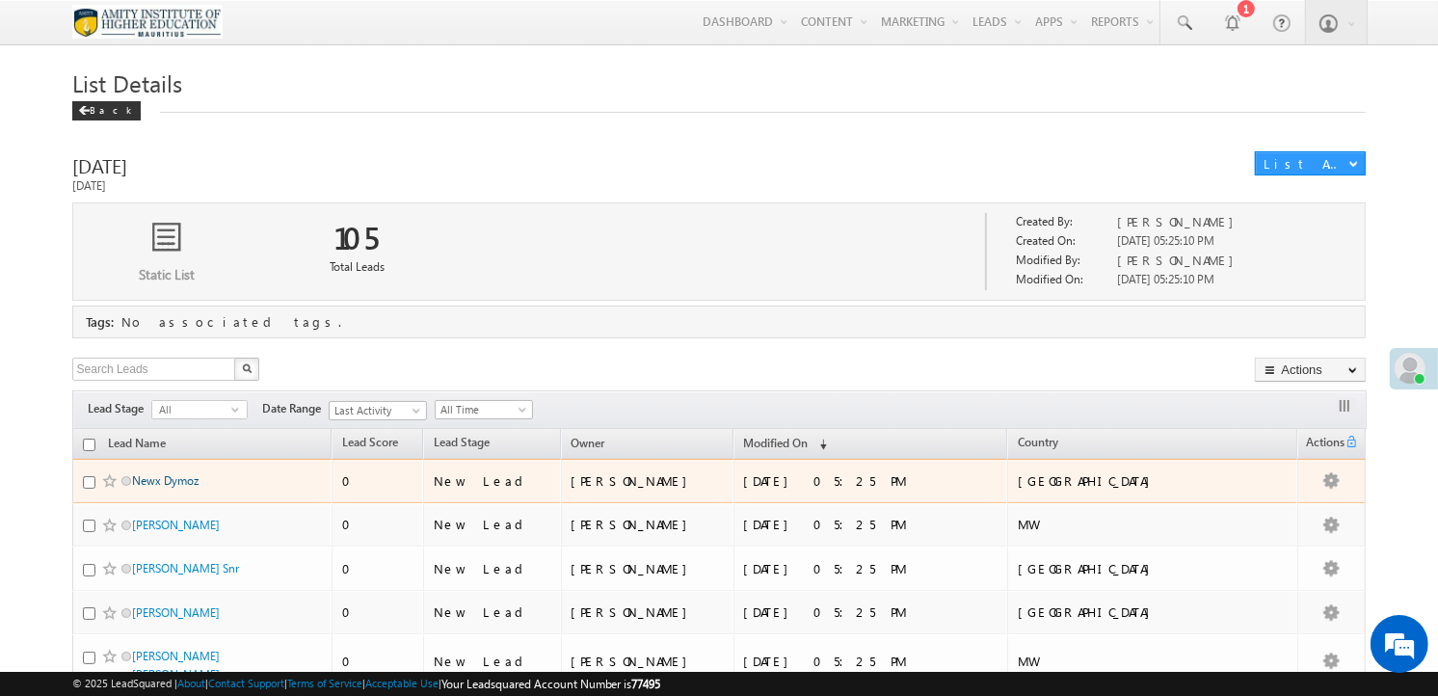
click at [159, 487] on link "Newx Dymoz" at bounding box center [165, 480] width 66 height 14
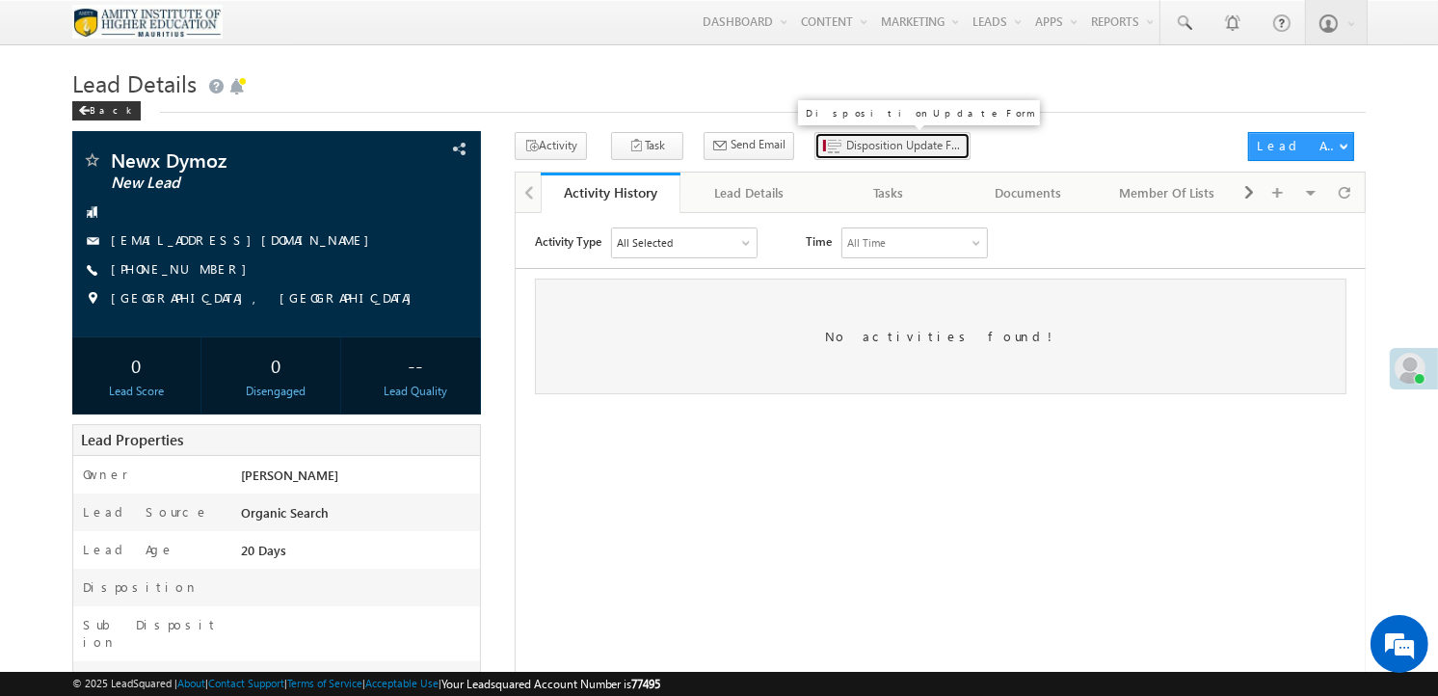
click at [851, 148] on span "Disposition Update Form" at bounding box center [904, 145] width 116 height 17
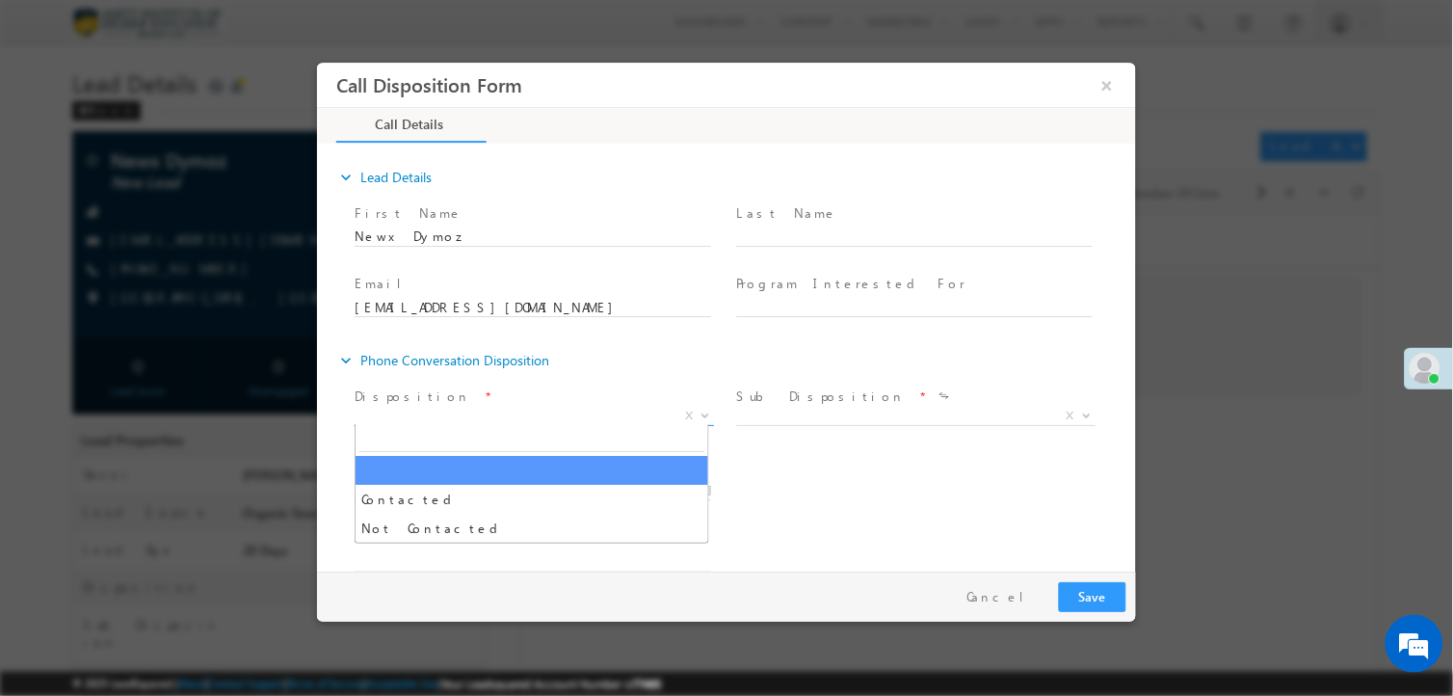
click at [447, 410] on span "X" at bounding box center [533, 416] width 359 height 19
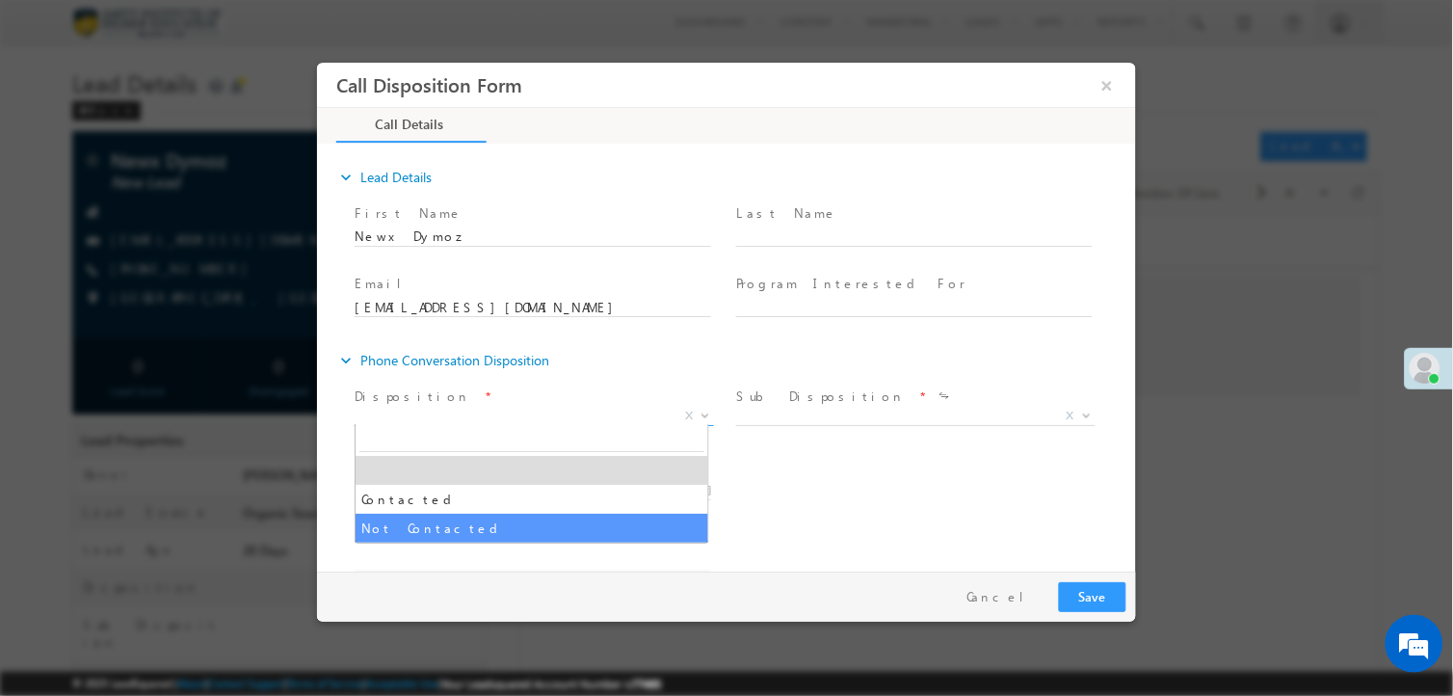
select select "Not Contacted"
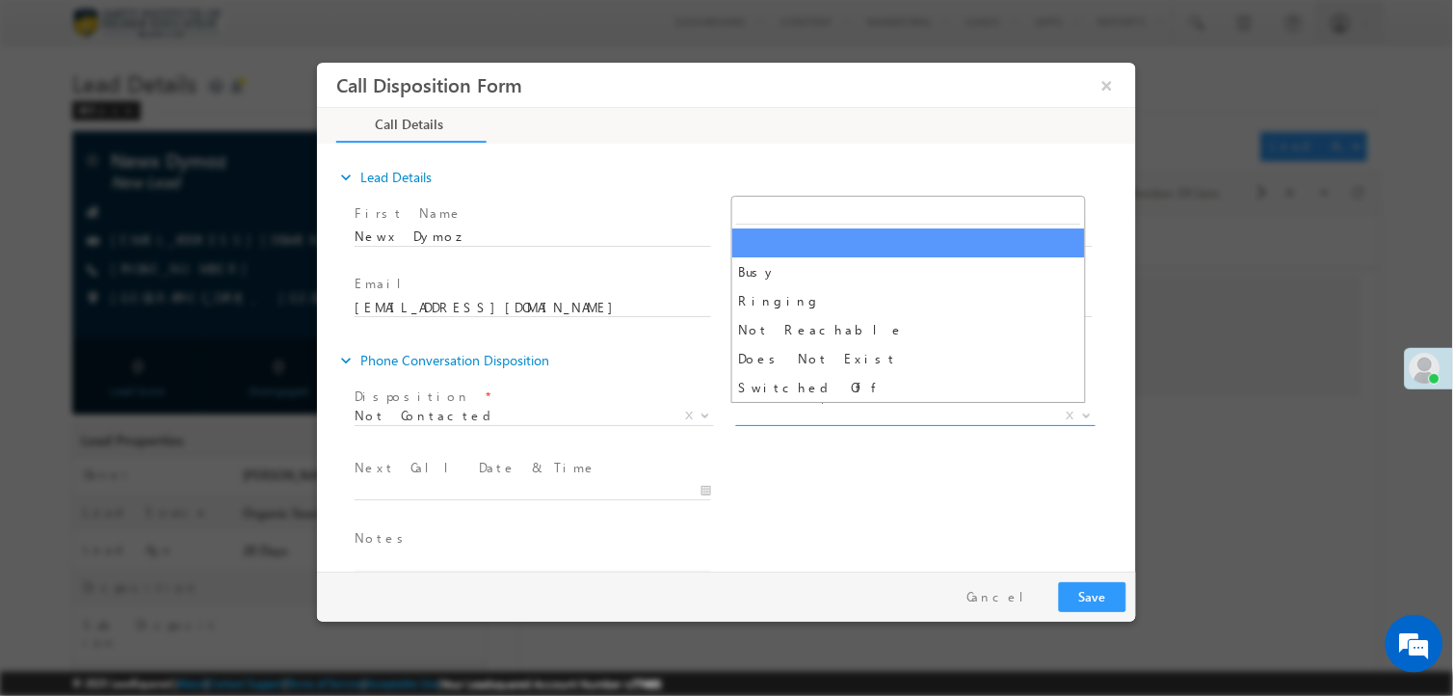
click at [794, 407] on span "X" at bounding box center [914, 416] width 359 height 19
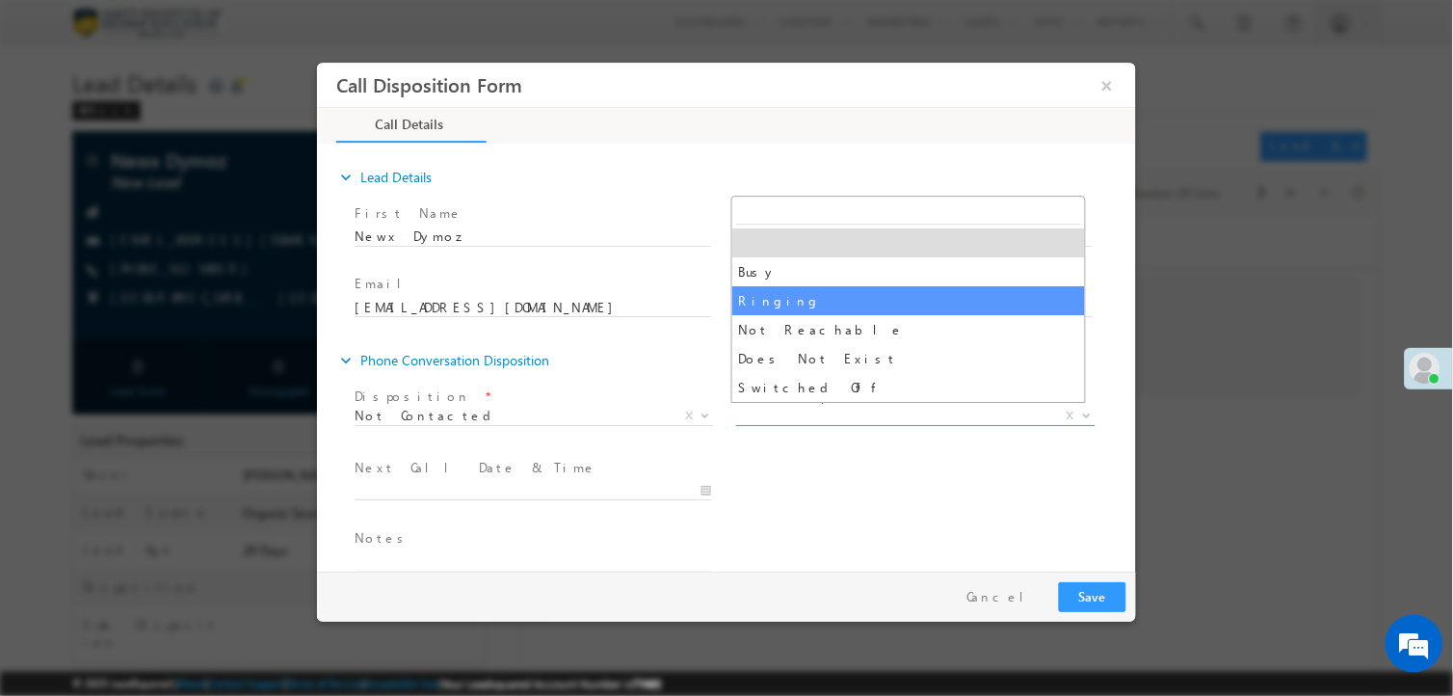
select select "Ringing"
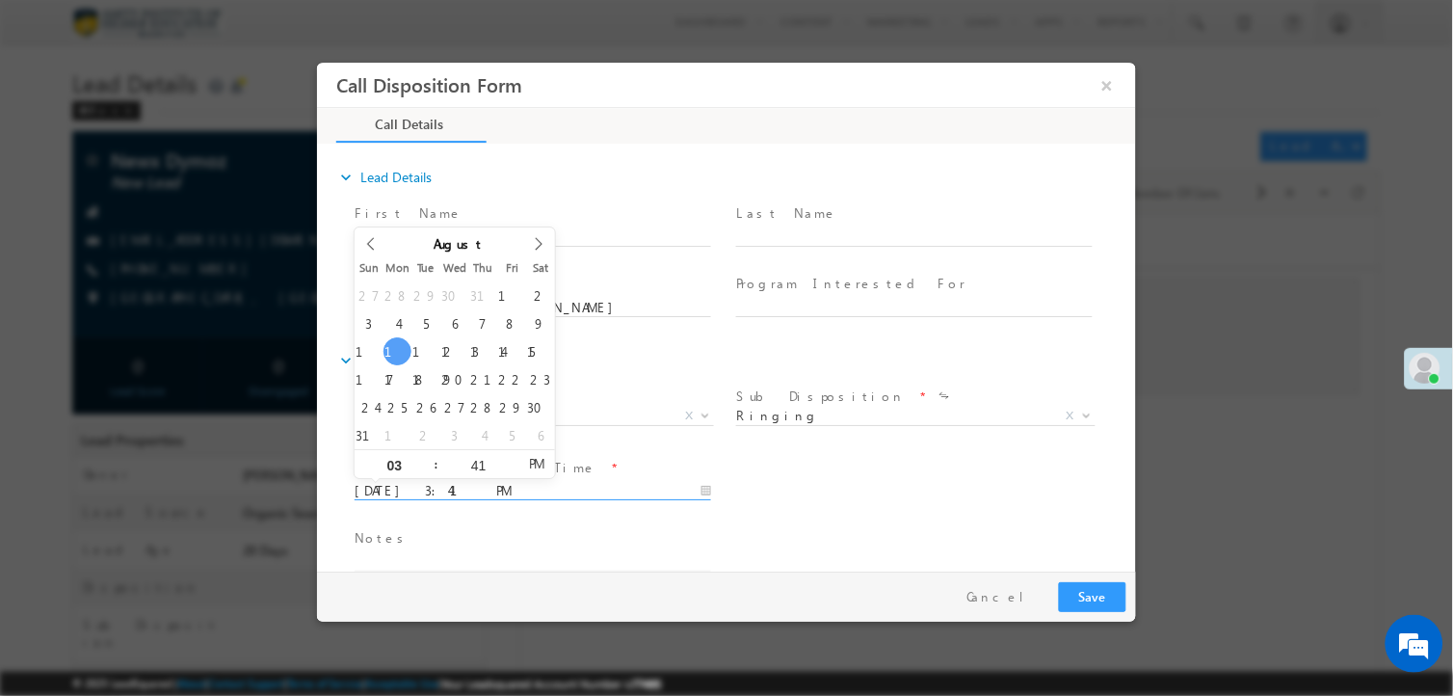
click at [698, 485] on input "08/11/2025 3:41 PM" at bounding box center [532, 491] width 357 height 19
type input "08/12/2025 3:41 PM"
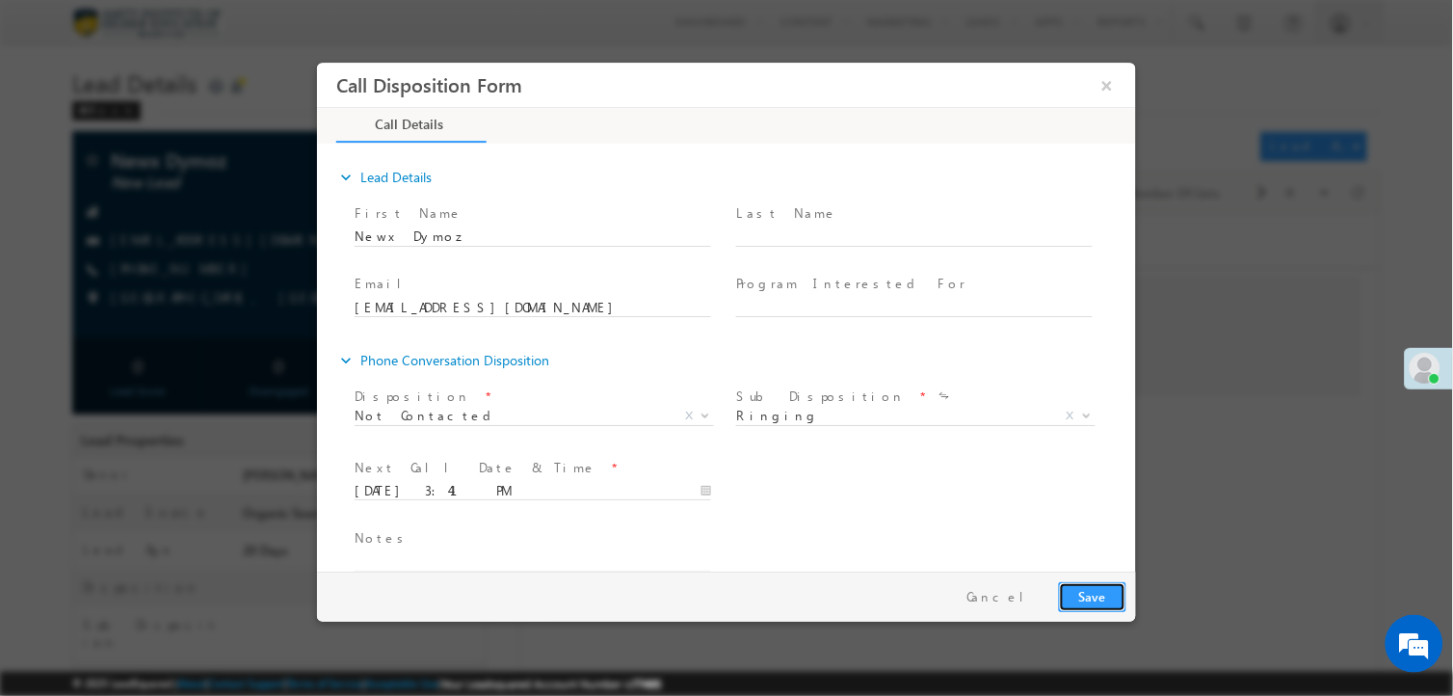
click at [1071, 591] on button "Save" at bounding box center [1091, 597] width 67 height 30
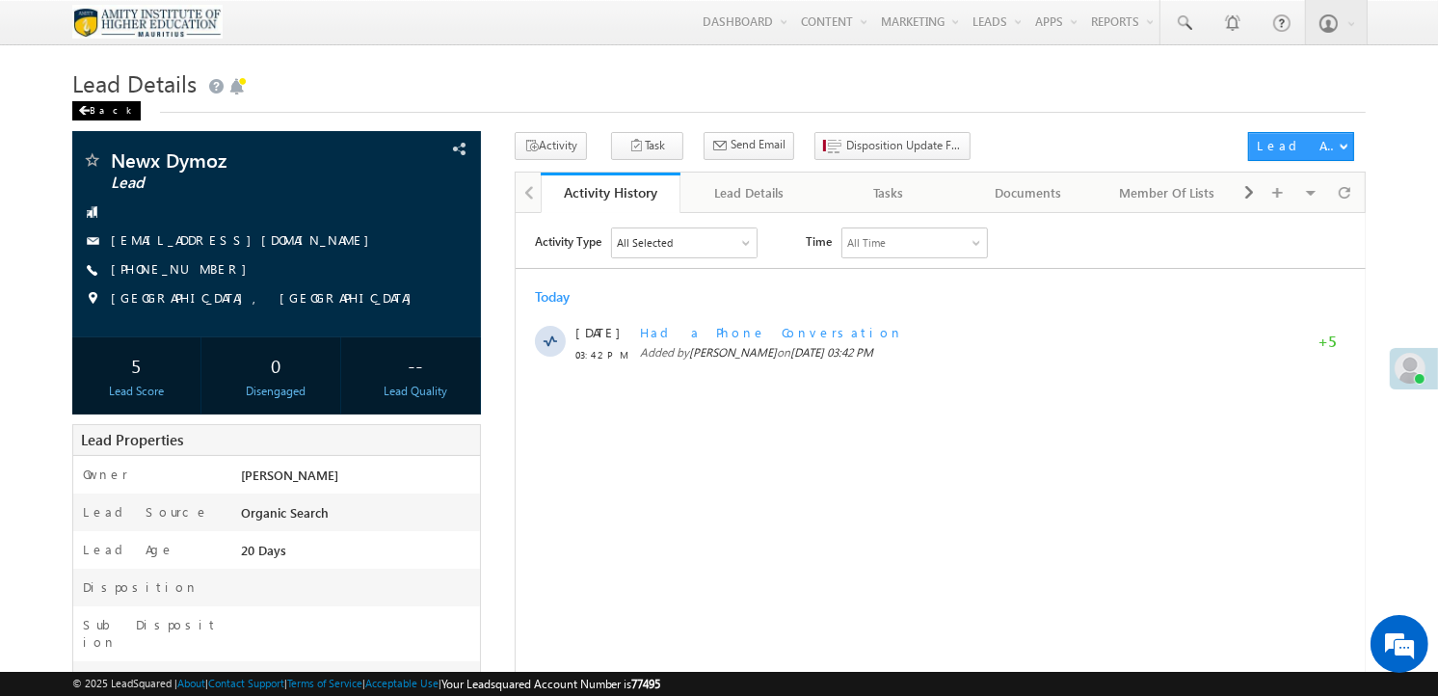
click at [87, 114] on span at bounding box center [84, 111] width 12 height 10
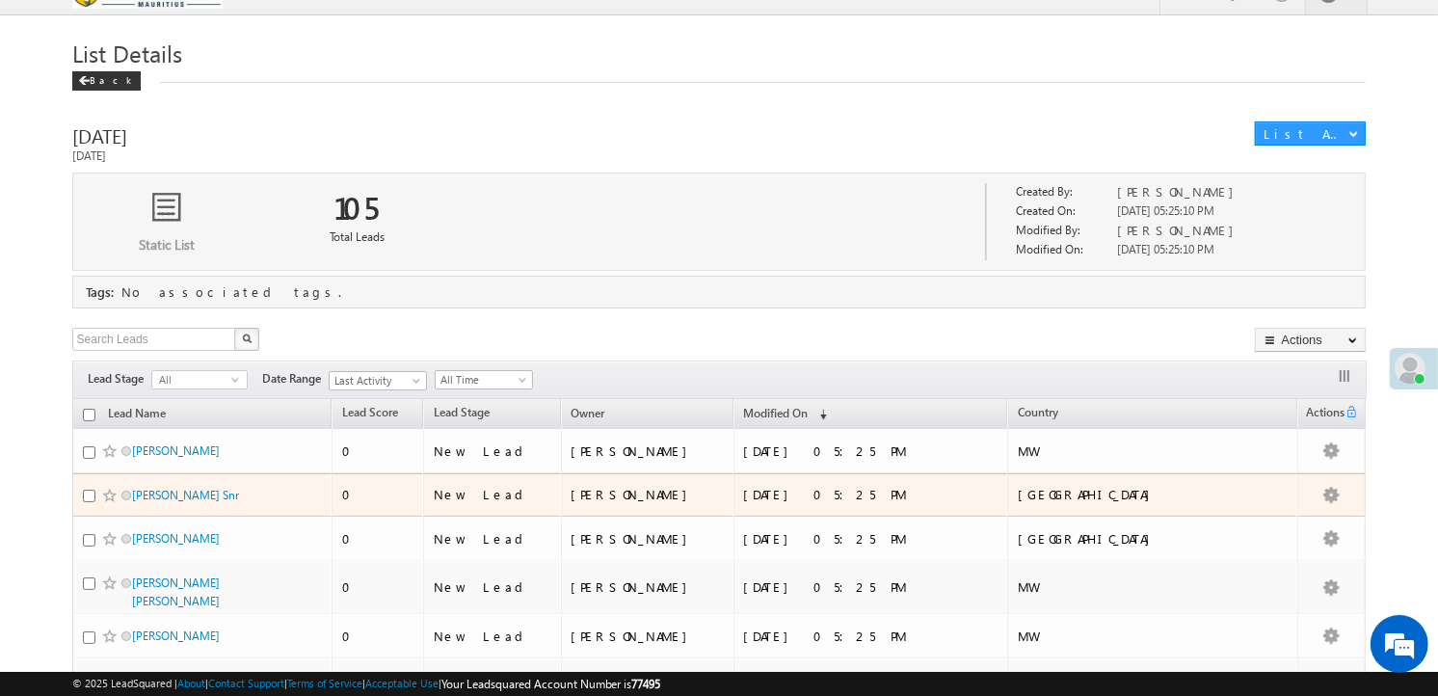
scroll to position [41, 0]
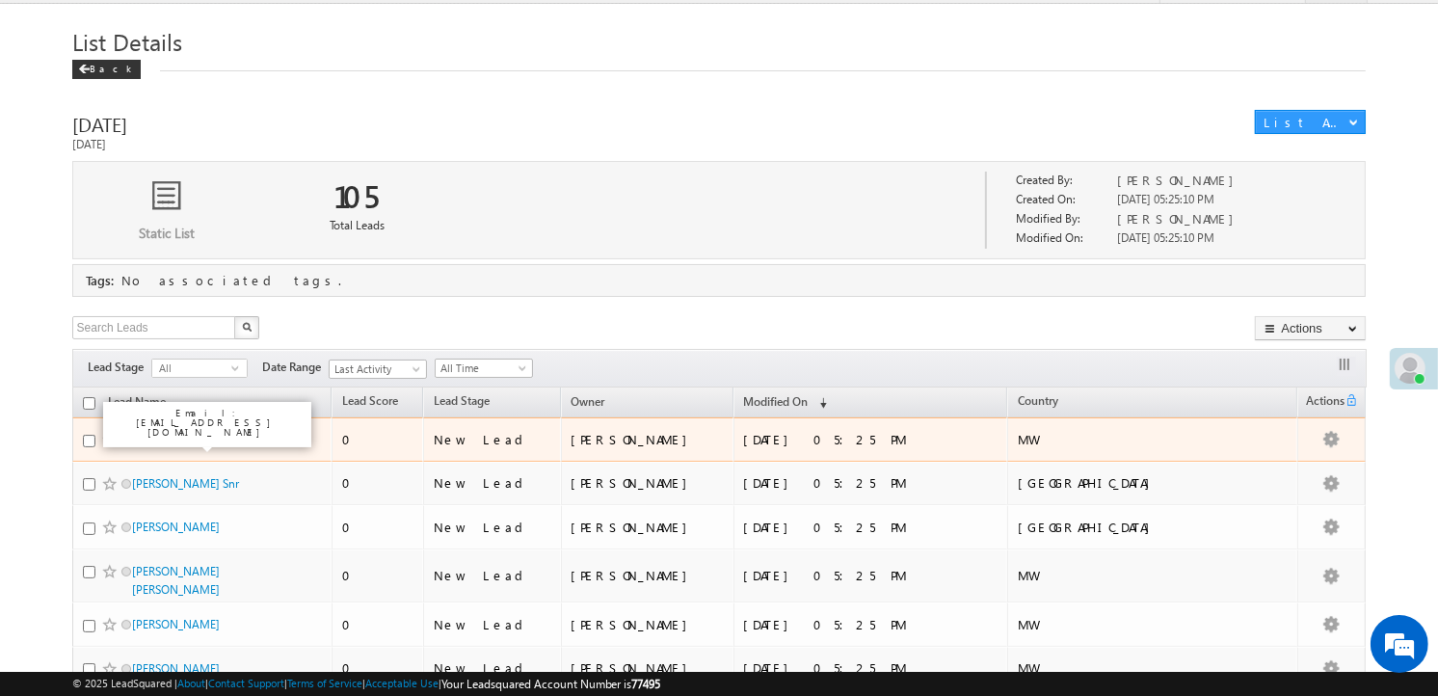
click at [177, 438] on link "[PERSON_NAME]" at bounding box center [176, 439] width 88 height 14
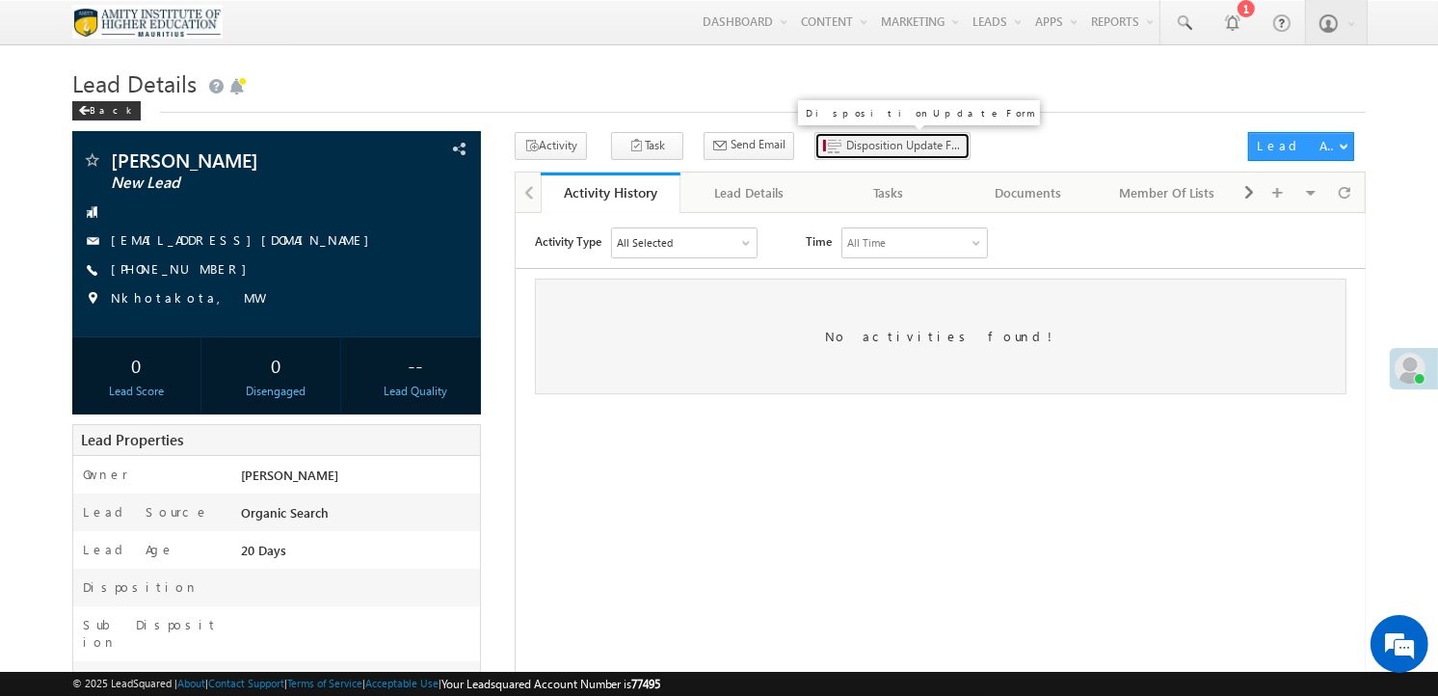
click at [846, 146] on span "Disposition Update Form" at bounding box center [904, 145] width 116 height 17
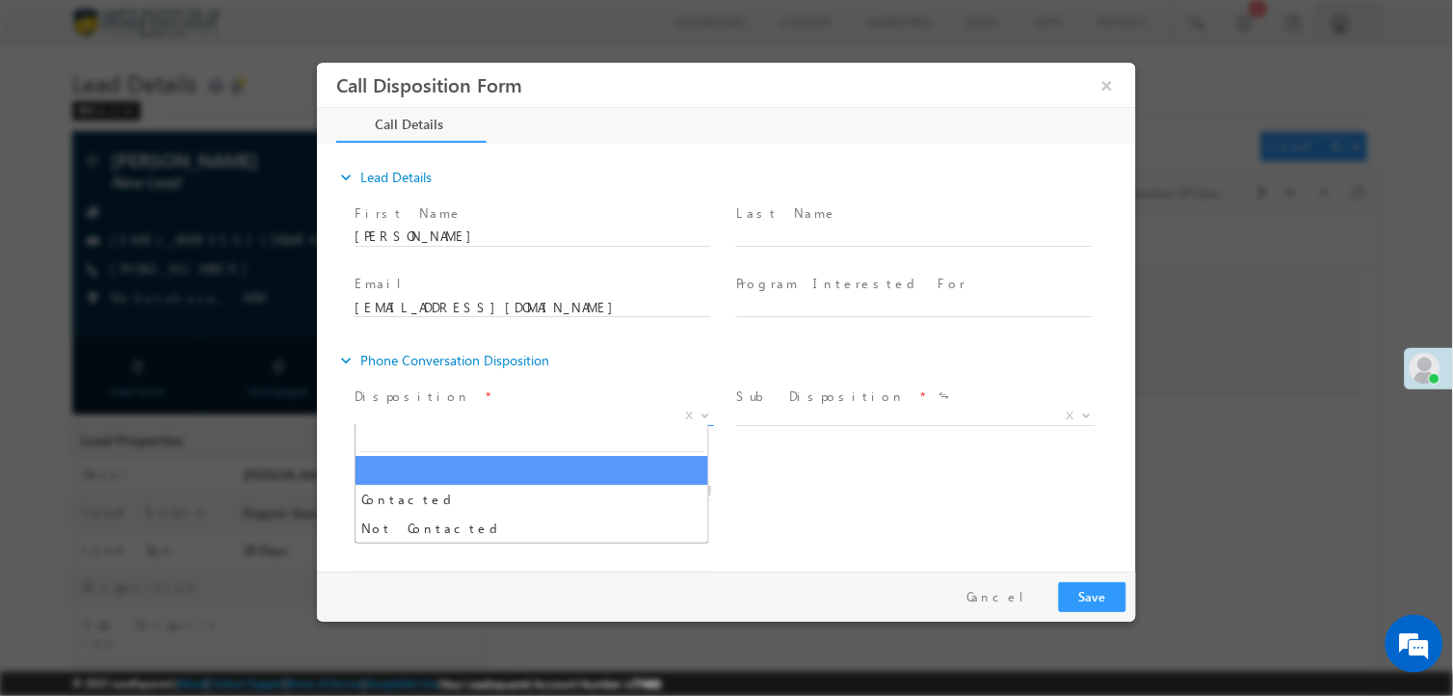
click at [475, 417] on span "X" at bounding box center [533, 416] width 359 height 19
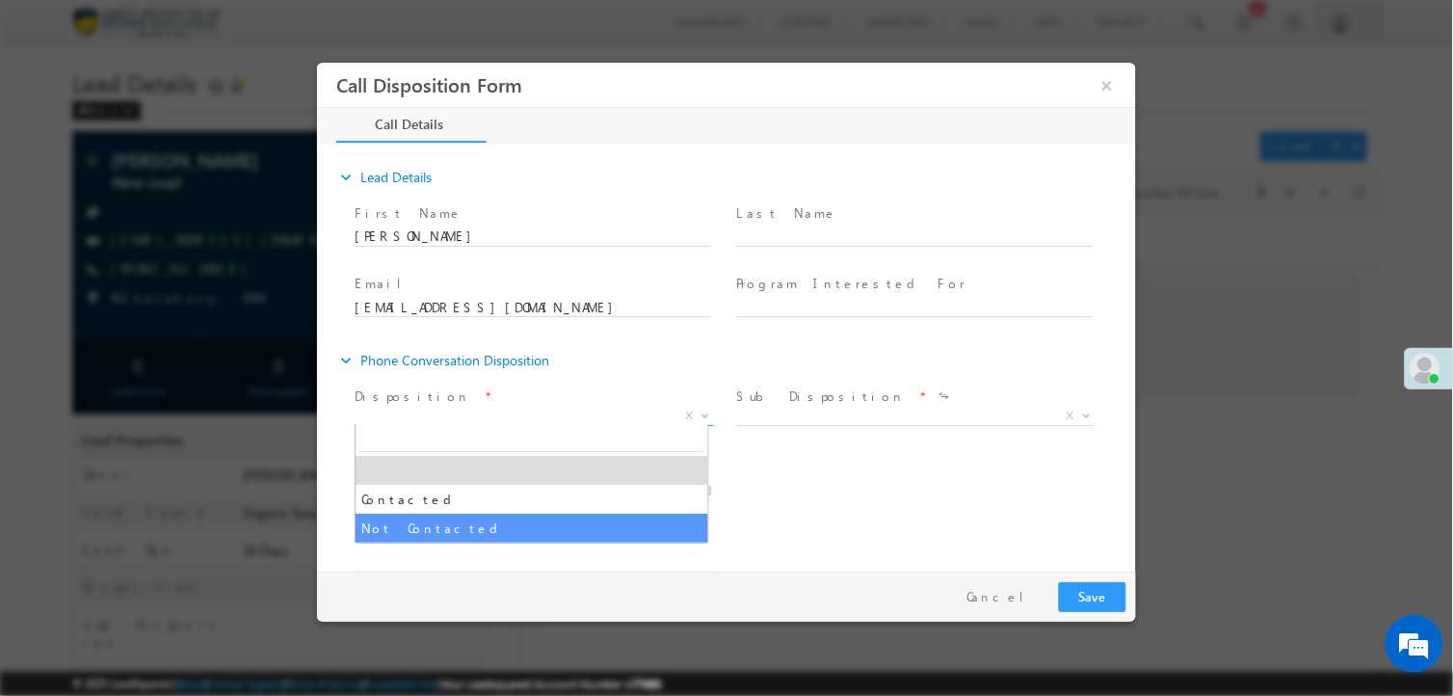
select select "Not Contacted"
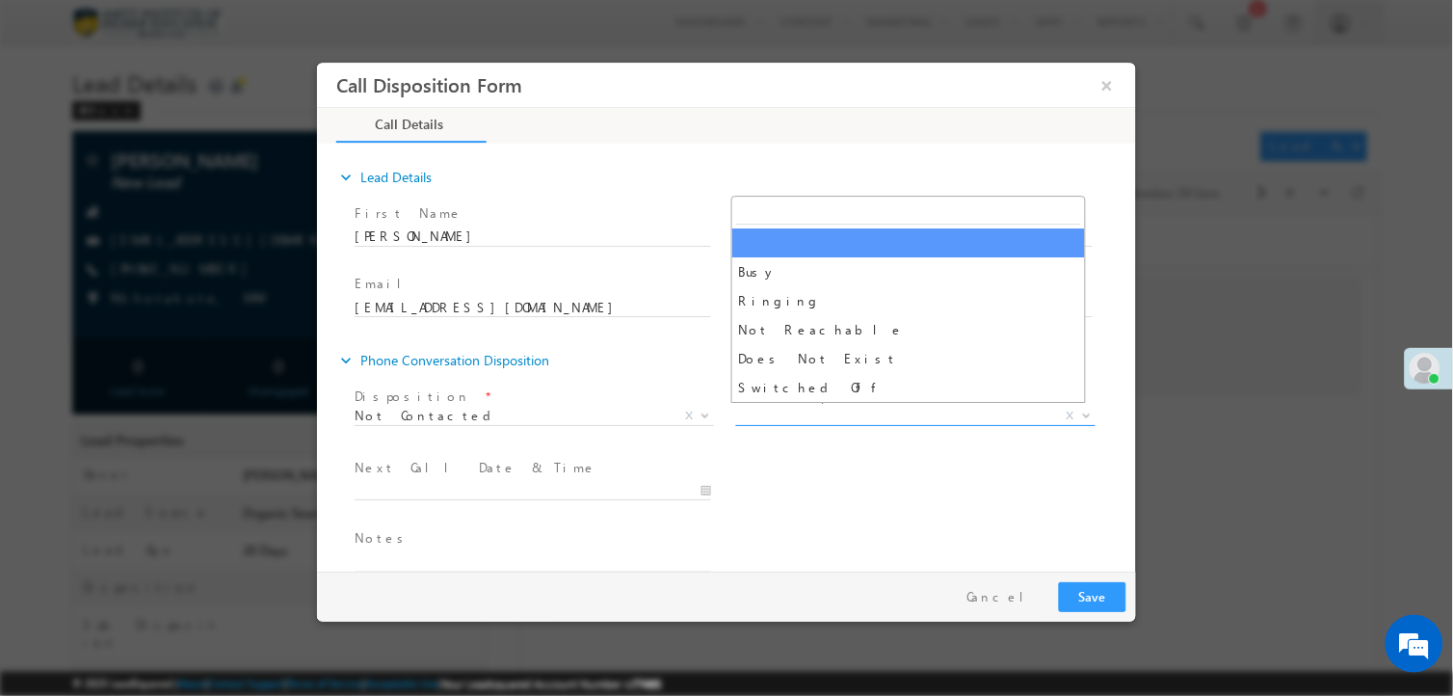
click at [758, 413] on span "X" at bounding box center [914, 416] width 359 height 19
